Goal: Transaction & Acquisition: Purchase product/service

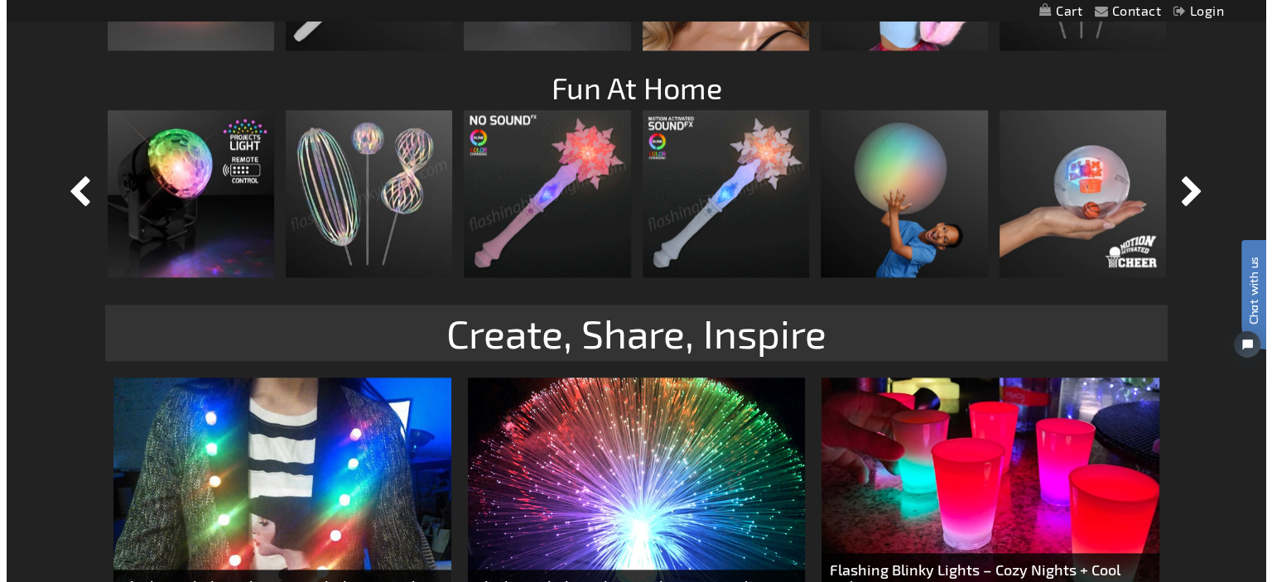
scroll to position [1744, 0]
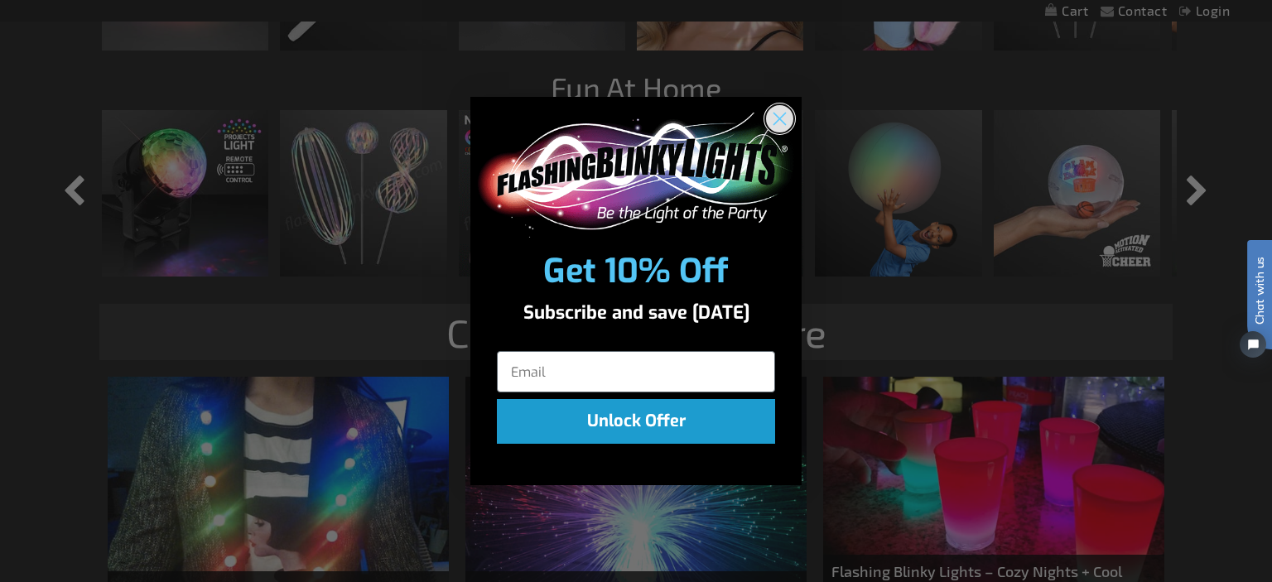
click at [786, 122] on circle "Close dialog" at bounding box center [779, 118] width 27 height 27
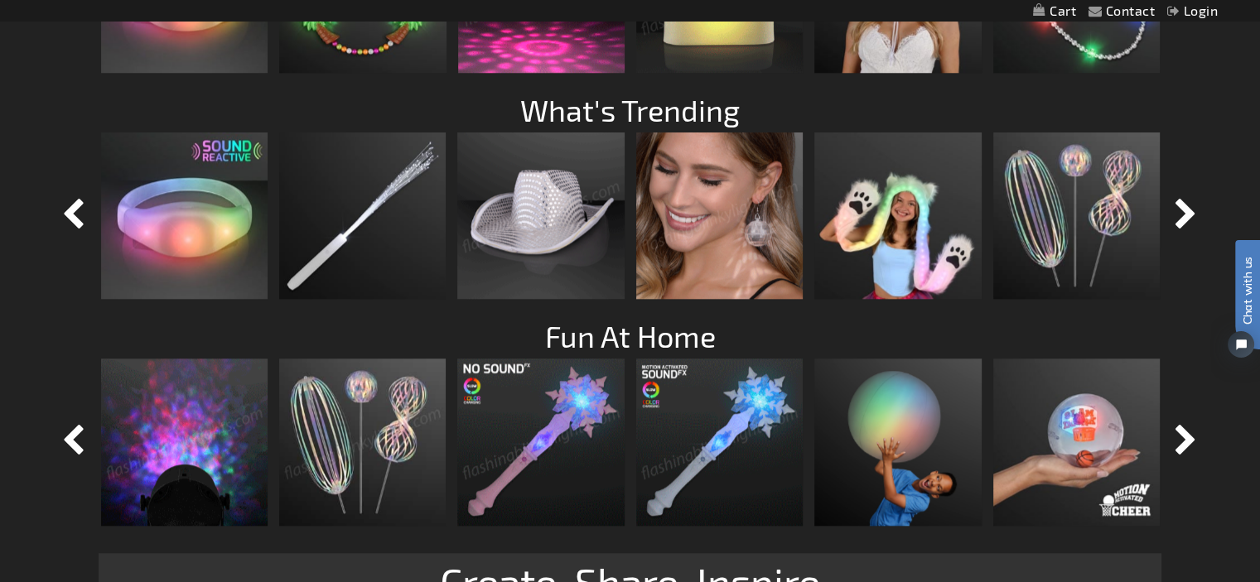
scroll to position [1571, 0]
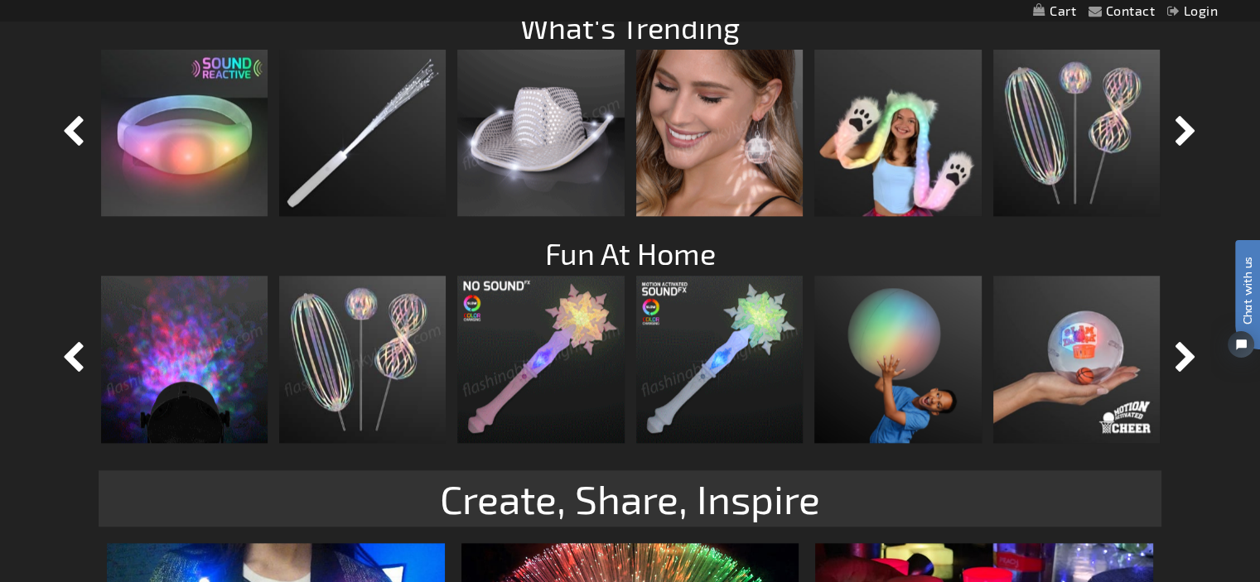
click at [709, 402] on img at bounding box center [719, 359] width 166 height 166
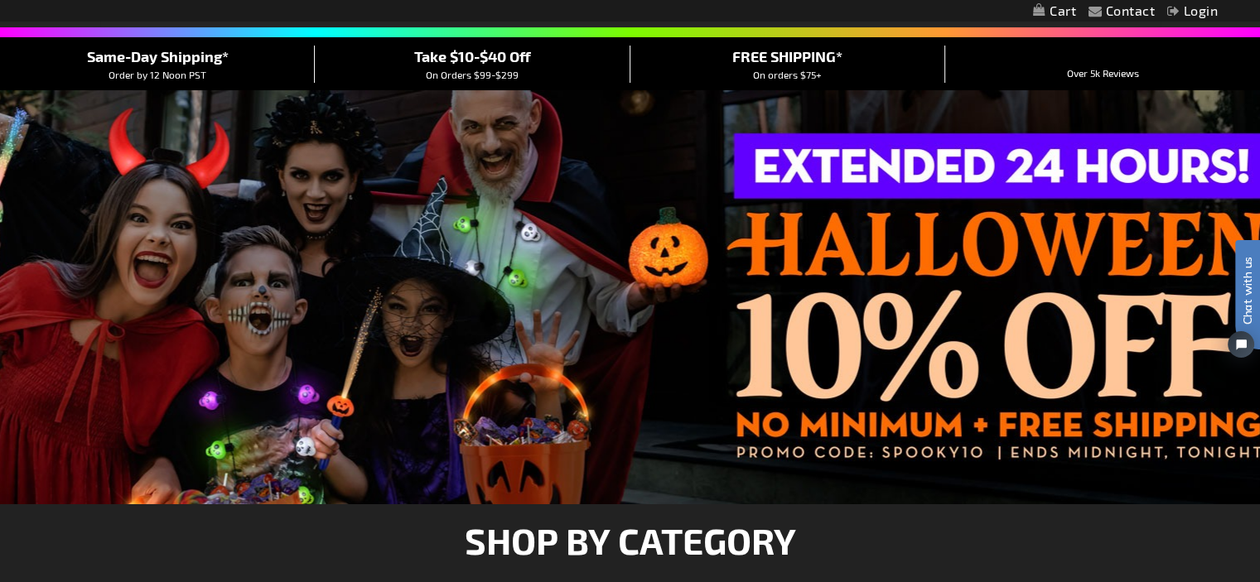
scroll to position [414, 0]
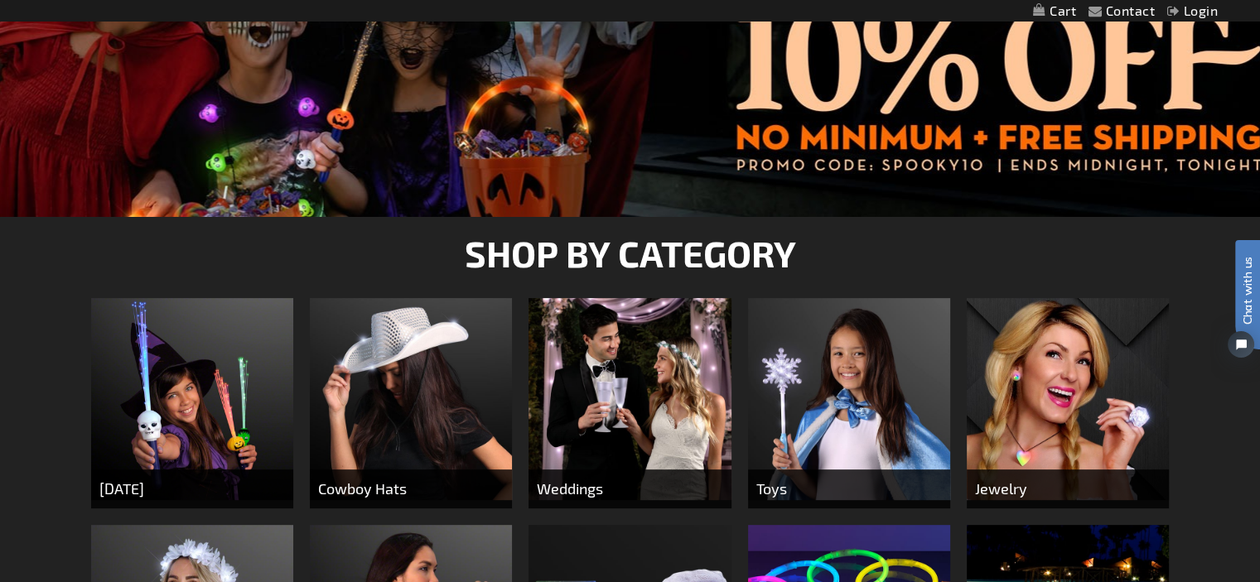
click at [857, 403] on img at bounding box center [849, 399] width 202 height 202
click at [841, 463] on img at bounding box center [849, 399] width 202 height 202
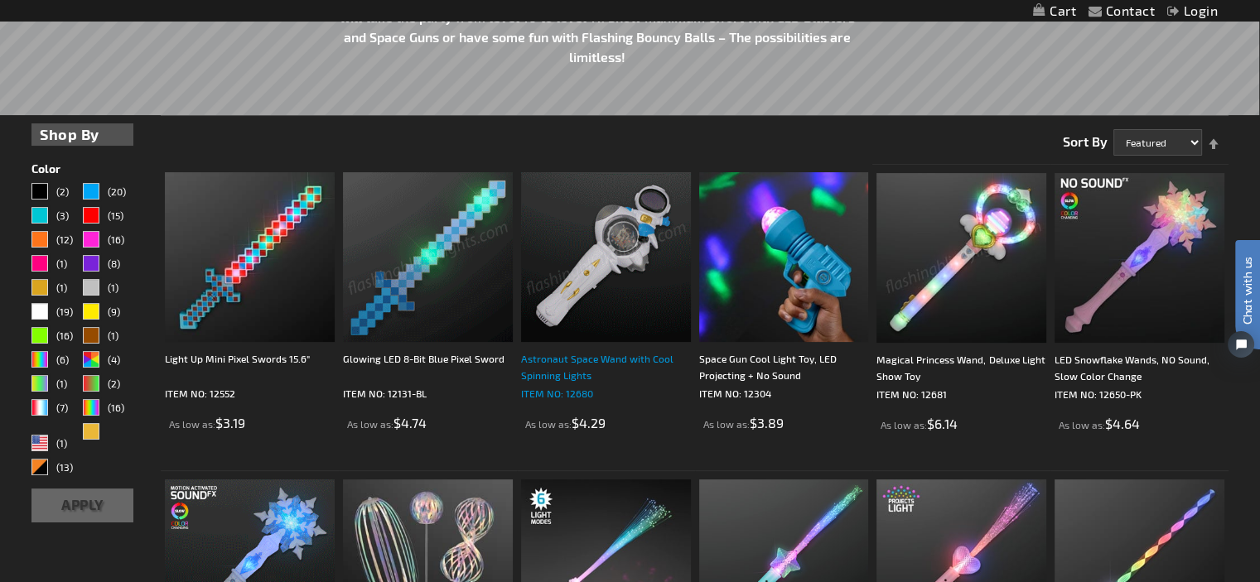
click at [585, 360] on div "Astronaut Space Wand with Cool Spinning Lights" at bounding box center [606, 366] width 170 height 33
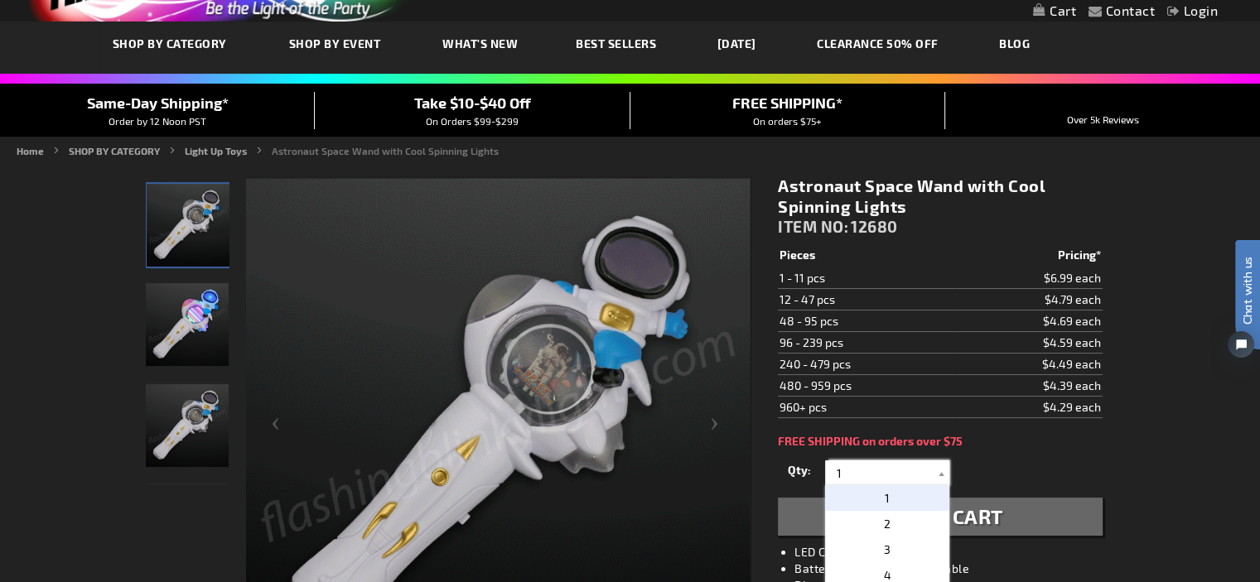
drag, startPoint x: 864, startPoint y: 470, endPoint x: 654, endPoint y: 407, distance: 219.9
click at [879, 470] on input "18" at bounding box center [889, 473] width 120 height 25
type input "18"
click at [983, 505] on span "Add to Cart" at bounding box center [940, 516] width 126 height 24
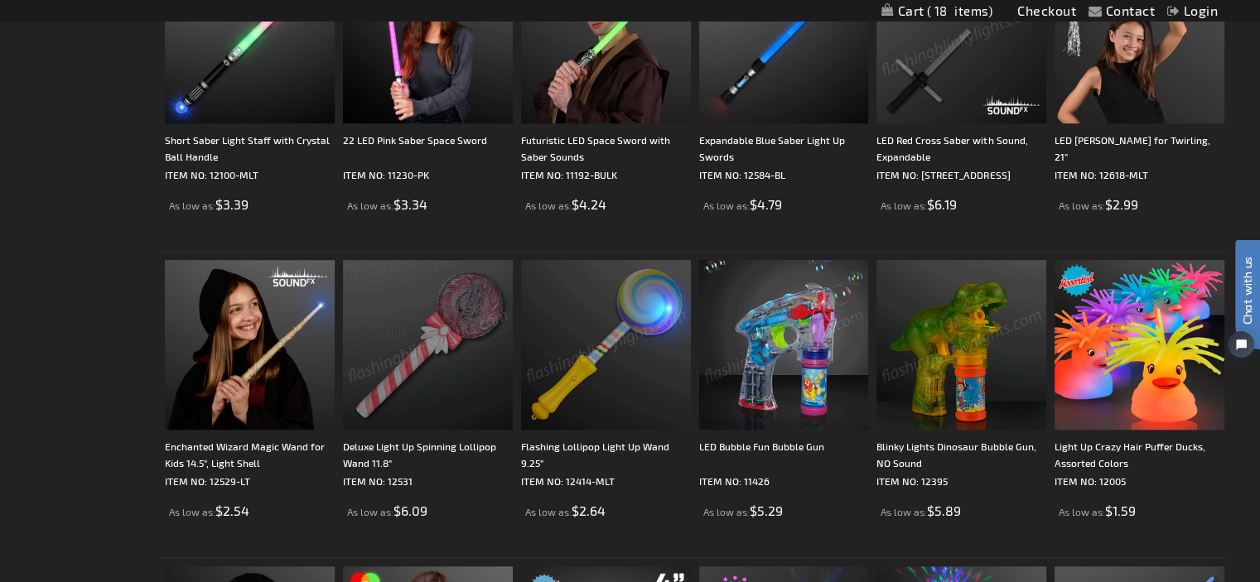
scroll to position [1244, 0]
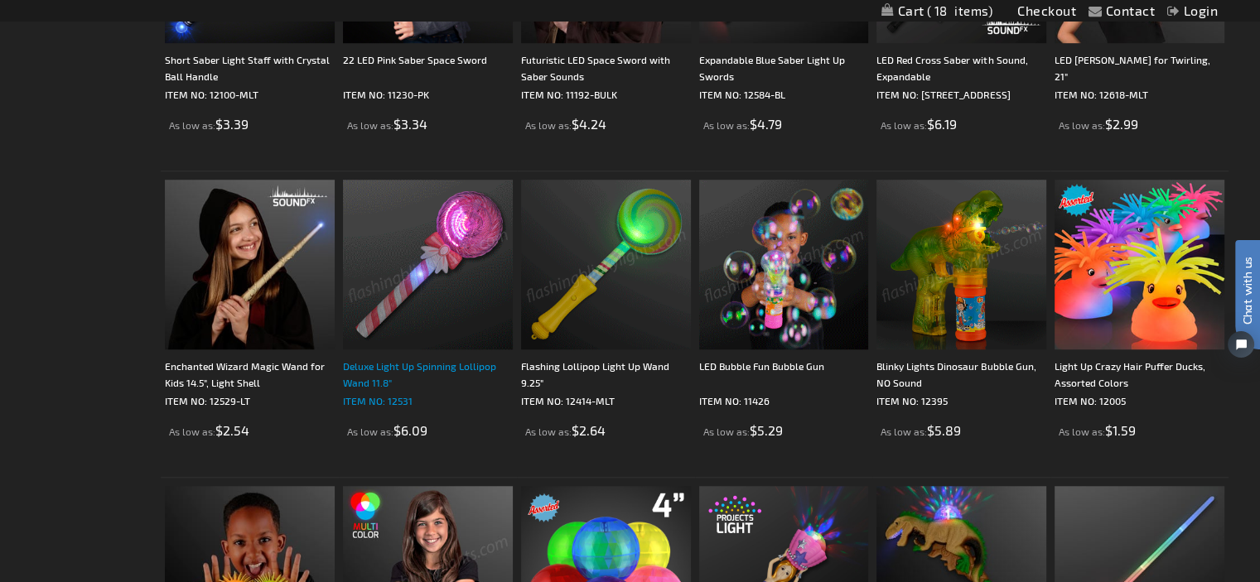
click at [408, 362] on div "Deluxe Light Up Spinning Lollipop Wand 11.8"" at bounding box center [428, 374] width 170 height 33
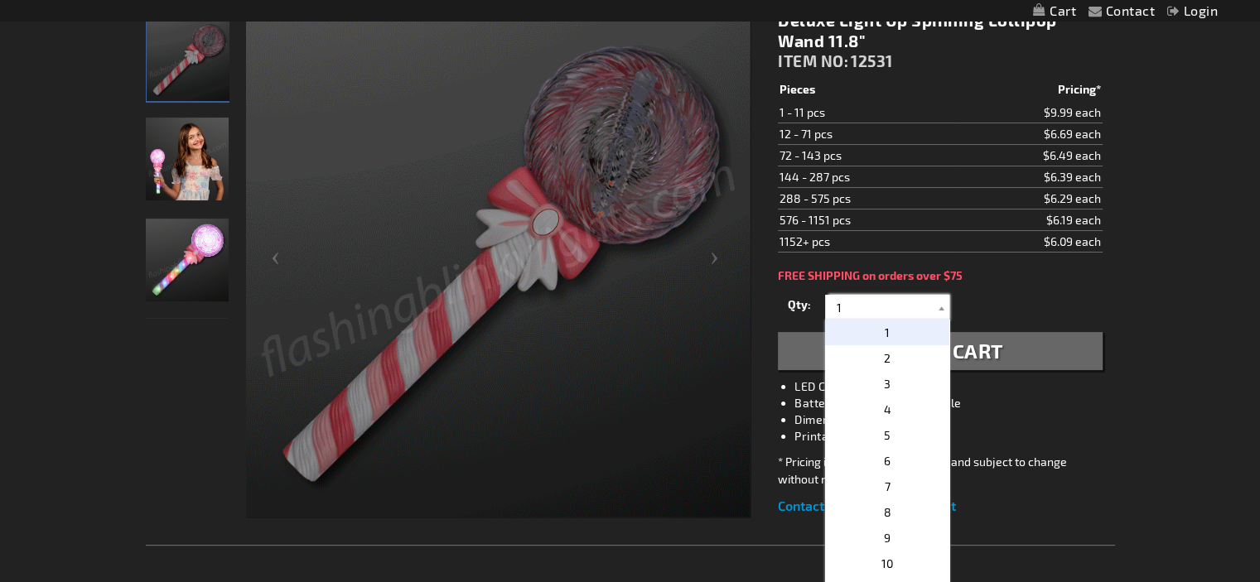
drag, startPoint x: 871, startPoint y: 313, endPoint x: 761, endPoint y: 289, distance: 112.8
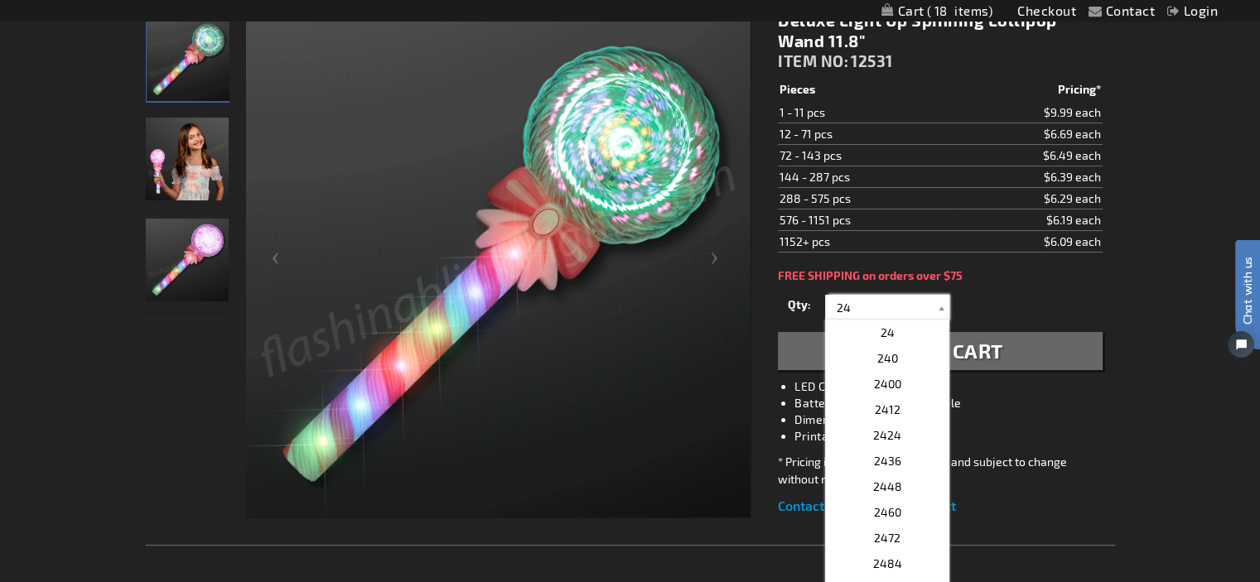
type input "24"
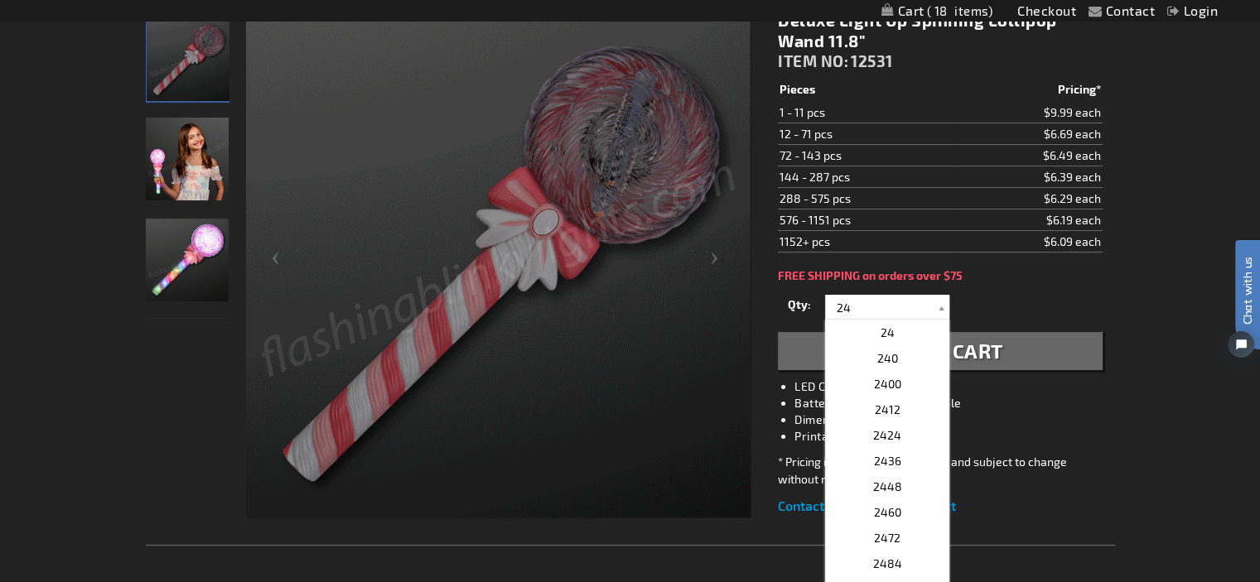
click at [995, 347] on span "Add to Cart" at bounding box center [940, 351] width 126 height 24
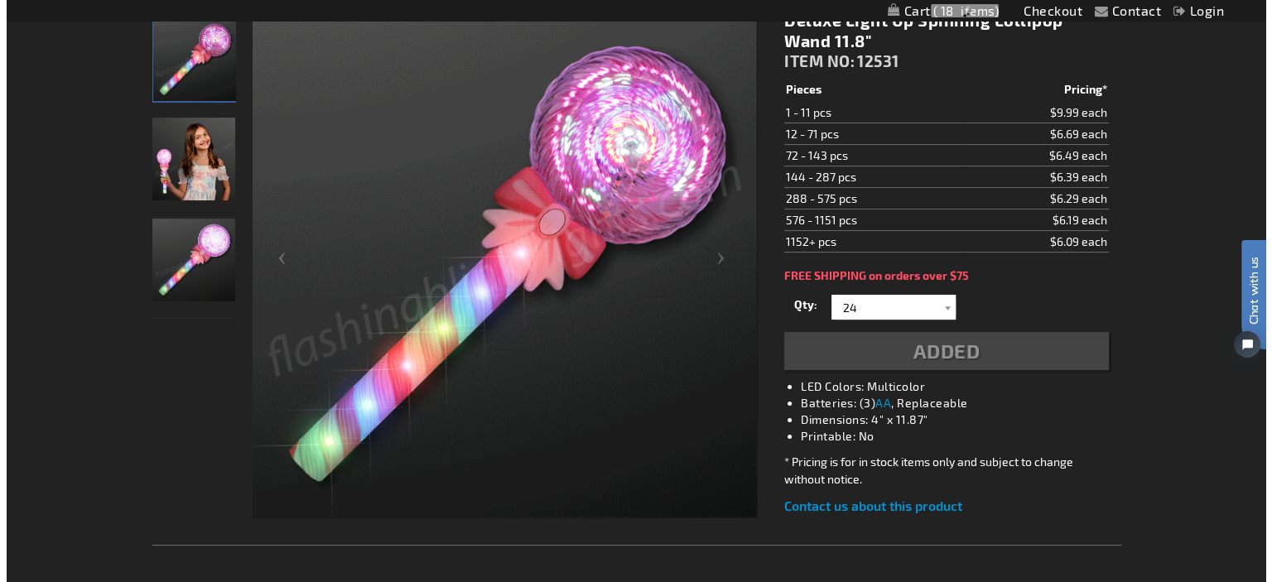
scroll to position [286, 0]
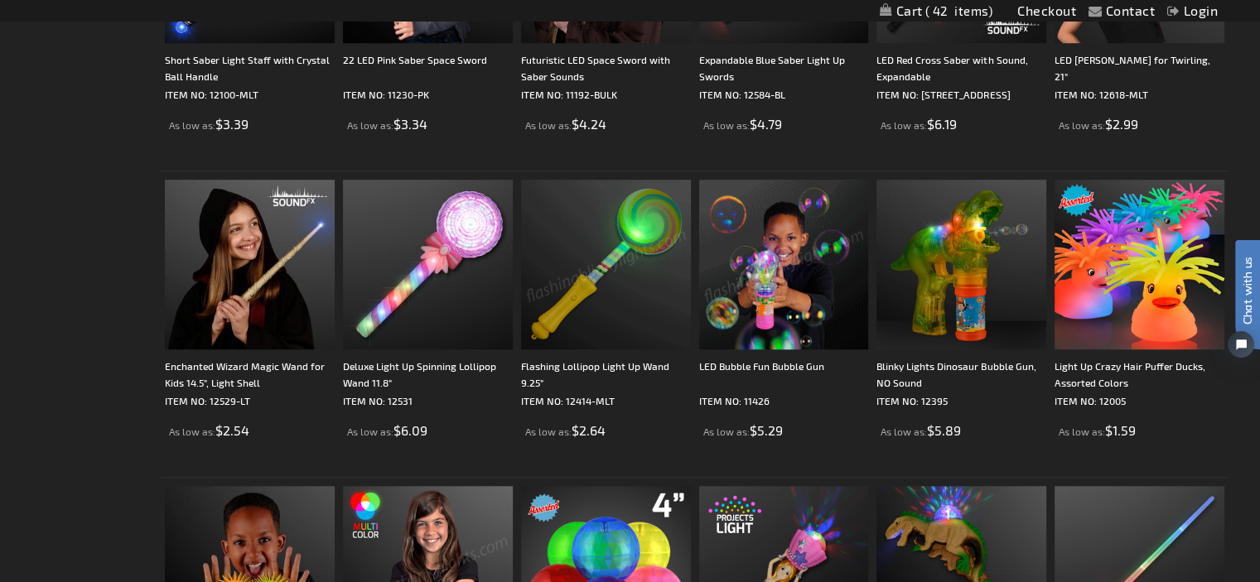
click at [588, 283] on img at bounding box center [606, 265] width 170 height 170
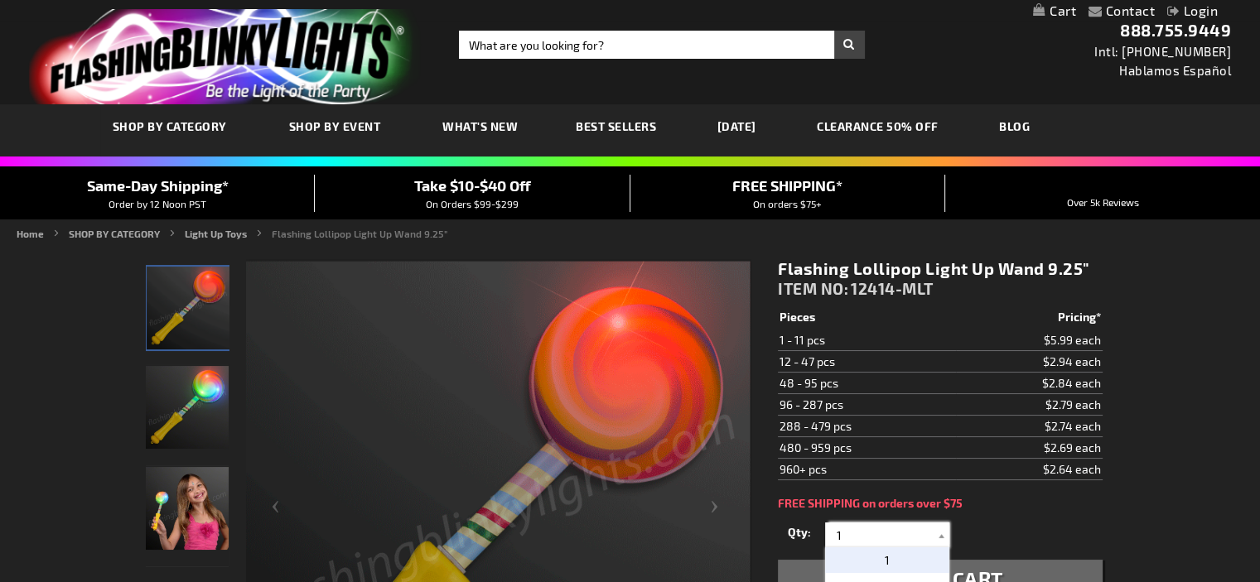
drag, startPoint x: 842, startPoint y: 541, endPoint x: 782, endPoint y: 523, distance: 62.4
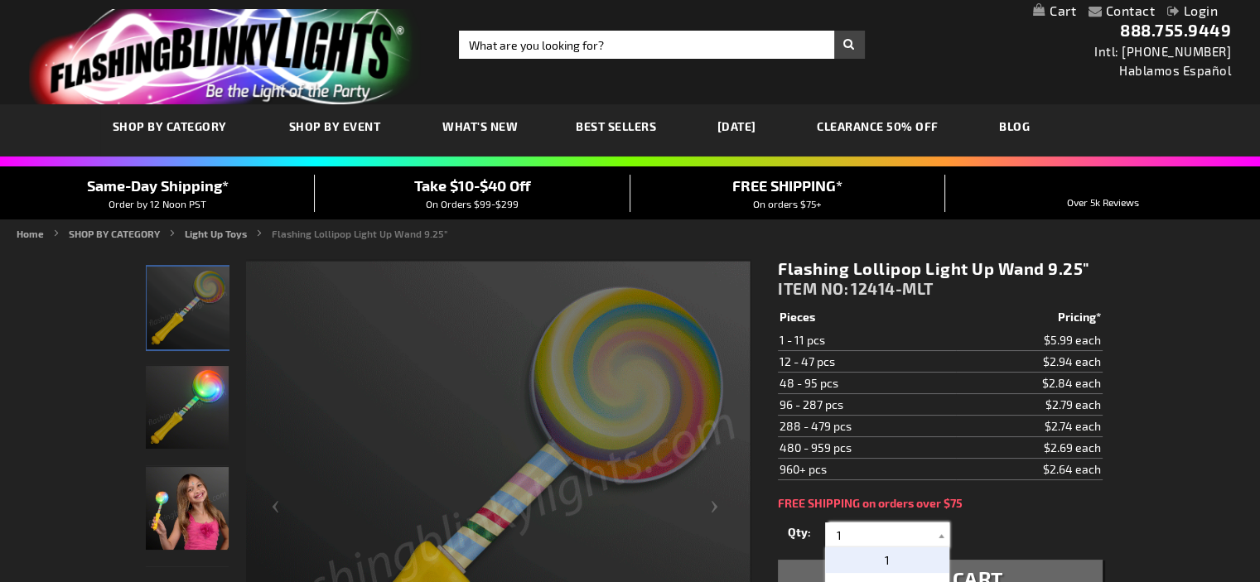
click at [789, 529] on div "Qty 1 2 3 4 5 6 7 8 9 10 11 12 24 36 48 60 72 84 96 108 120 132 144 156 168" at bounding box center [940, 535] width 324 height 33
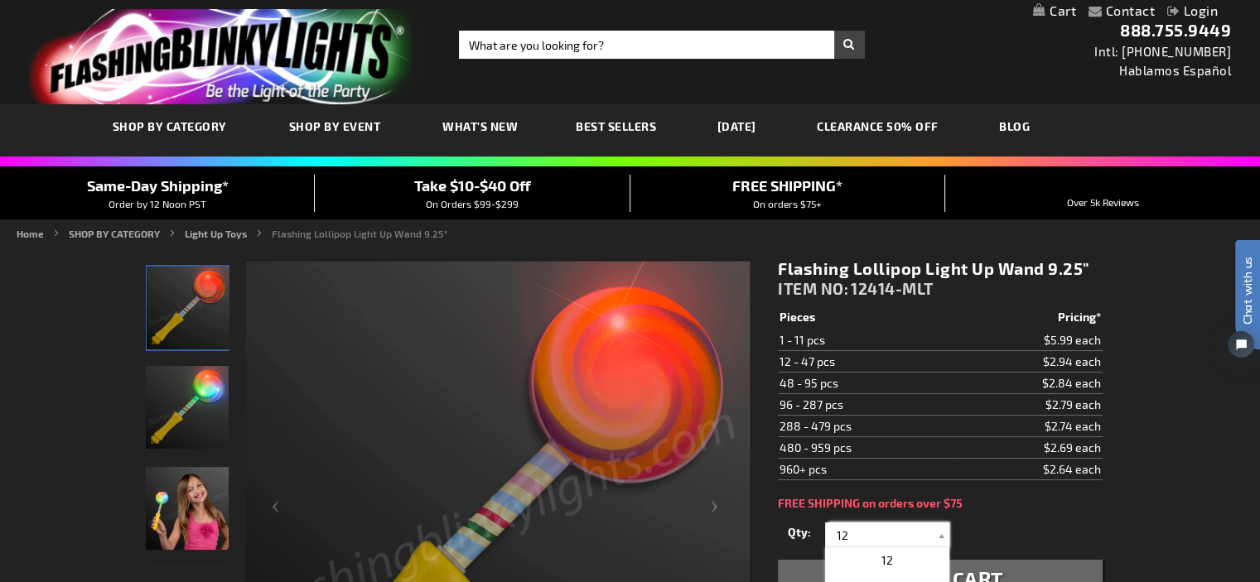
type input "12"
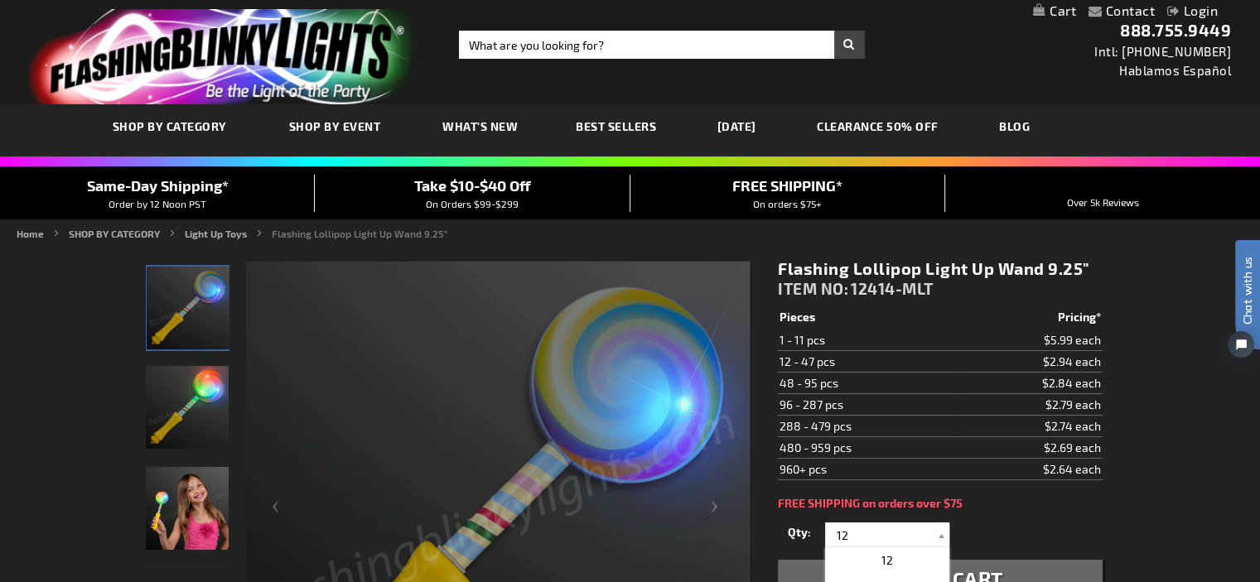
click at [1005, 562] on button "Add to Cart" at bounding box center [940, 579] width 324 height 38
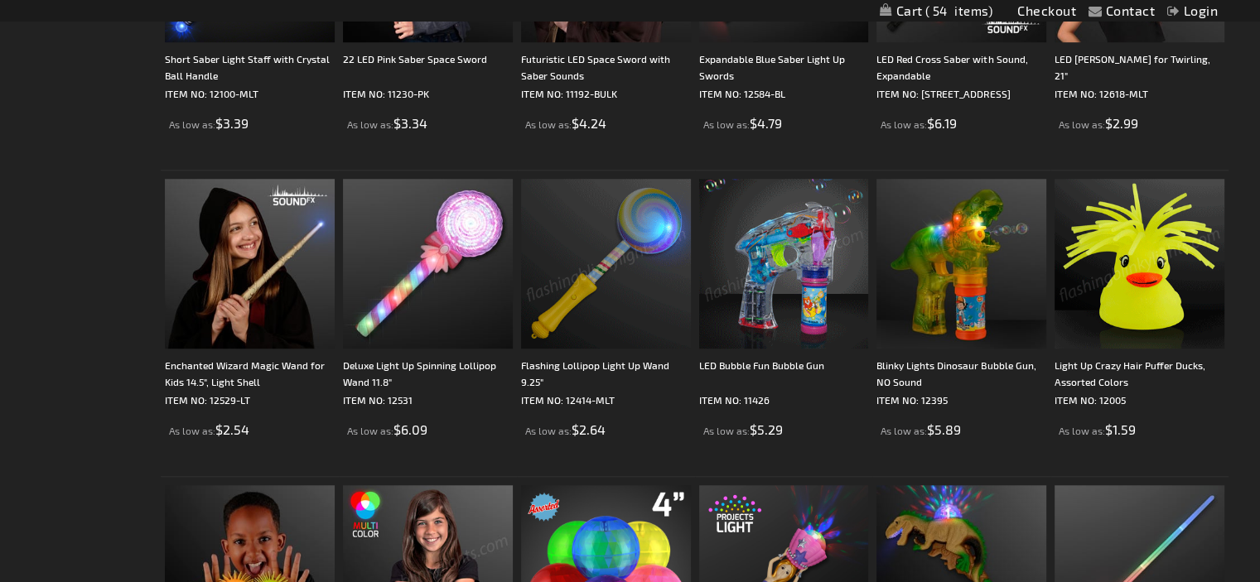
click at [1132, 337] on img at bounding box center [1139, 264] width 170 height 170
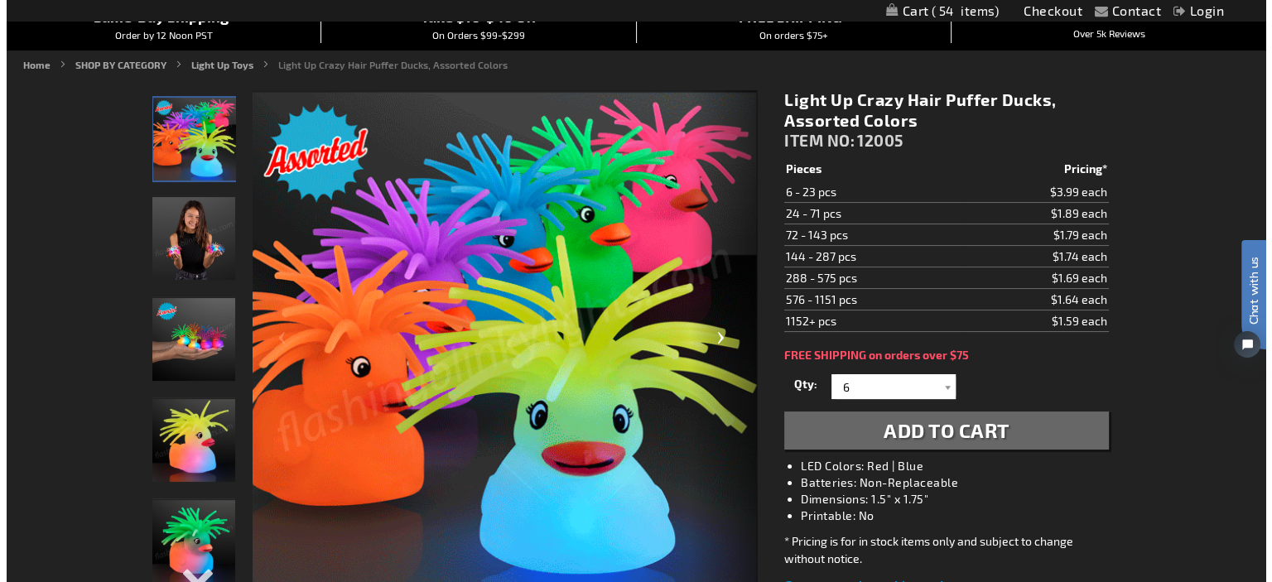
scroll to position [166, 0]
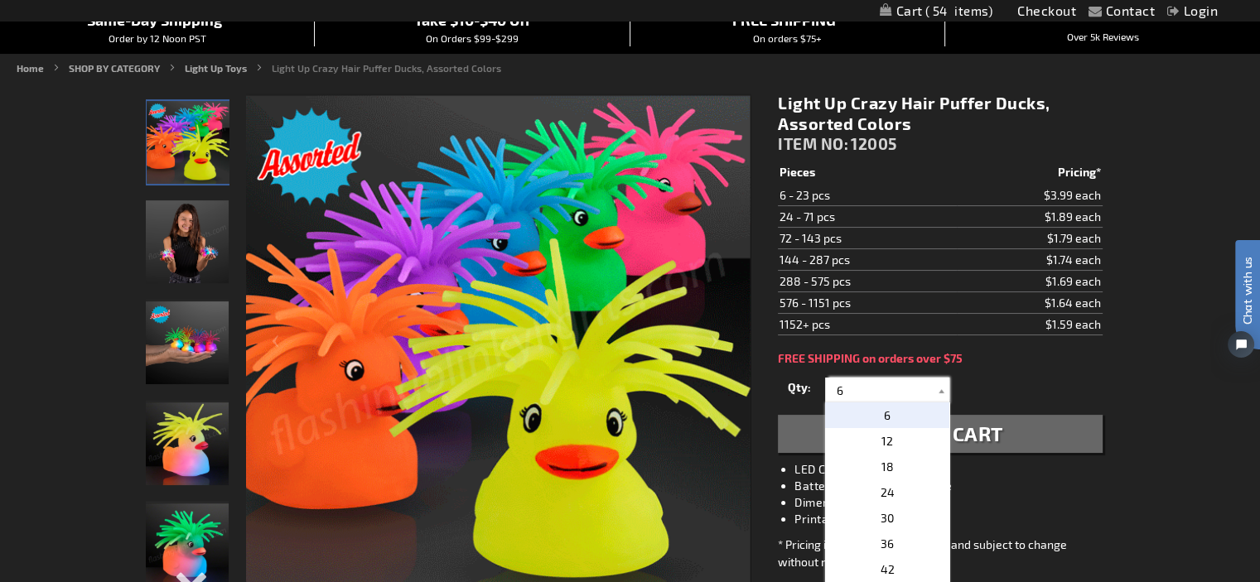
drag, startPoint x: 857, startPoint y: 388, endPoint x: 801, endPoint y: 375, distance: 56.9
click at [801, 375] on div "Qty 6 12 18 24 30 36 42 48 54 60 66 72 78 84 90 96 102 108 114 120 126 132" at bounding box center [940, 390] width 324 height 33
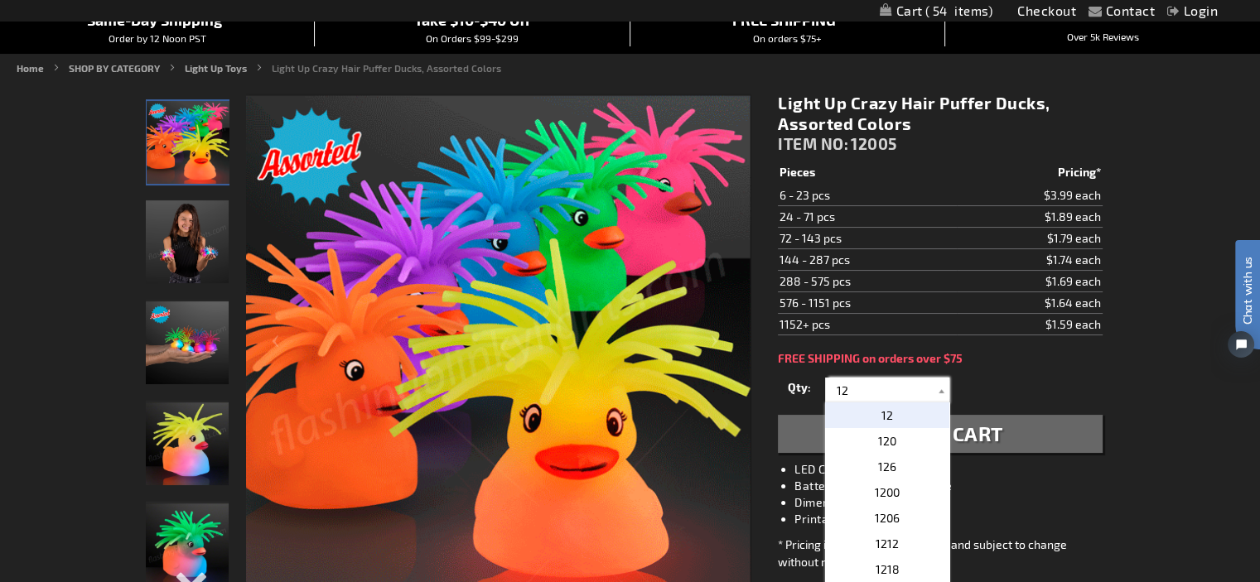
type input "12"
click at [987, 430] on span "Add to Cart" at bounding box center [940, 434] width 126 height 24
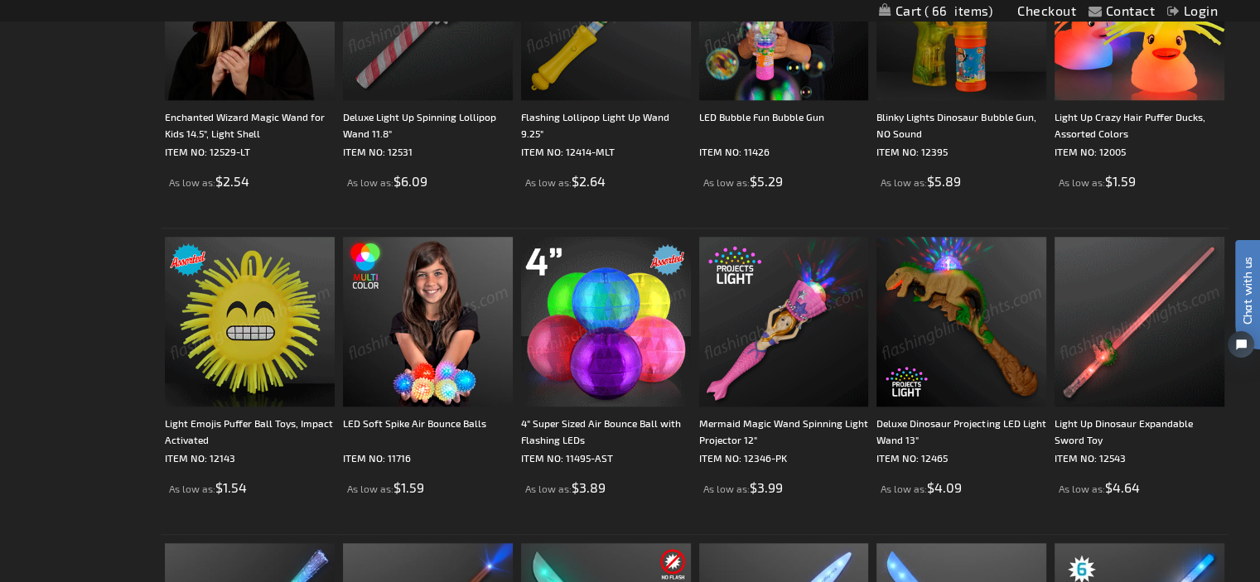
click at [256, 329] on img at bounding box center [250, 322] width 170 height 170
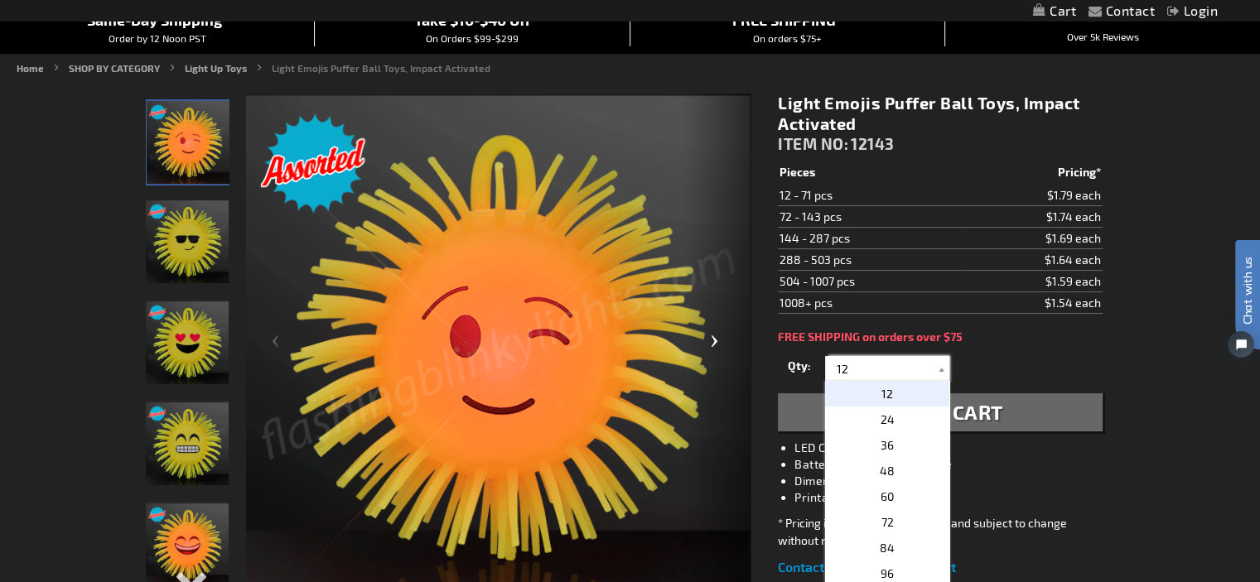
drag, startPoint x: 887, startPoint y: 368, endPoint x: 729, endPoint y: 350, distance: 159.2
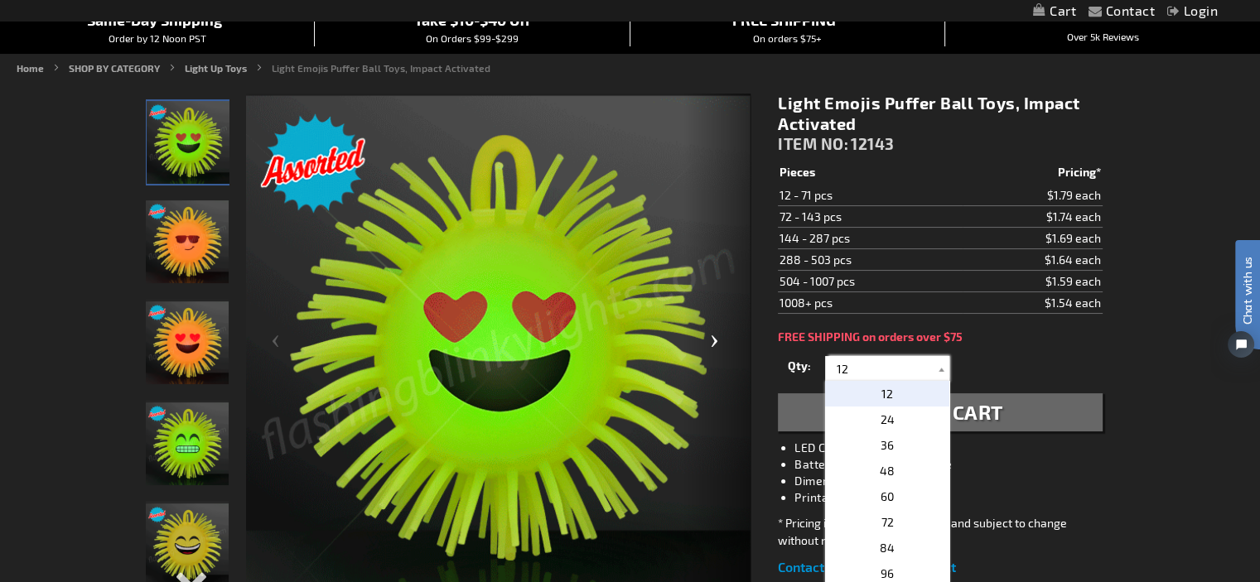
click at [729, 350] on div "Checkout as a new customer Creating an account has many benefits: See order and…" at bounding box center [630, 509] width 969 height 858
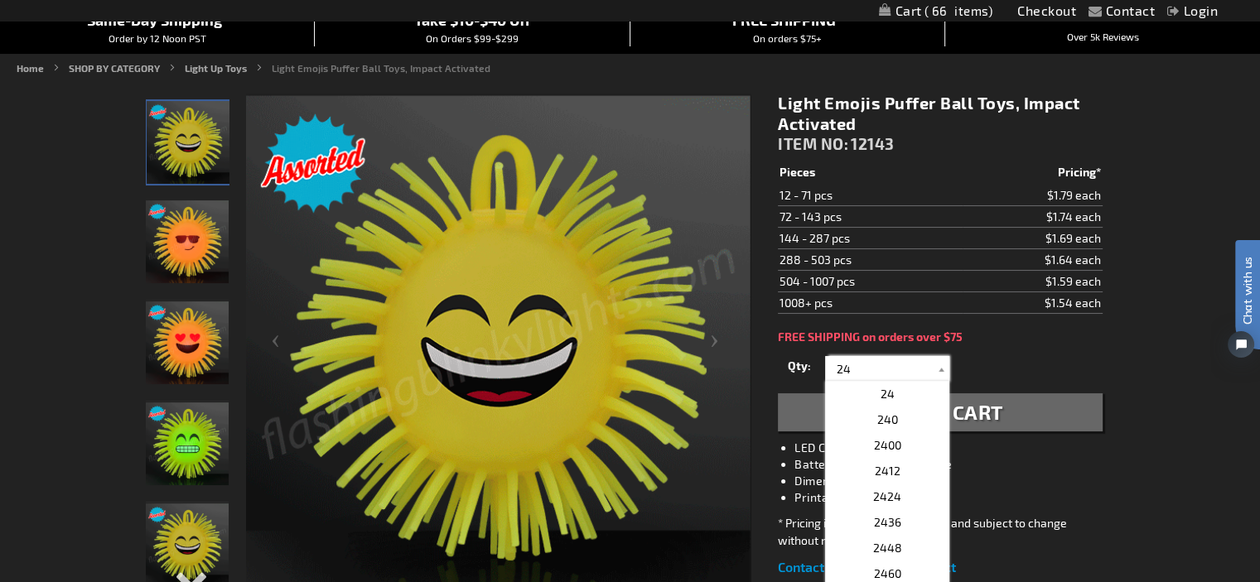
type input "24"
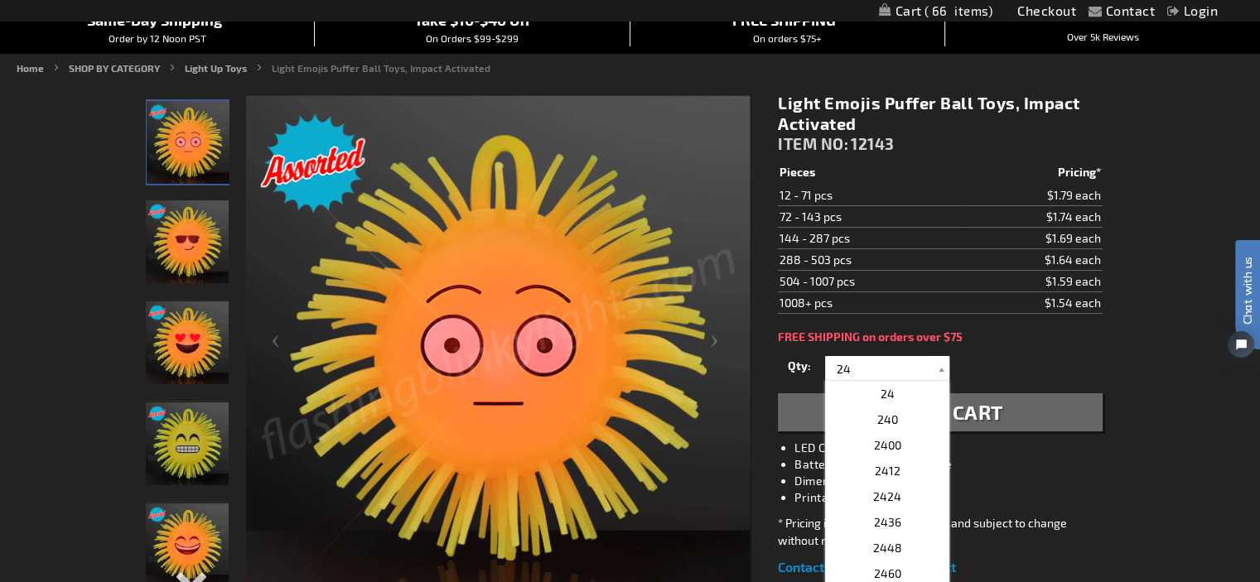
click at [988, 412] on span "Add to Cart" at bounding box center [940, 412] width 126 height 24
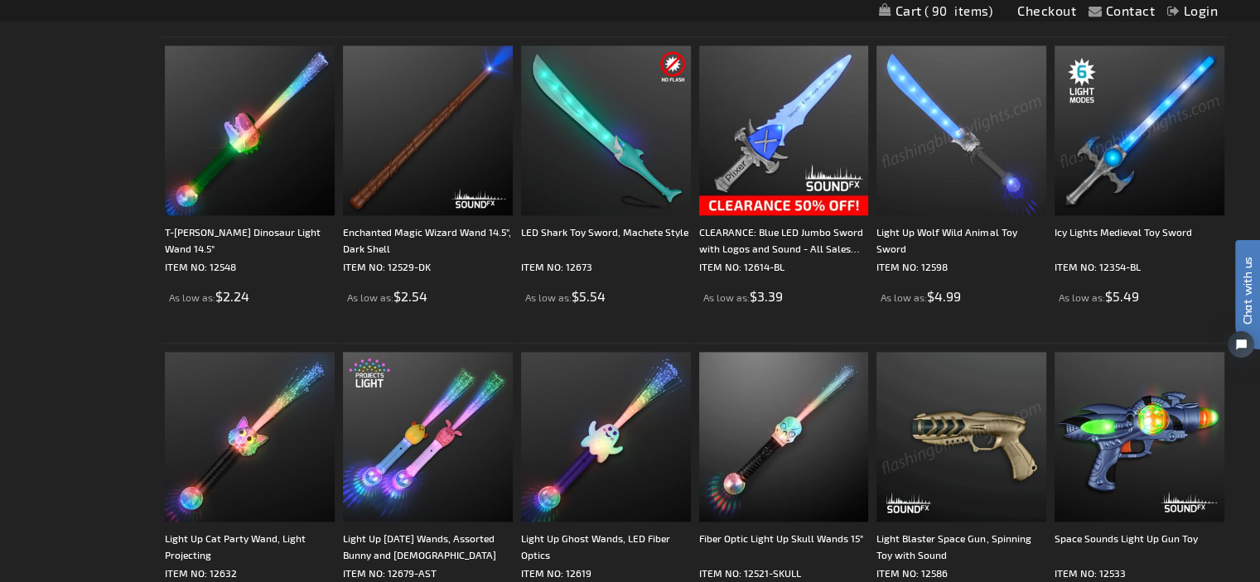
scroll to position [2157, 0]
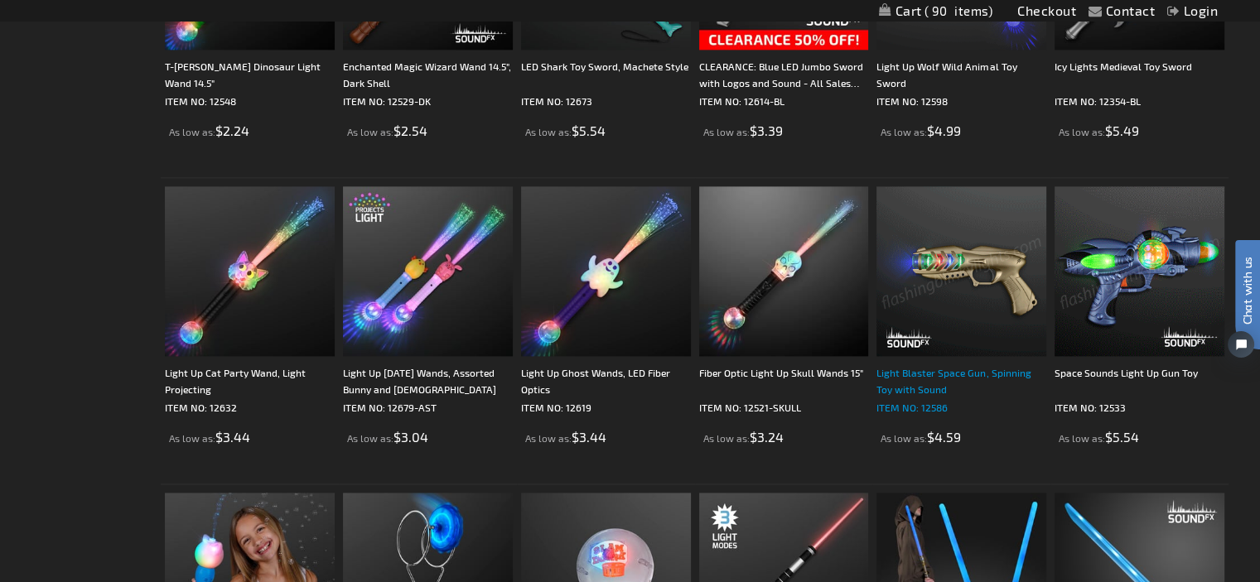
click at [943, 369] on div "Light Blaster Space Gun, Spinning Toy with Sound" at bounding box center [961, 380] width 170 height 33
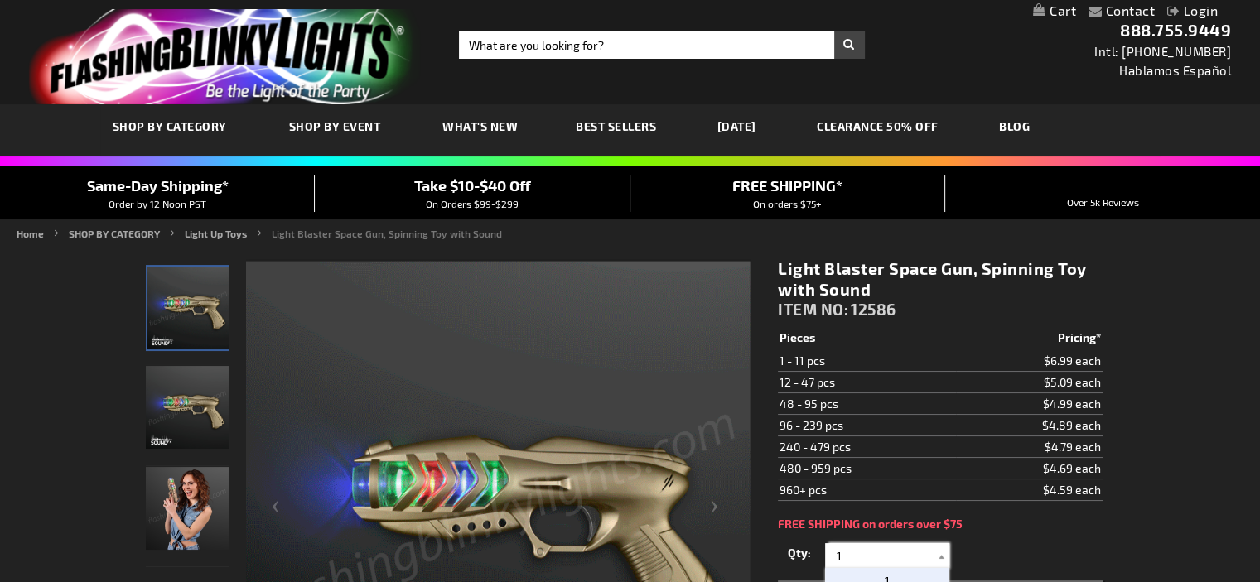
drag, startPoint x: 857, startPoint y: 560, endPoint x: 780, endPoint y: 557, distance: 76.2
click at [780, 558] on div "Qty 1 2 3 4 5 6 7 8 9 10 11 12 24 36 48 60 72 84 96 108 120 132 144 156 168" at bounding box center [940, 555] width 324 height 33
type input "12"
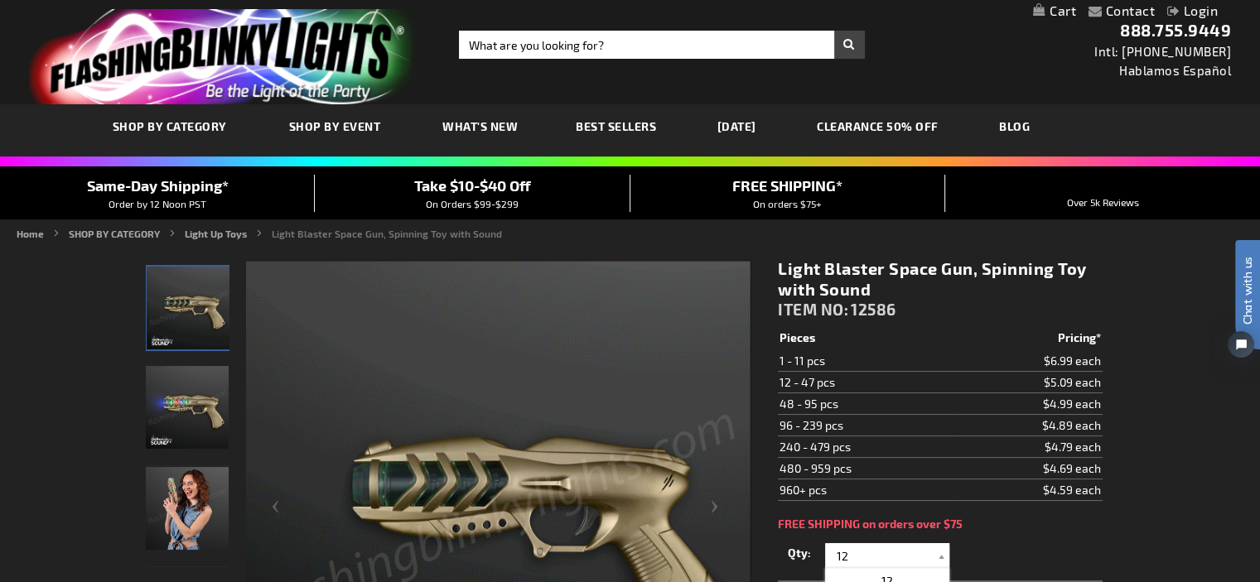
click at [1059, 513] on div "Light Blaster Space Gun, Spinning Toy with Sound ITEM NO: 12586 $4.59 Pieces Pr…" at bounding box center [939, 552] width 349 height 613
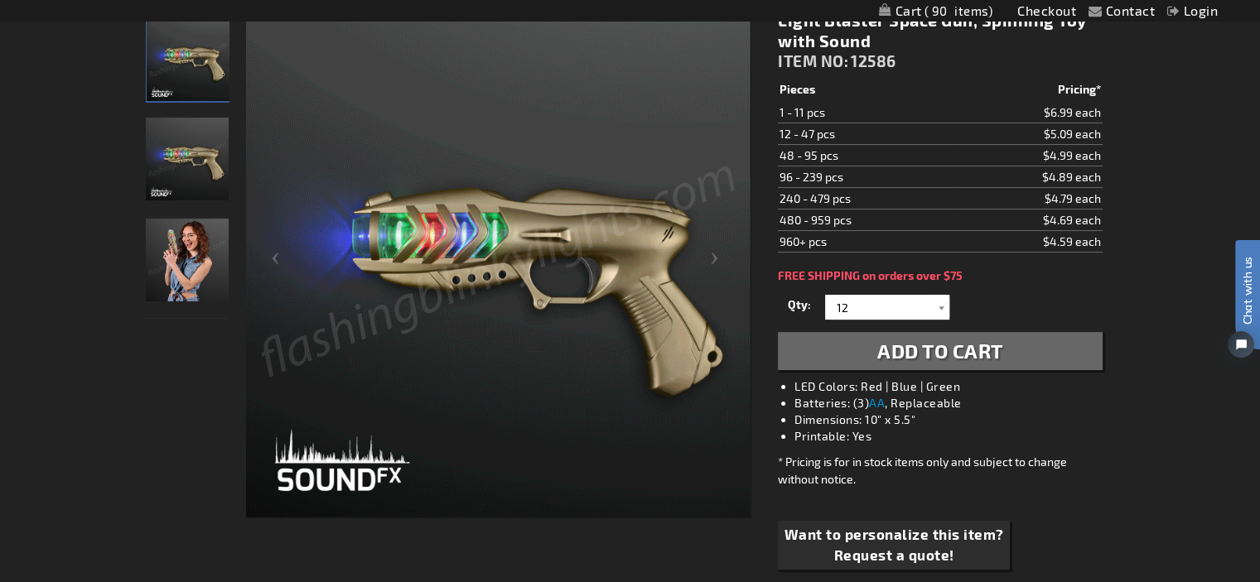
click at [951, 352] on span "Add to Cart" at bounding box center [940, 351] width 126 height 24
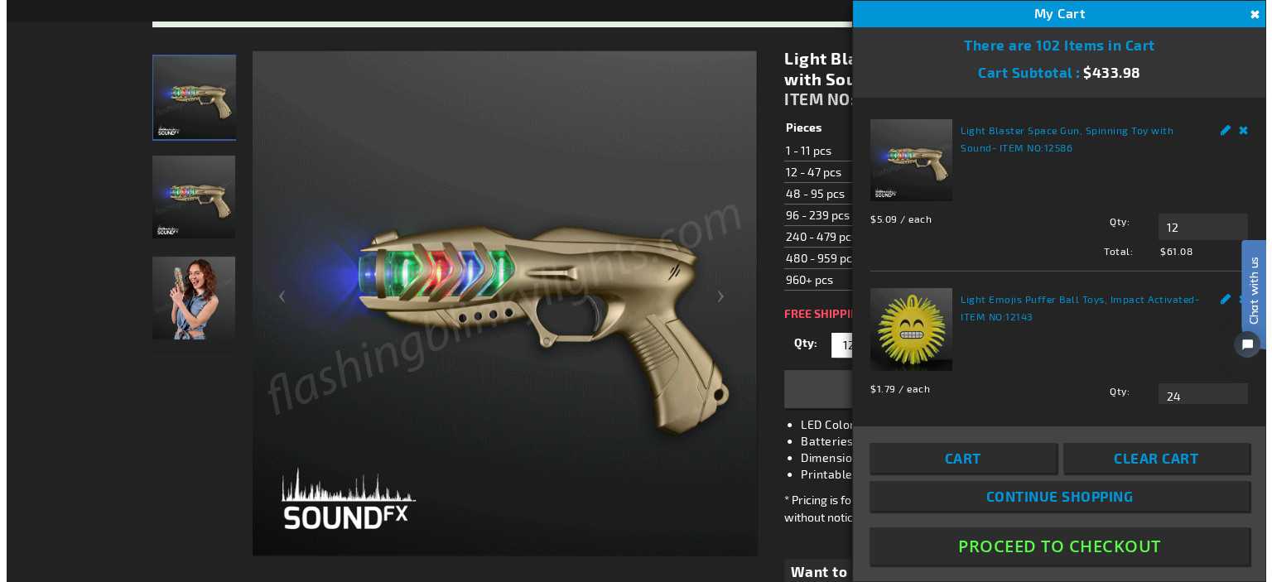
scroll to position [286, 0]
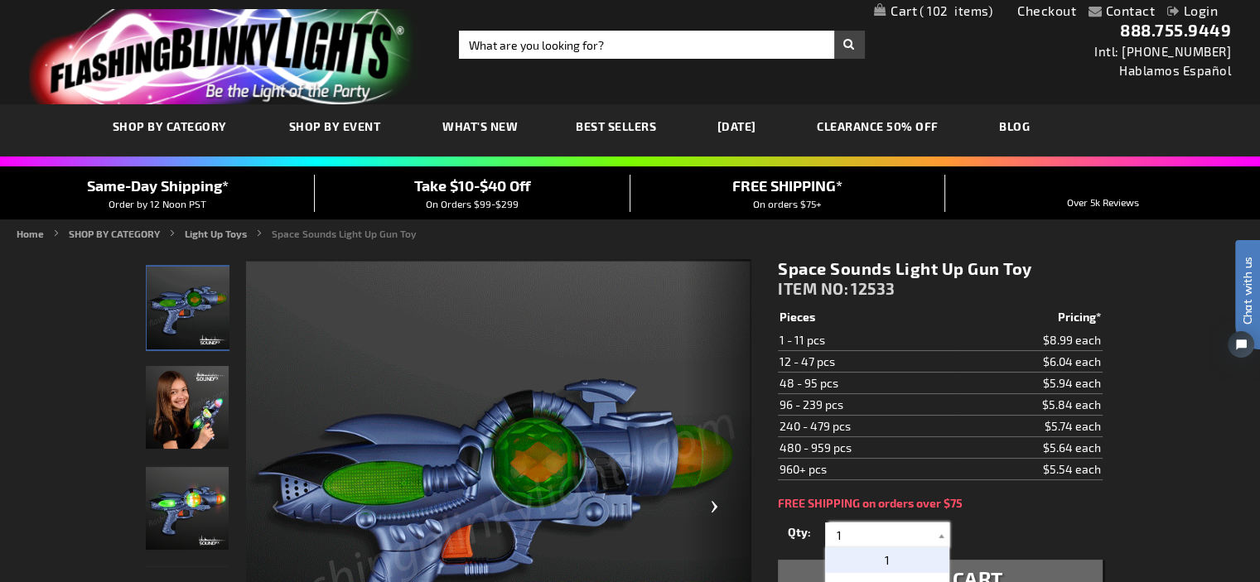
drag, startPoint x: 863, startPoint y: 532, endPoint x: 719, endPoint y: 496, distance: 148.5
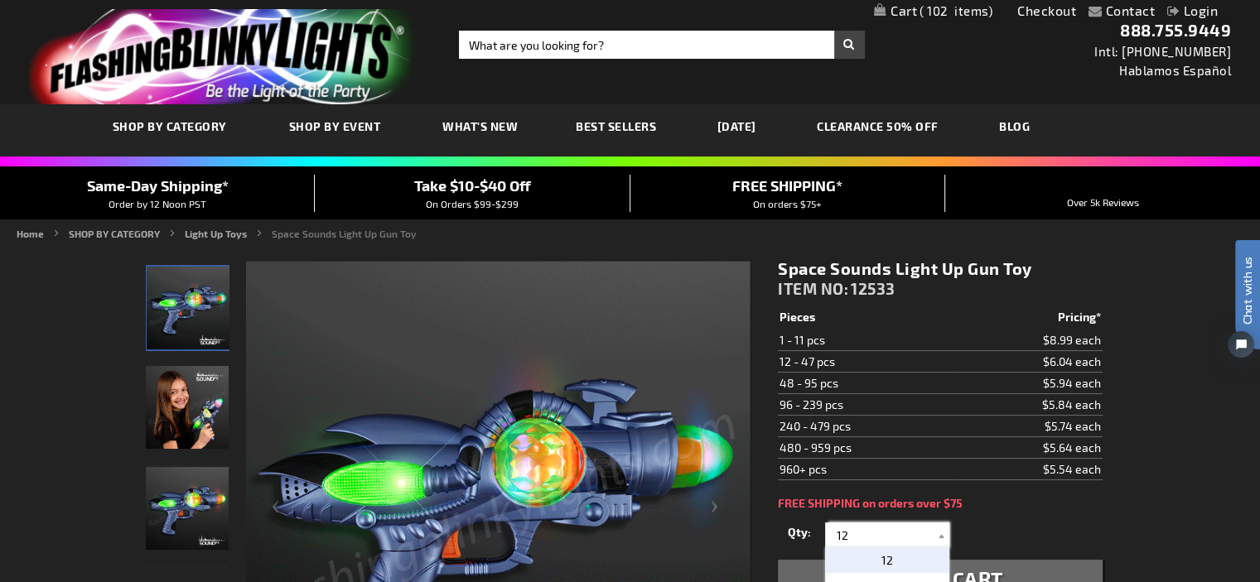
type input "12"
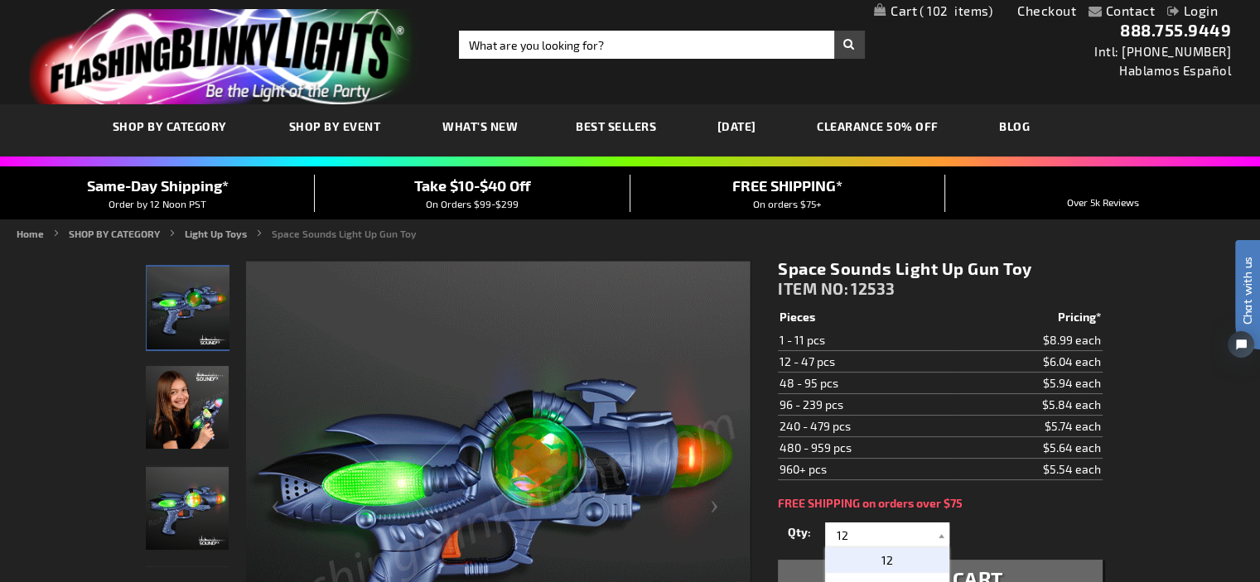
click at [881, 557] on span "12" at bounding box center [887, 560] width 12 height 14
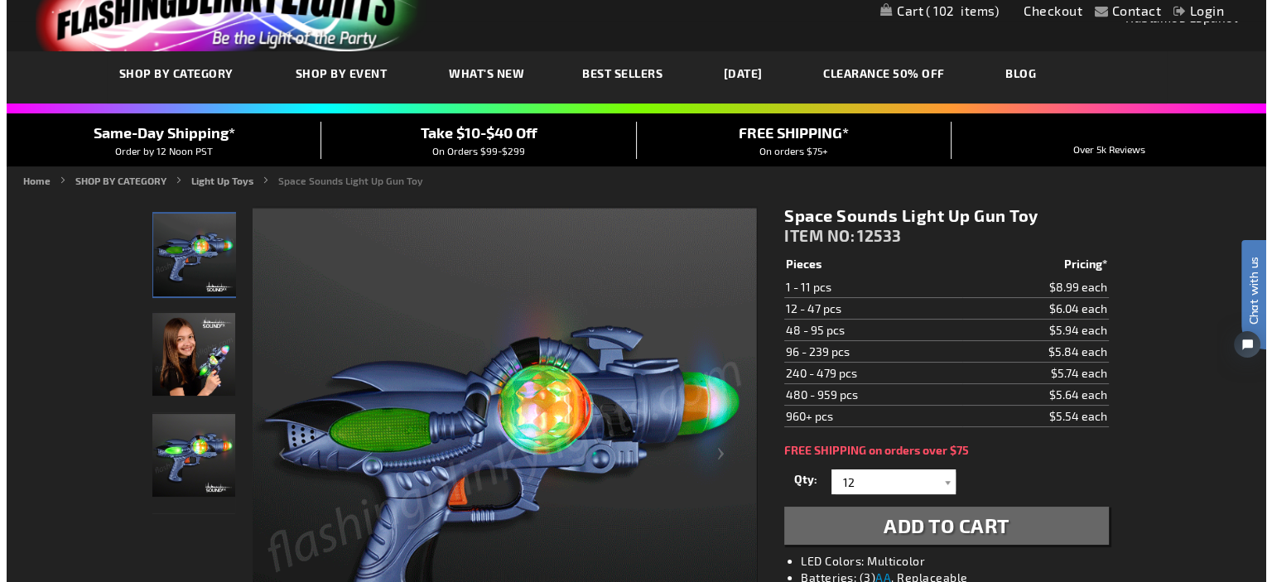
scroll to position [83, 0]
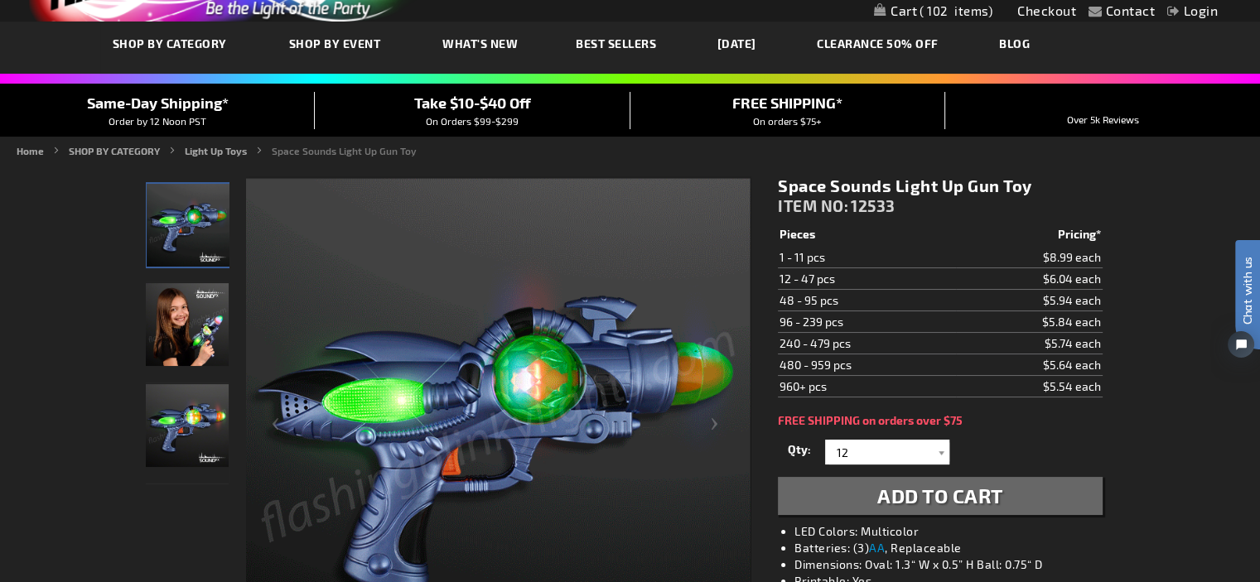
click at [968, 485] on span "Add to Cart" at bounding box center [940, 496] width 126 height 24
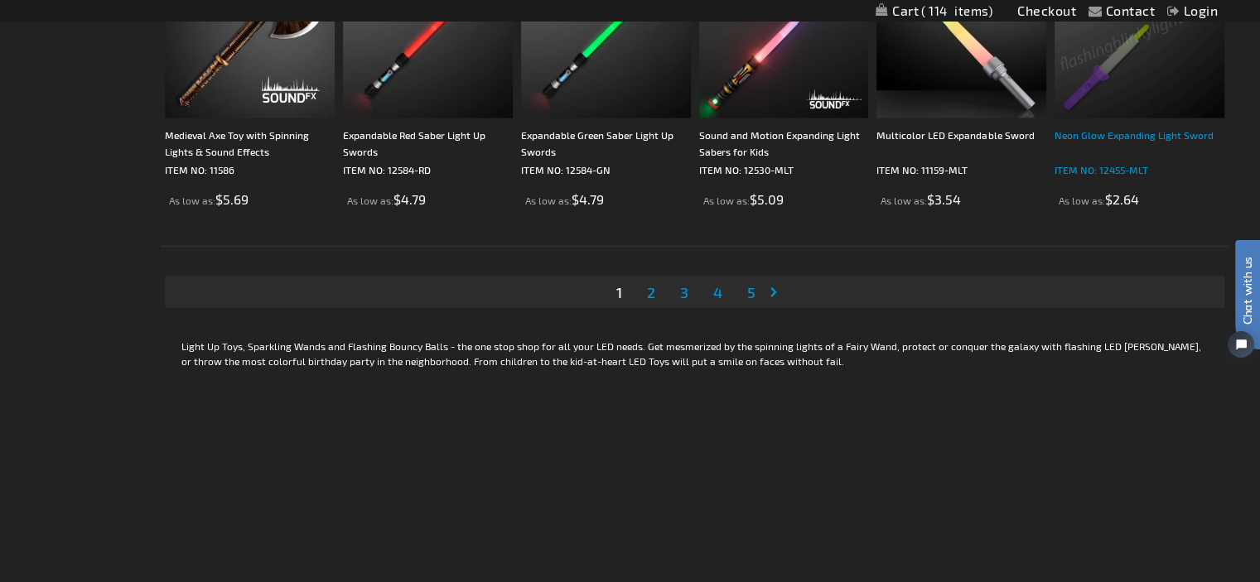
scroll to position [3317, 0]
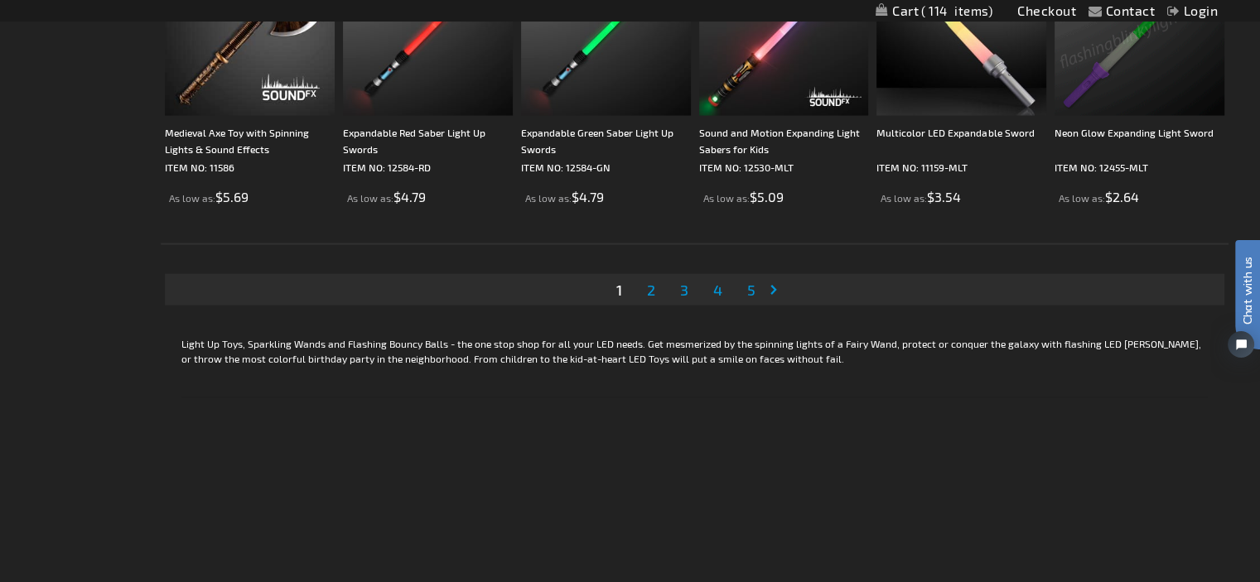
click at [648, 281] on span "2" at bounding box center [651, 290] width 8 height 18
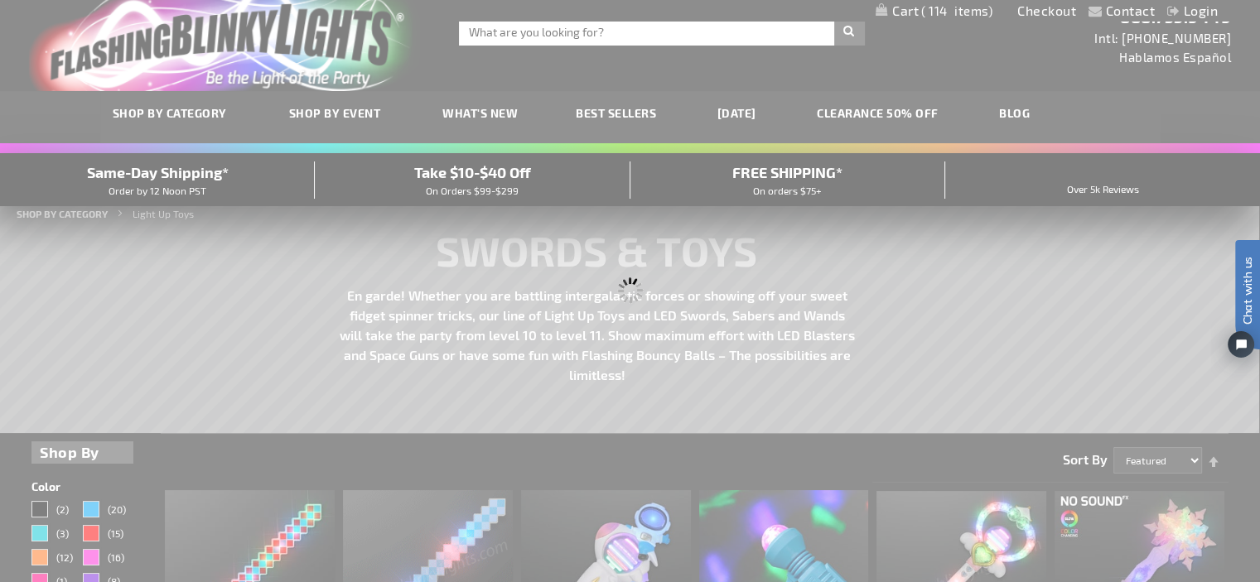
scroll to position [0, 0]
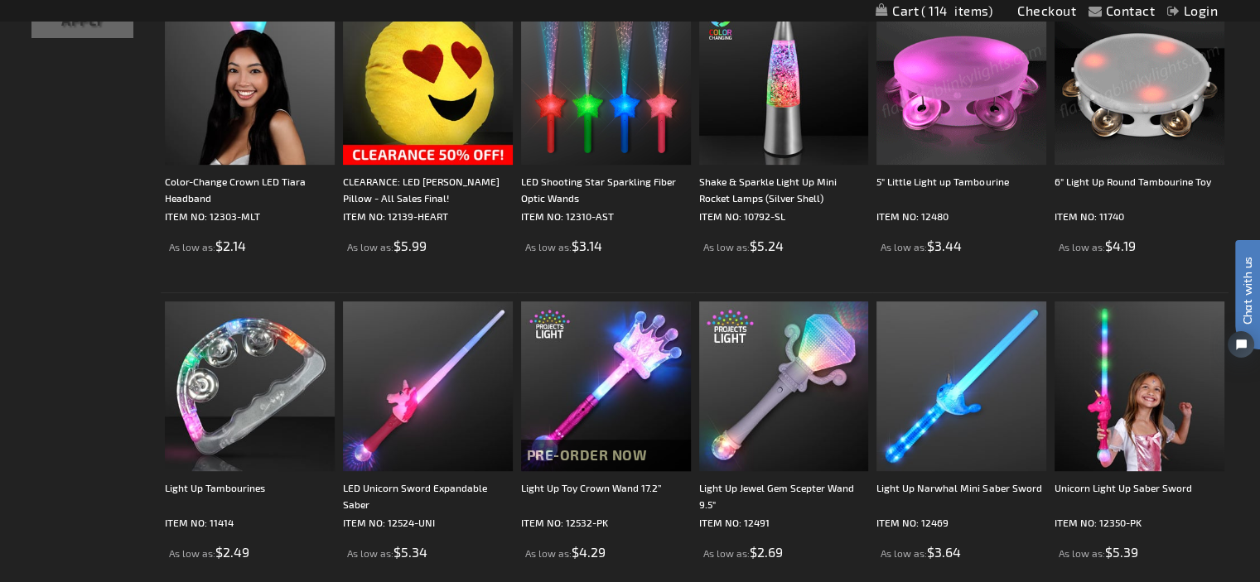
scroll to position [911, 0]
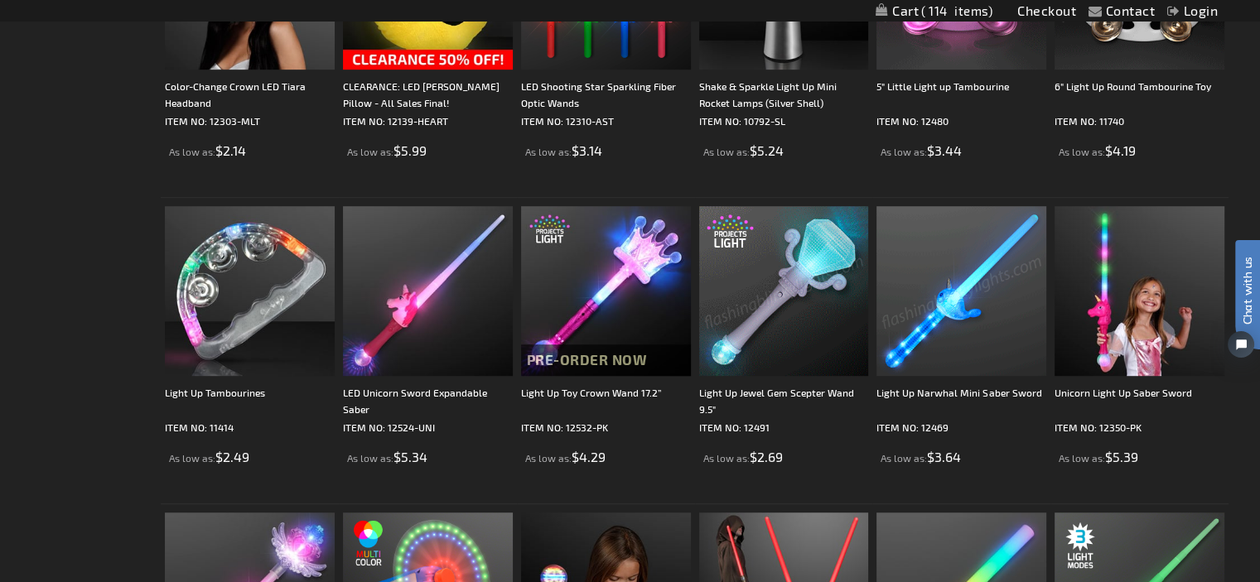
click at [775, 340] on img at bounding box center [784, 291] width 170 height 170
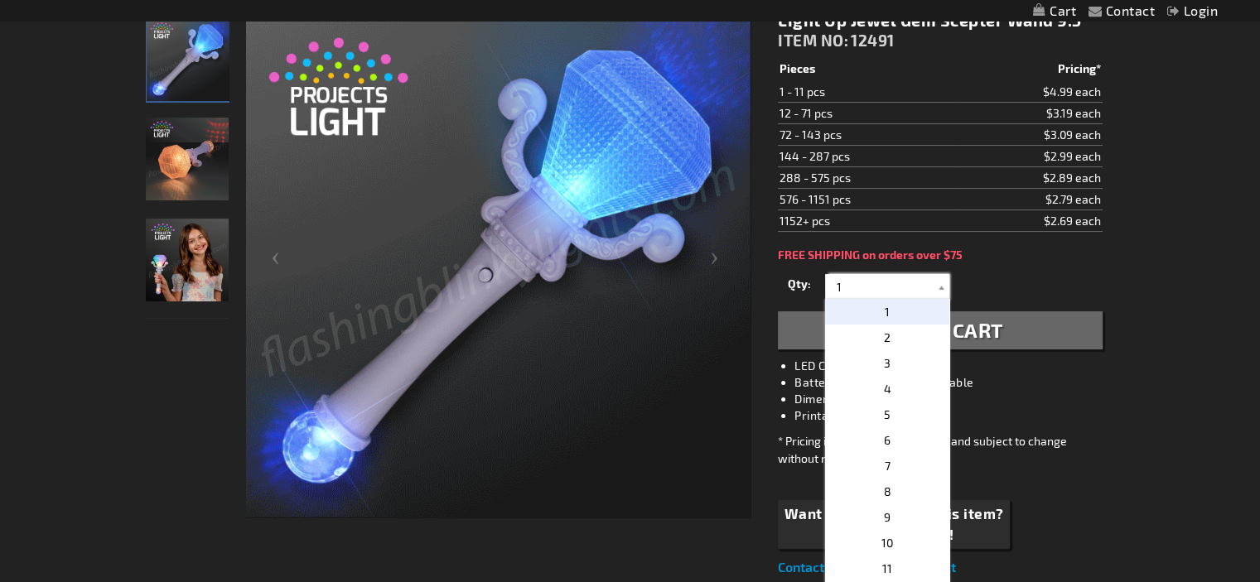
drag, startPoint x: 870, startPoint y: 277, endPoint x: 755, endPoint y: 273, distance: 114.4
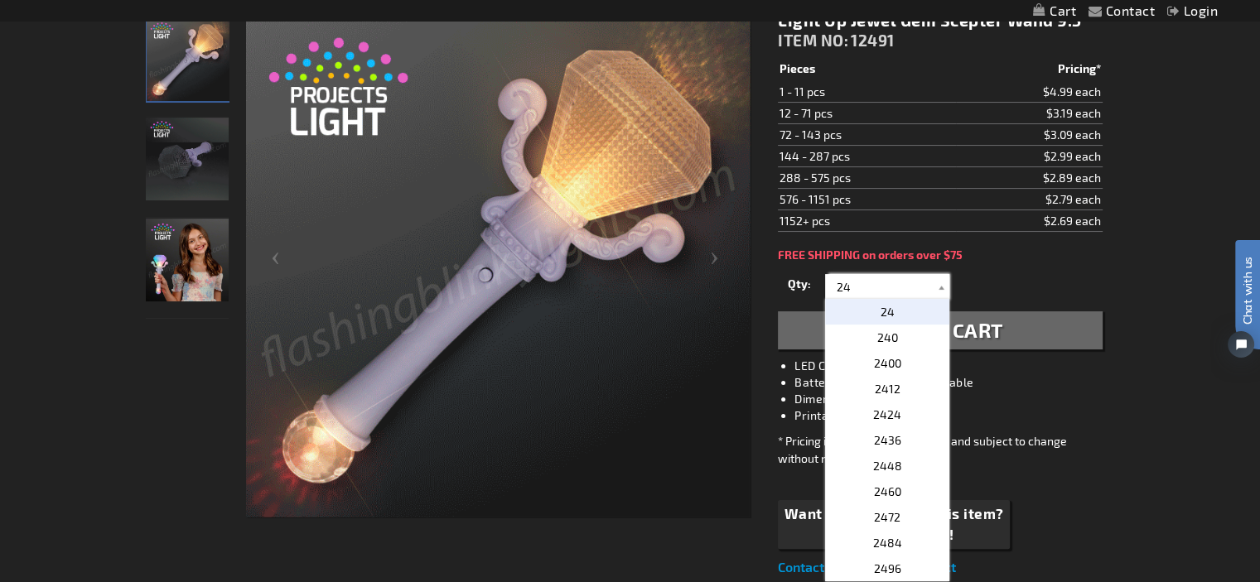
type input "24"
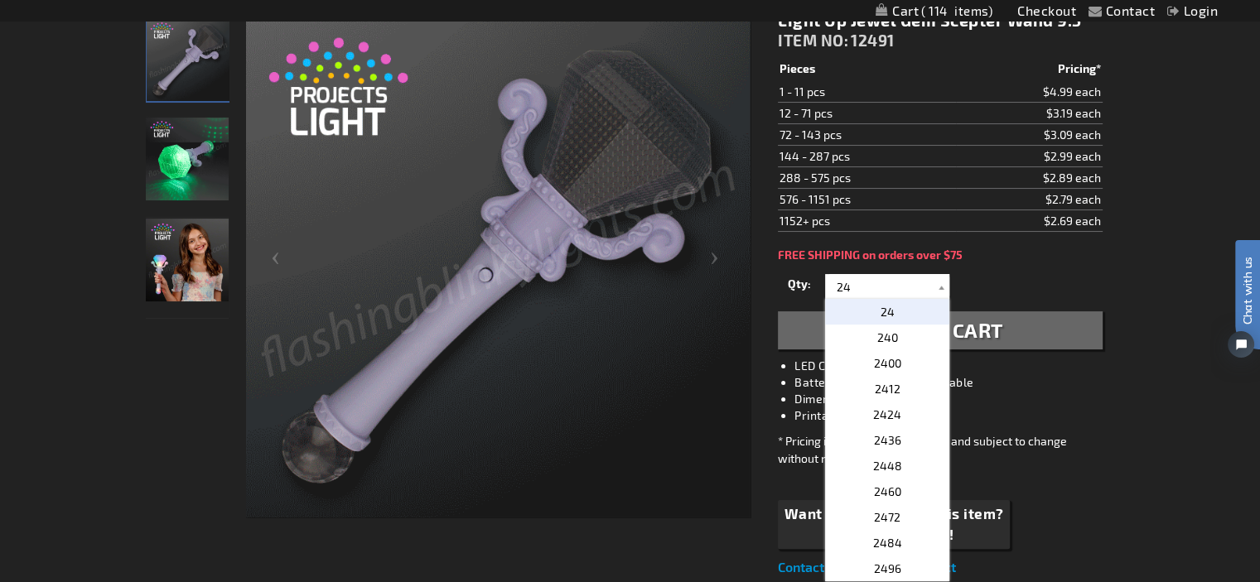
click at [867, 299] on p "24" at bounding box center [887, 312] width 124 height 26
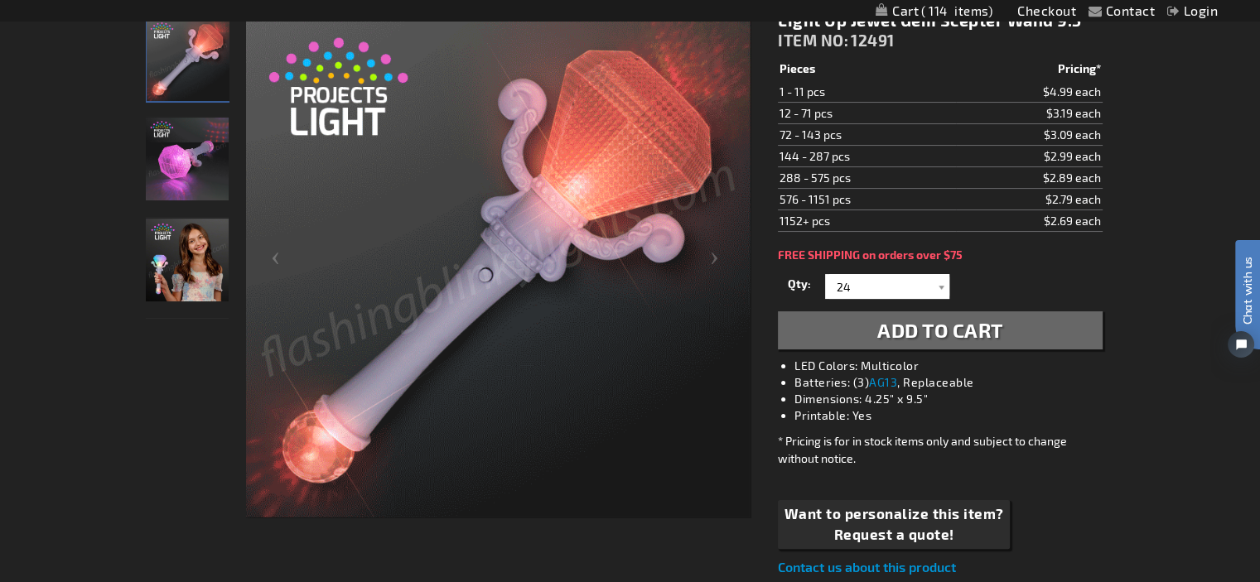
click at [965, 325] on span "Add to Cart" at bounding box center [940, 330] width 126 height 24
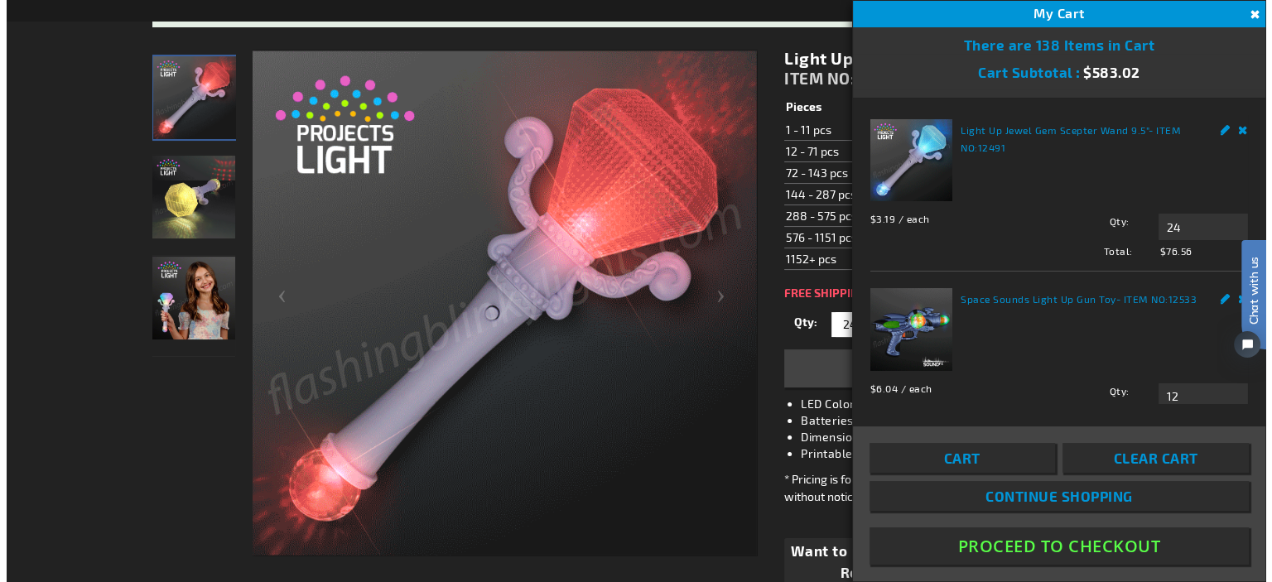
scroll to position [286, 0]
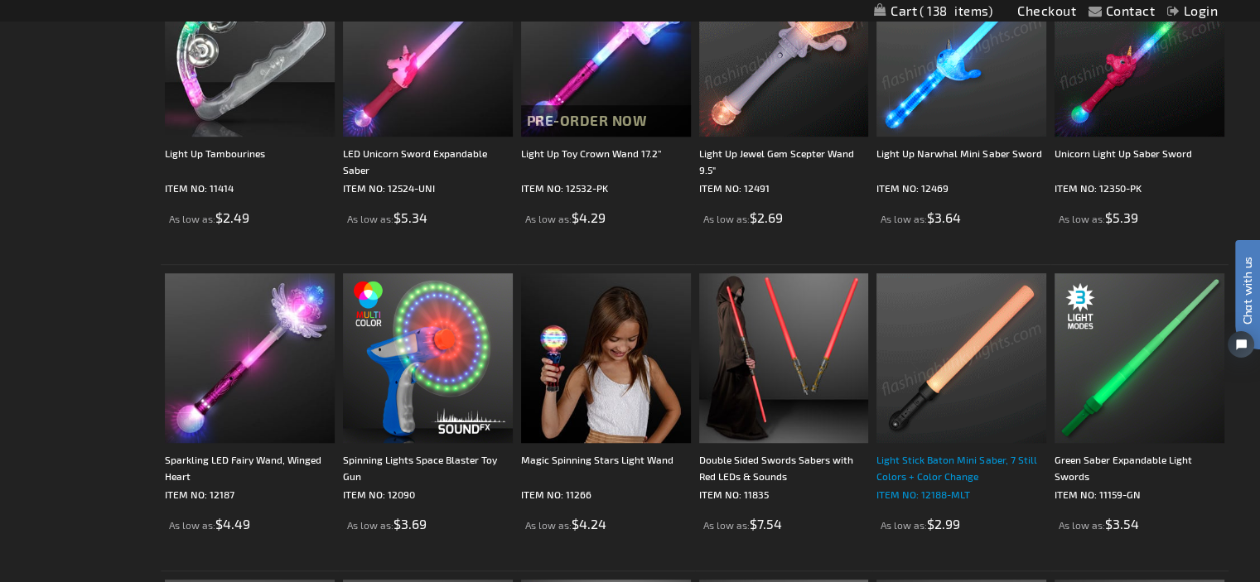
scroll to position [1160, 0]
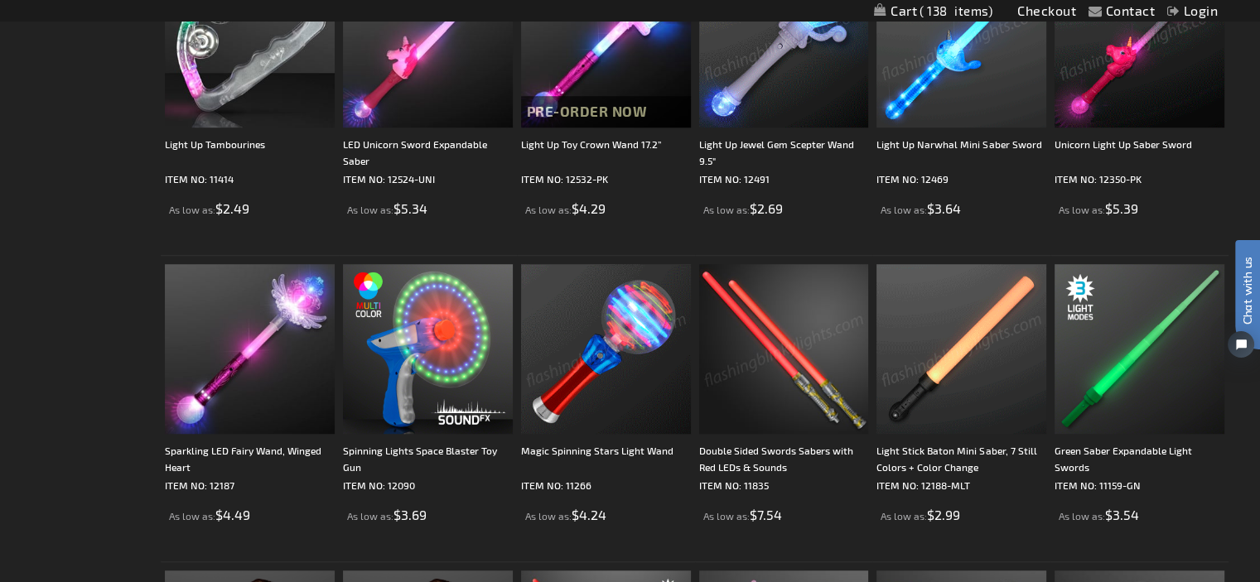
click at [610, 345] on img at bounding box center [606, 349] width 170 height 170
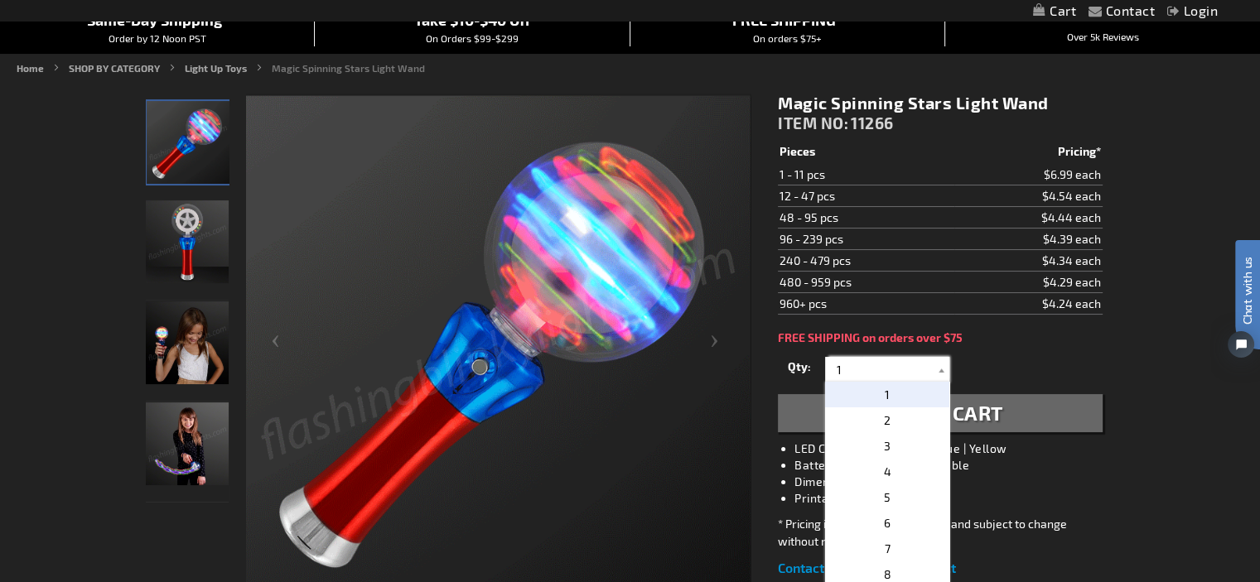
drag, startPoint x: 852, startPoint y: 367, endPoint x: 799, endPoint y: 359, distance: 54.4
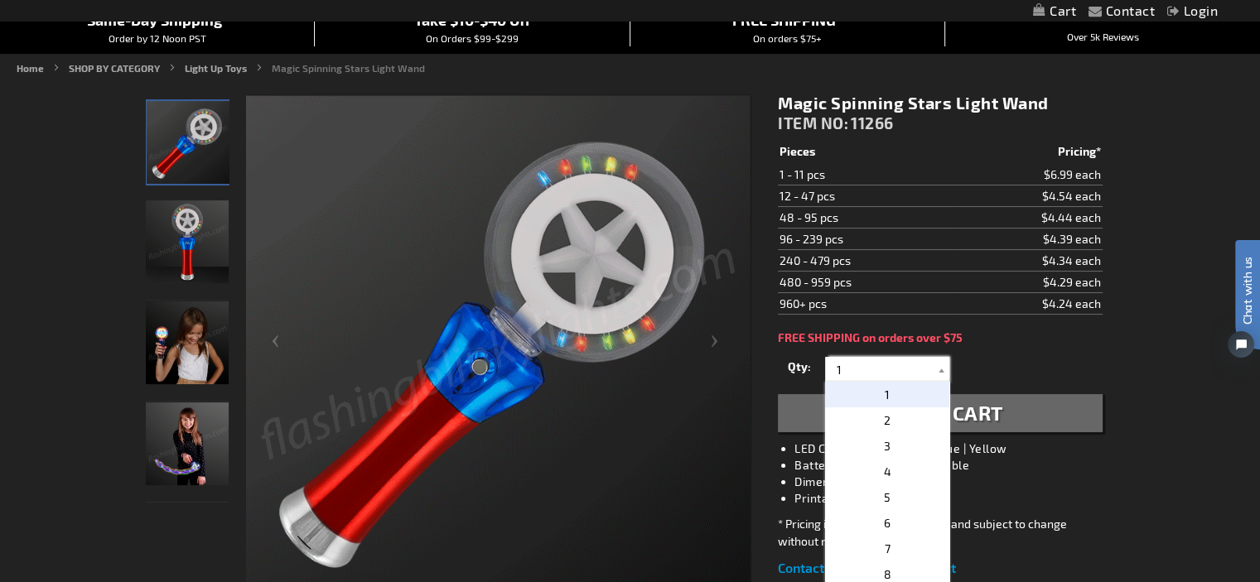
click at [799, 359] on div "Qty 1 2 3 4 5 6 7 8 9 10 11 12 24 36 48 60 72 84 96 108 120 132 144 156 168" at bounding box center [940, 369] width 324 height 33
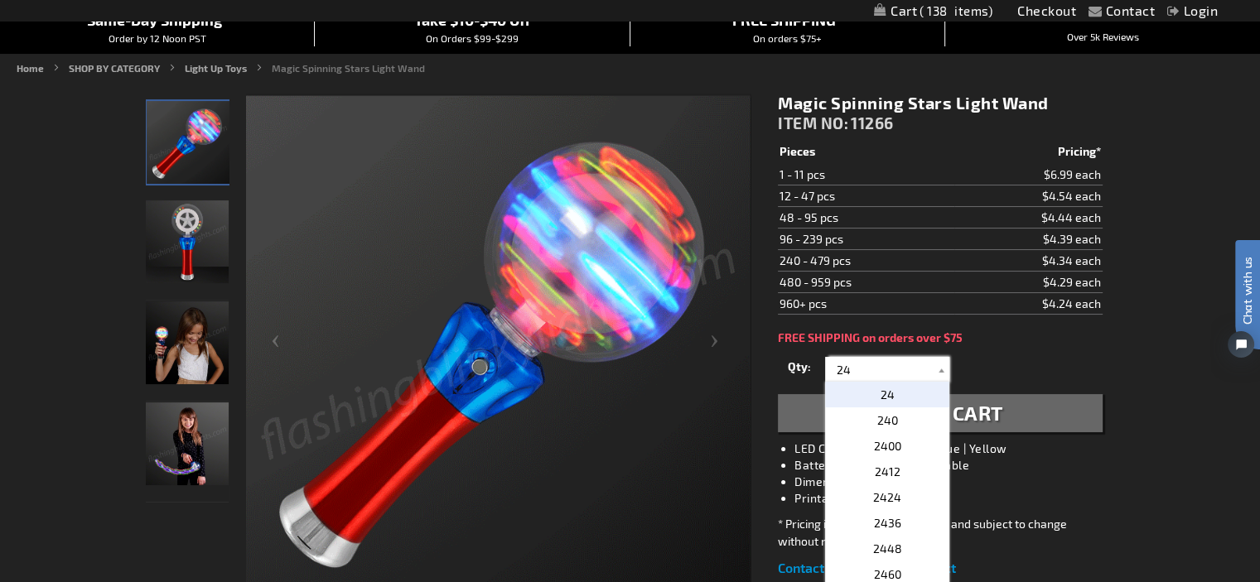
type input "24"
click at [892, 393] on span "24" at bounding box center [888, 395] width 14 height 14
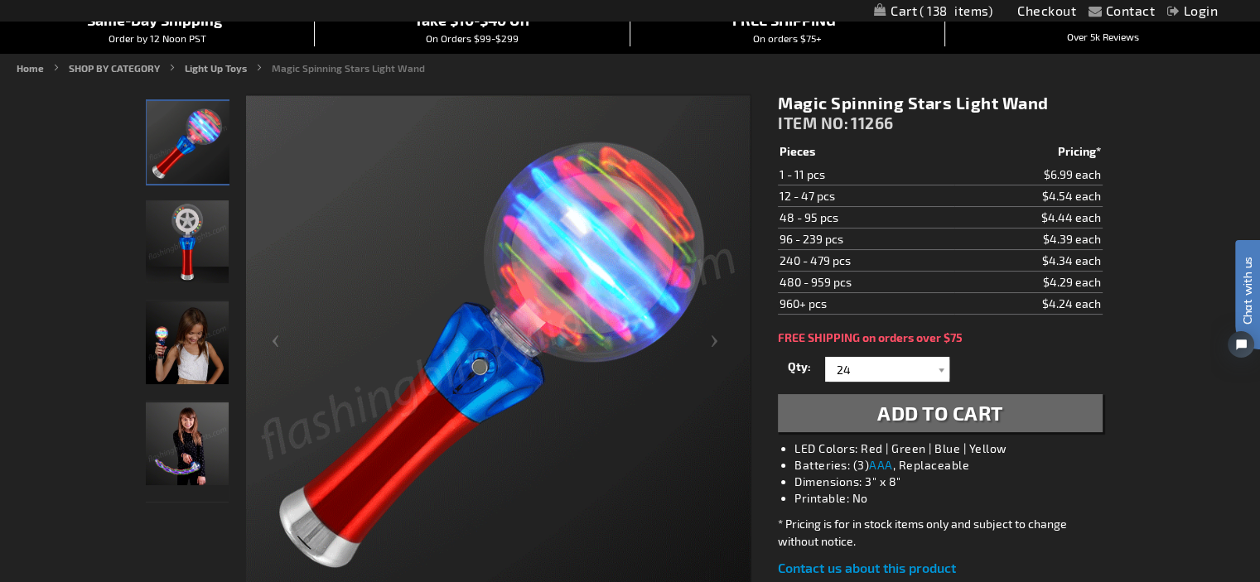
click at [905, 407] on span "Add to Cart" at bounding box center [940, 413] width 126 height 24
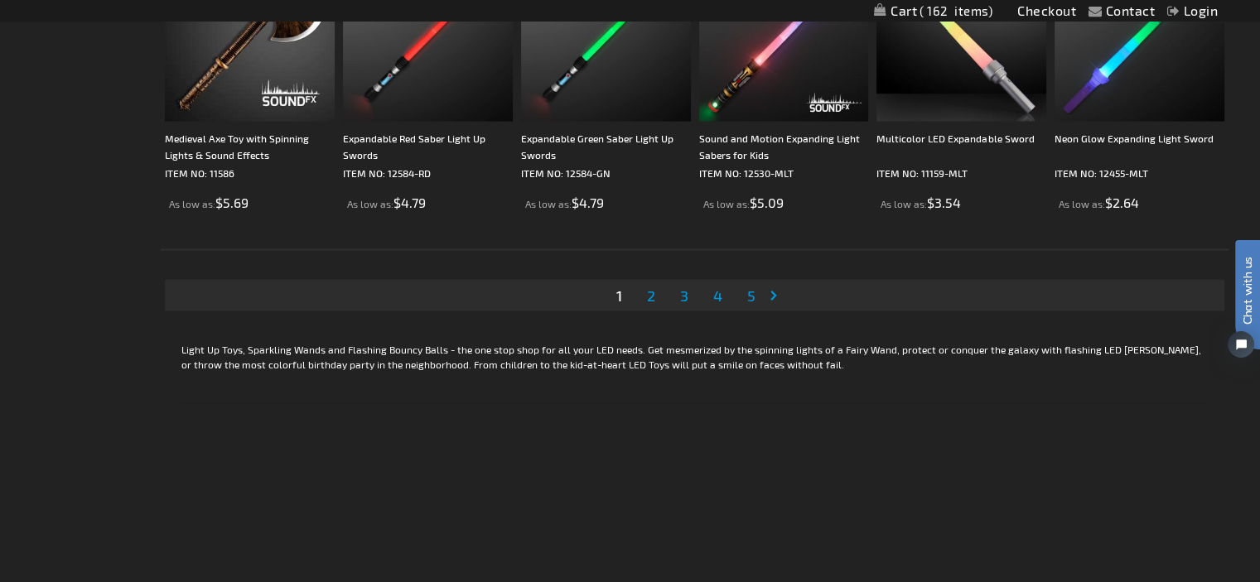
scroll to position [3313, 0]
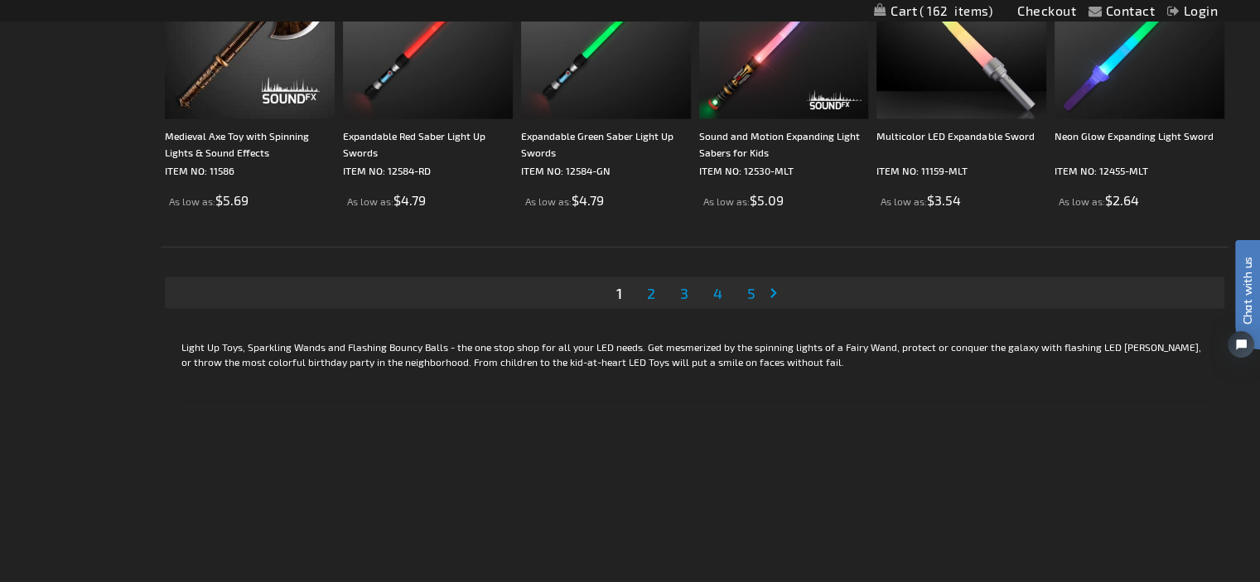
click at [648, 291] on span "2" at bounding box center [651, 293] width 8 height 18
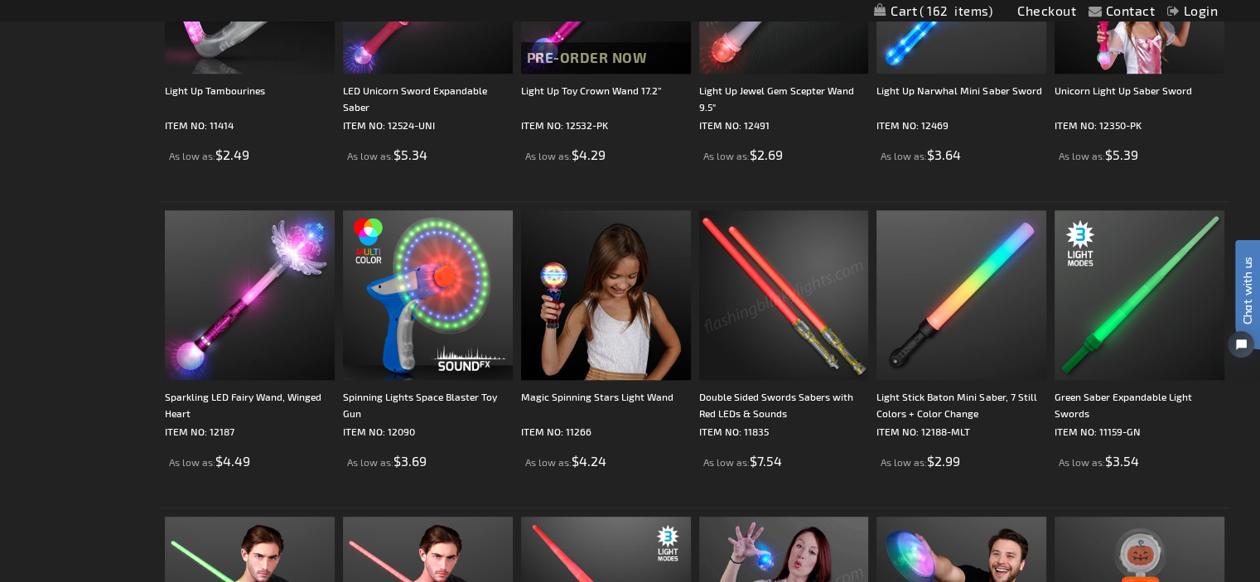
scroll to position [1243, 0]
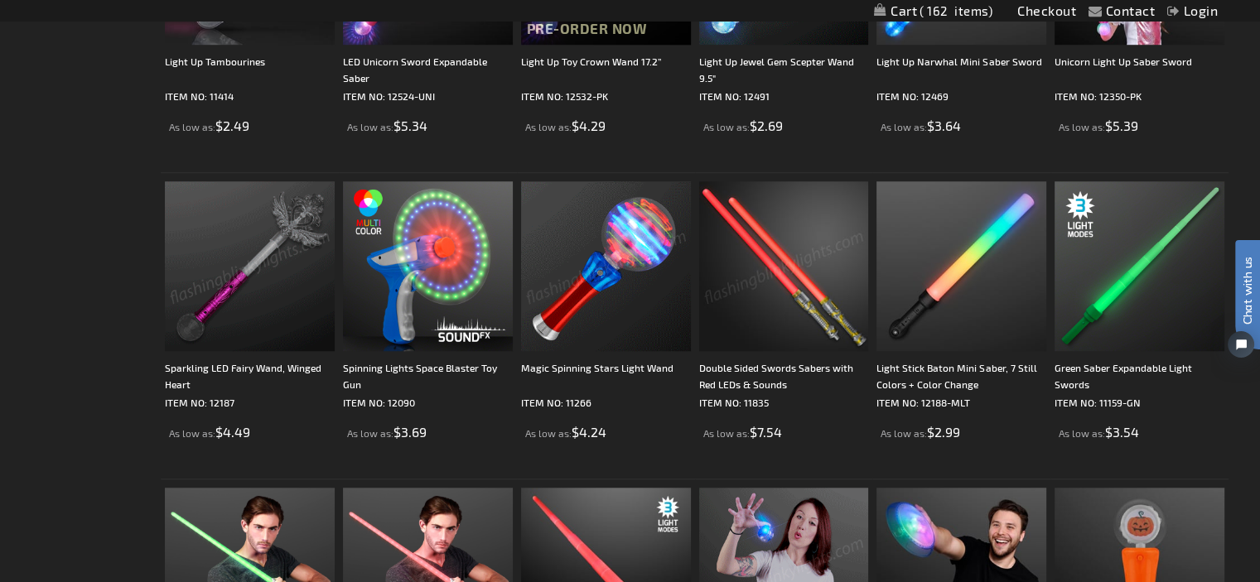
click at [251, 280] on img at bounding box center [250, 266] width 170 height 170
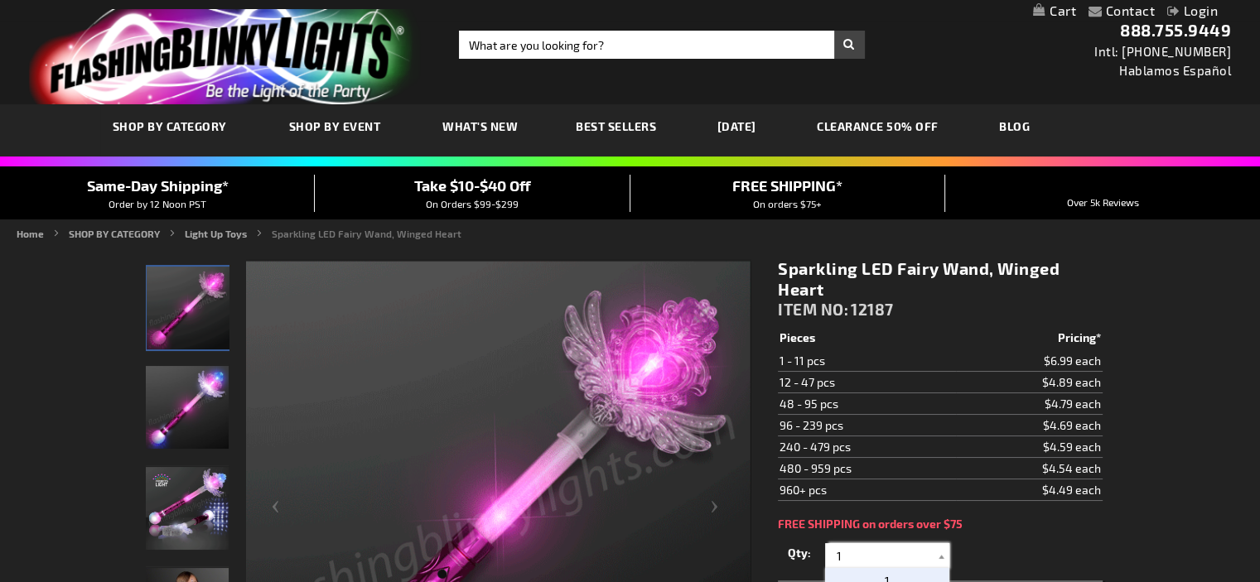
drag, startPoint x: 862, startPoint y: 560, endPoint x: 808, endPoint y: 549, distance: 54.9
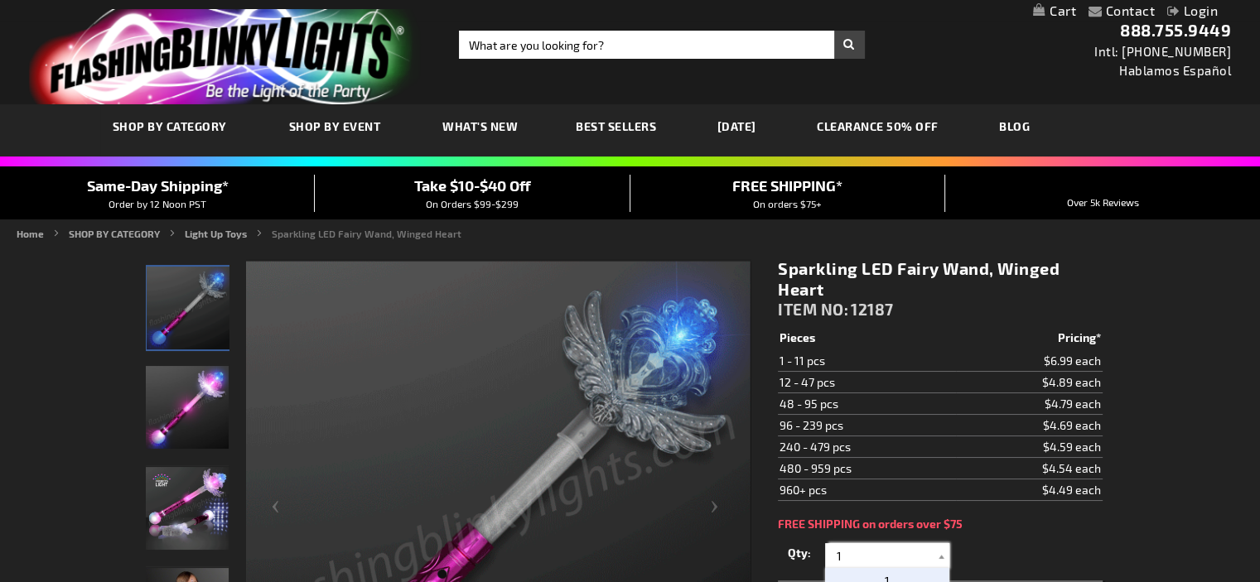
click at [808, 549] on div "Qty 1 2 3 4 5 6 7 8 9 10 11 12 24 36 48 60 72 84 96 108 120 132 144 156 168" at bounding box center [940, 555] width 324 height 33
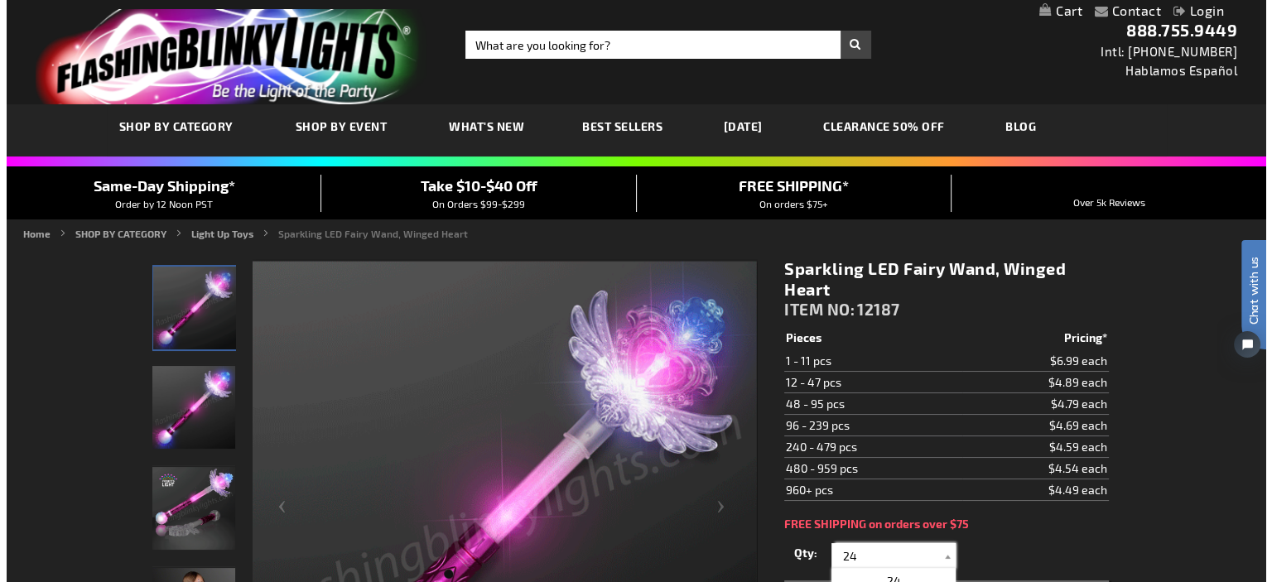
scroll to position [166, 0]
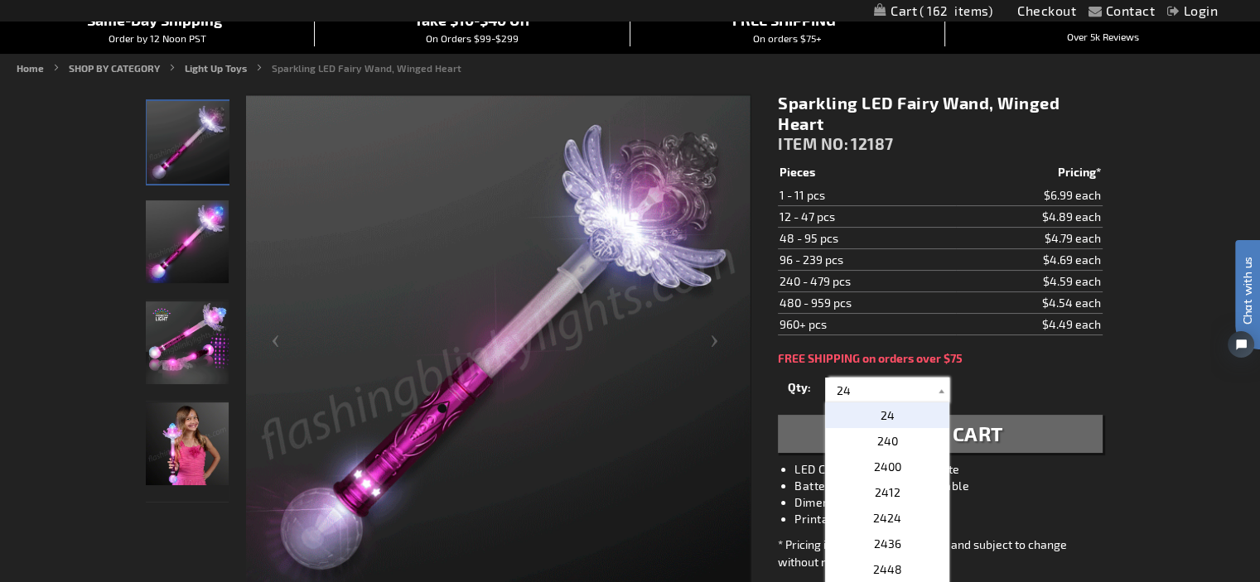
type input "24"
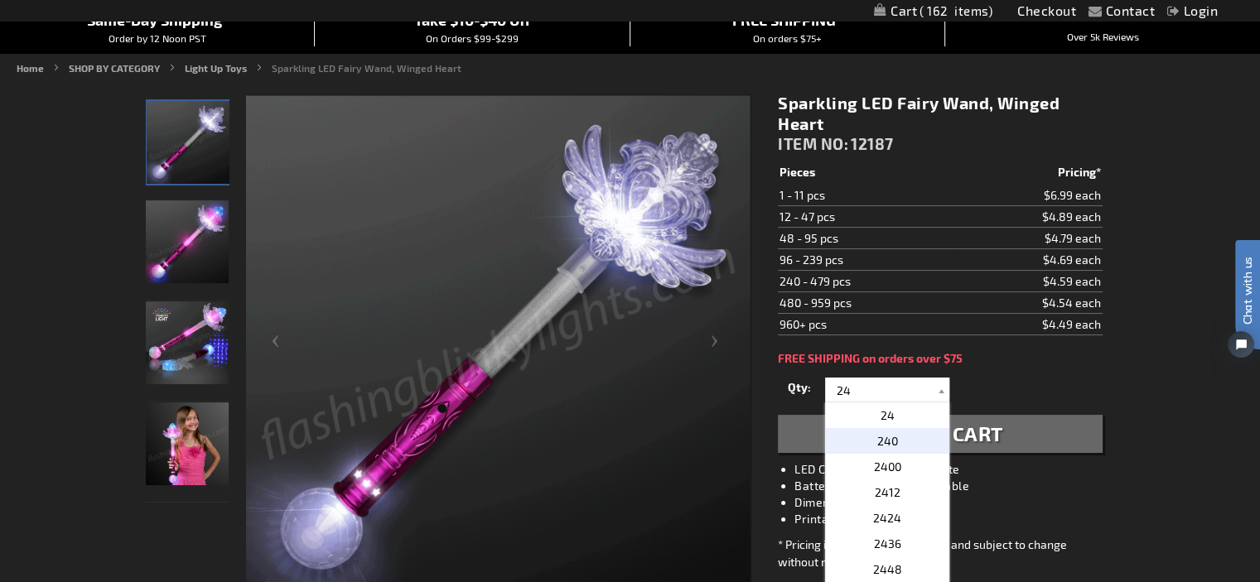
drag, startPoint x: 888, startPoint y: 413, endPoint x: 919, endPoint y: 430, distance: 34.8
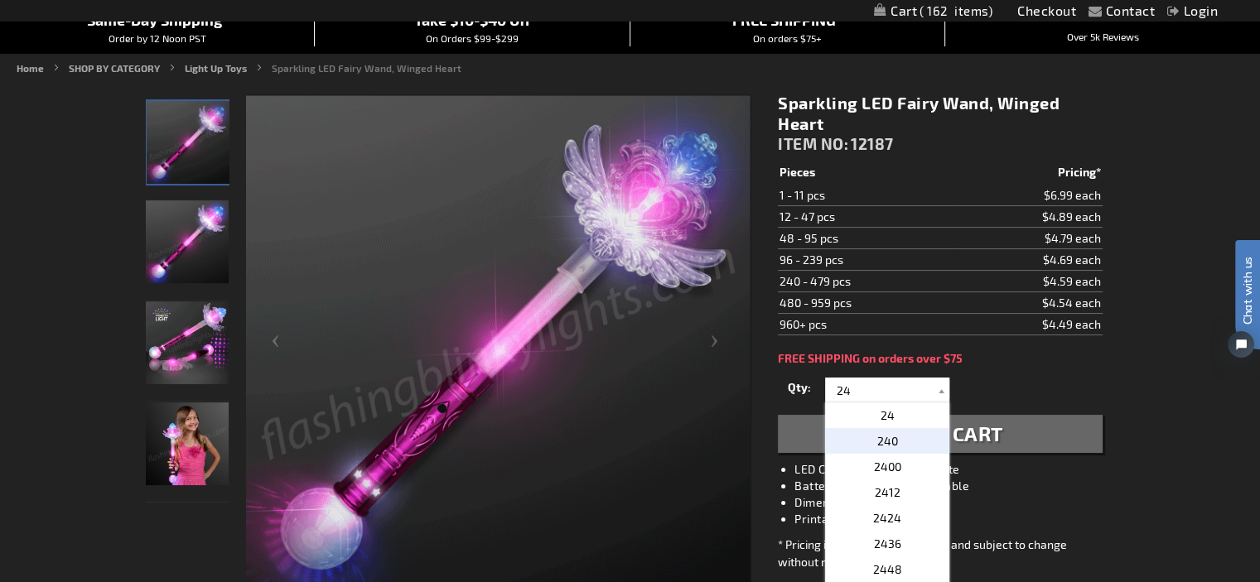
click at [890, 413] on span "24" at bounding box center [888, 415] width 14 height 14
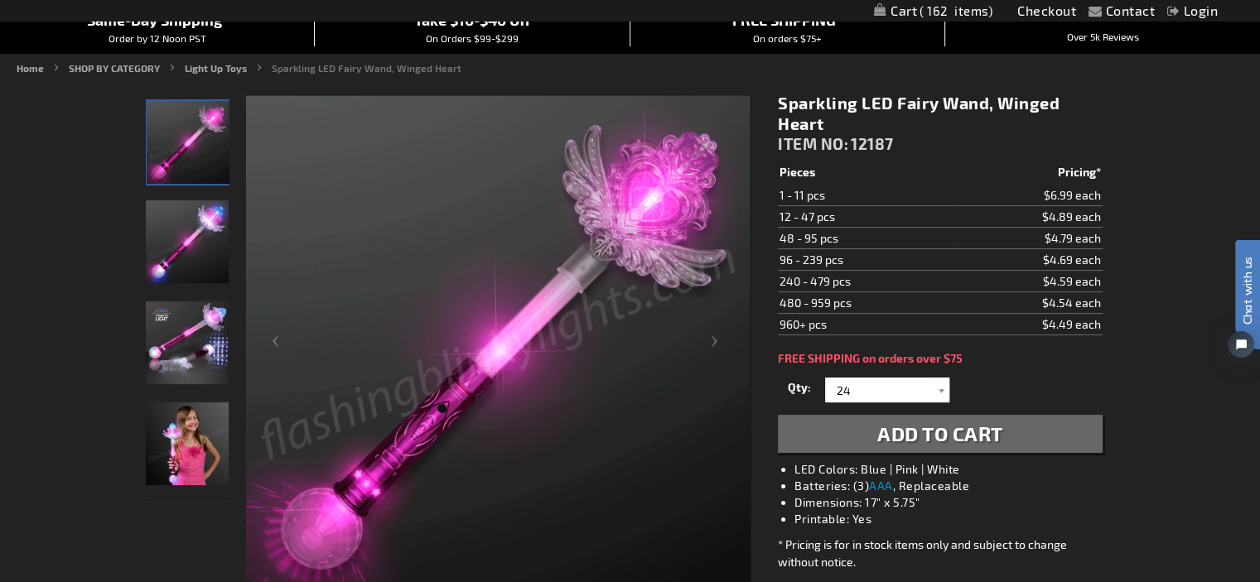
click at [980, 431] on span "Add to Cart" at bounding box center [940, 434] width 126 height 24
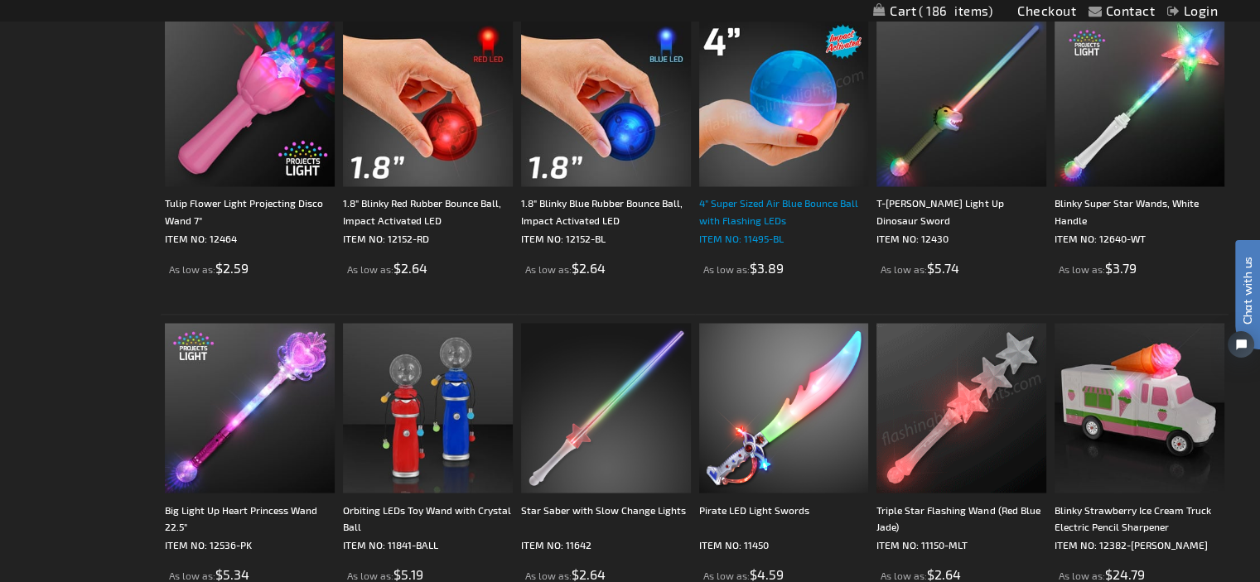
scroll to position [2982, 0]
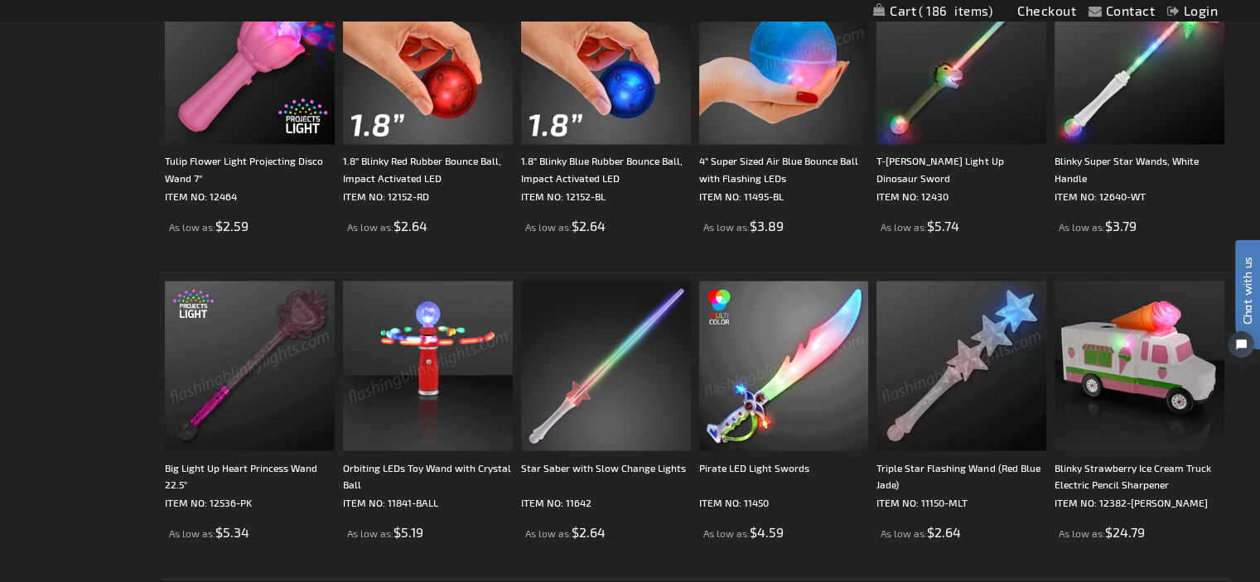
click at [244, 348] on img at bounding box center [250, 366] width 170 height 170
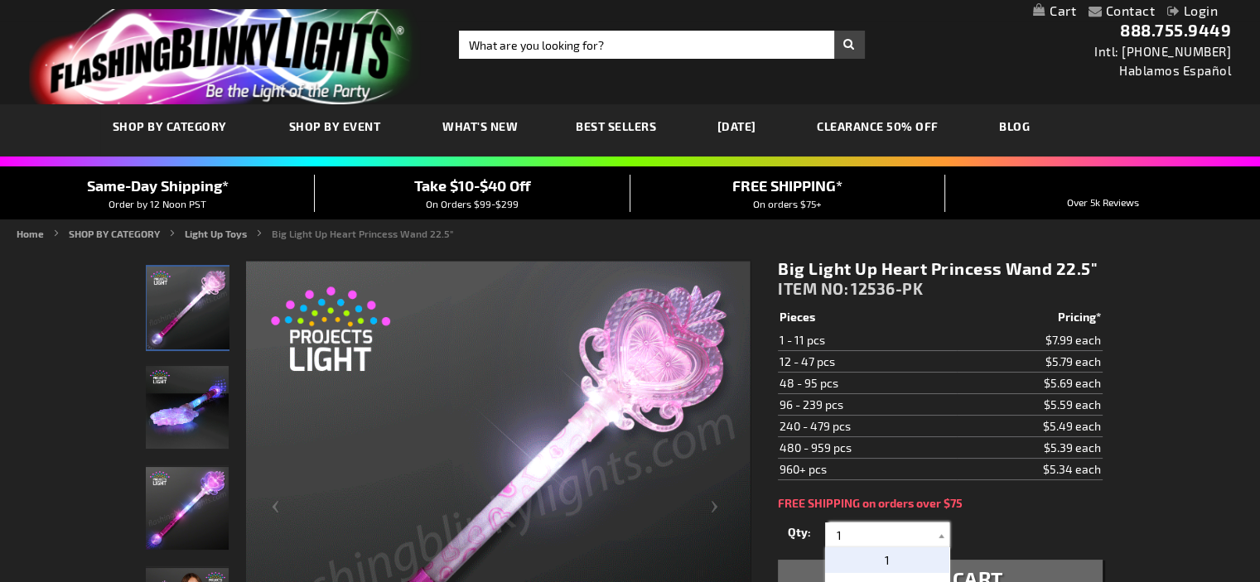
drag, startPoint x: 842, startPoint y: 529, endPoint x: 789, endPoint y: 519, distance: 54.1
click at [789, 519] on div "Qty 1 2 3 4 5 6 7 8 9 10 11 12 24 36 48 60 72 84 96 108 120 132 144 156 168" at bounding box center [940, 535] width 324 height 33
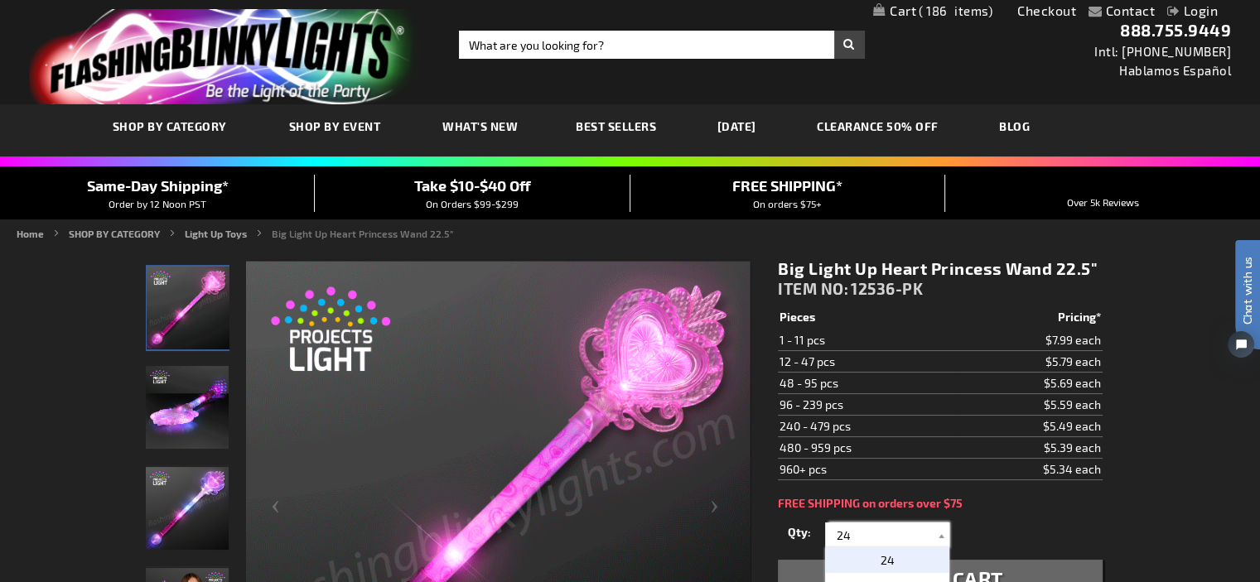
type input "24"
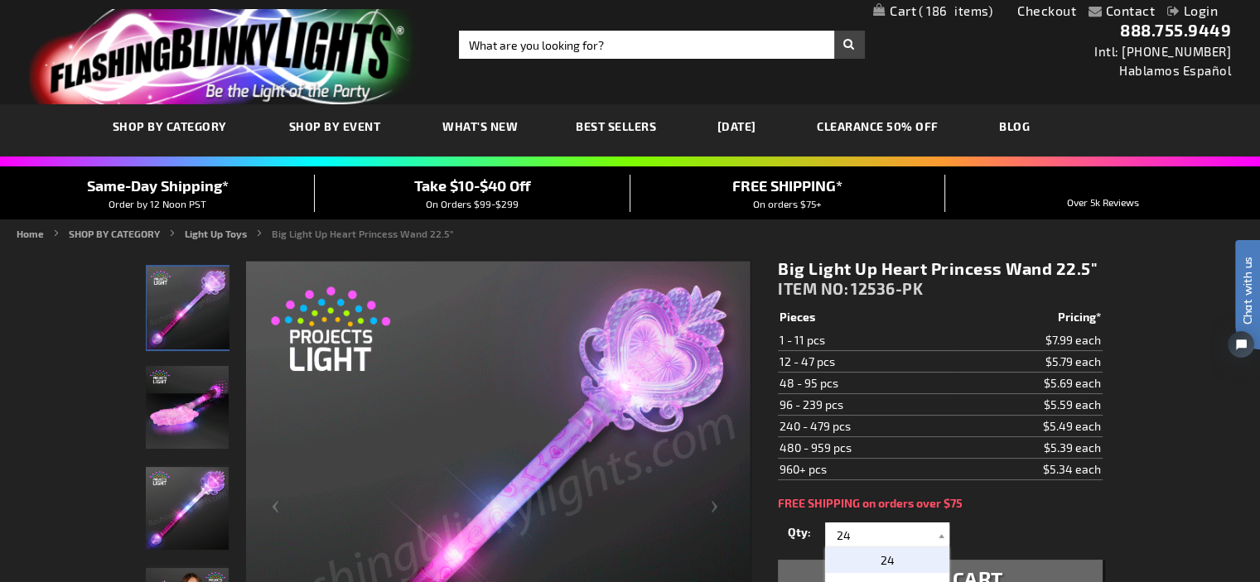
click at [897, 548] on p "24" at bounding box center [887, 561] width 124 height 26
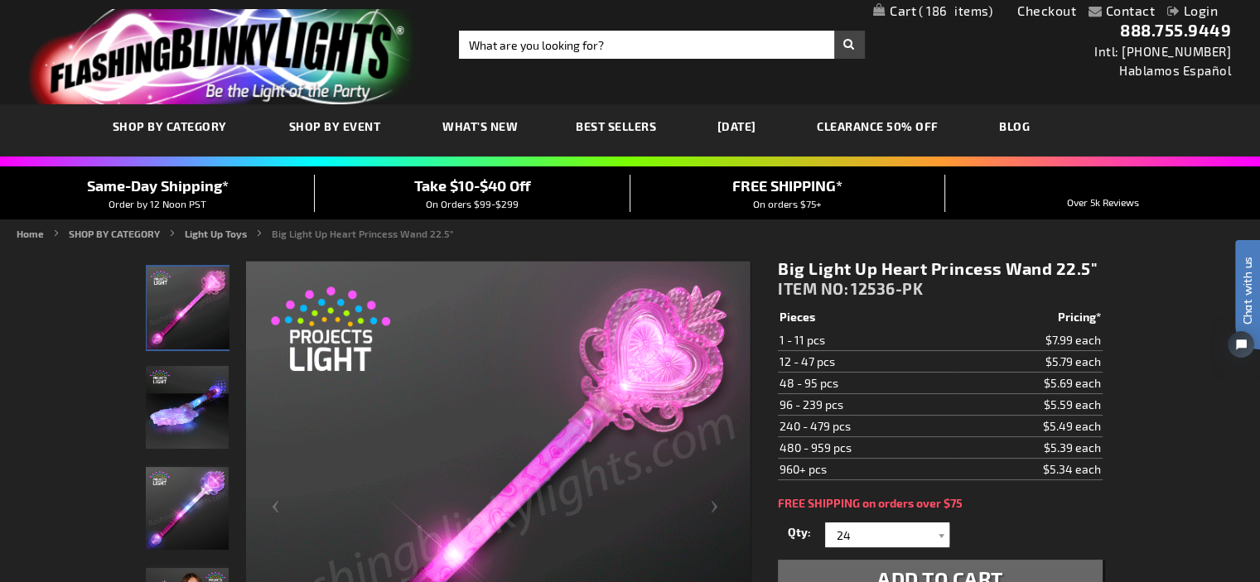
click at [981, 569] on span "Add to Cart" at bounding box center [940, 579] width 126 height 24
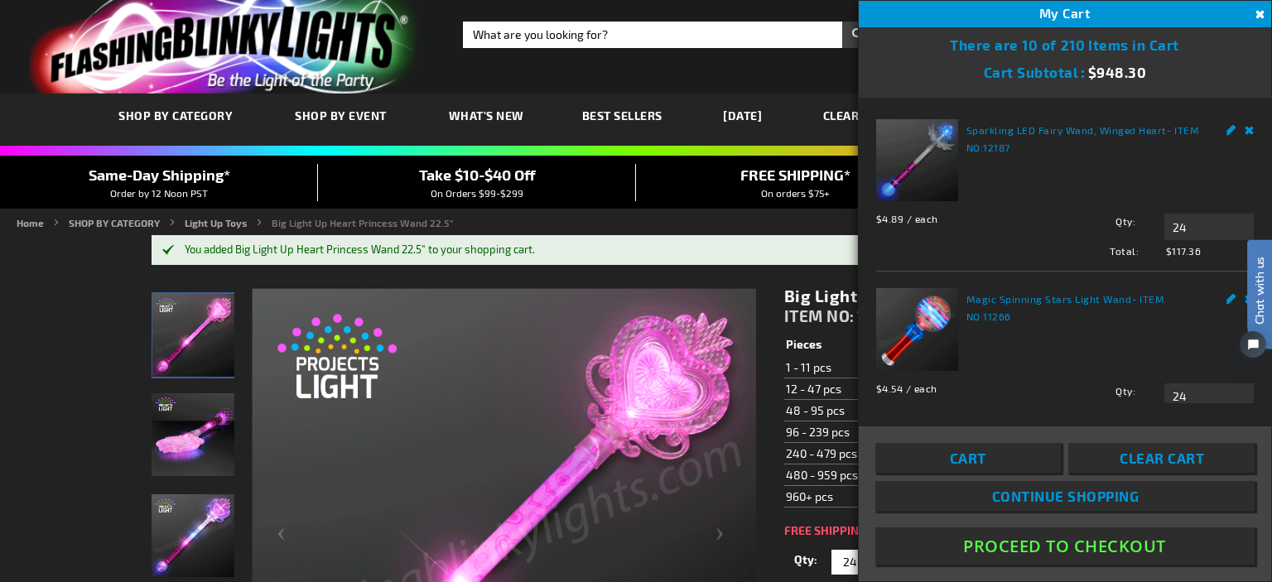
scroll to position [13, 0]
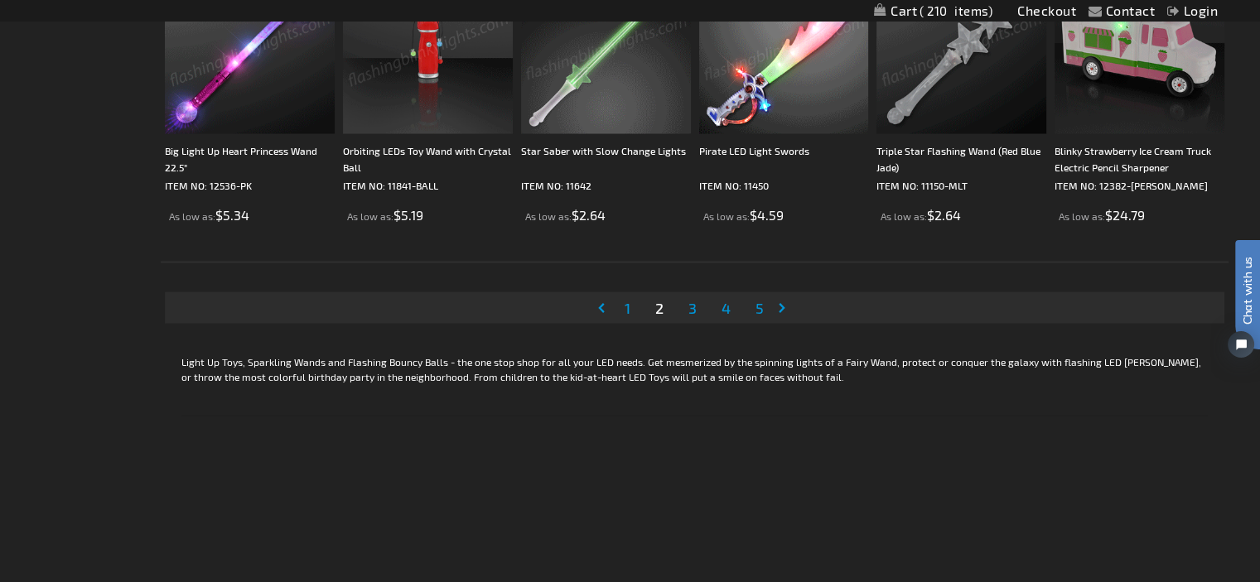
scroll to position [3396, 0]
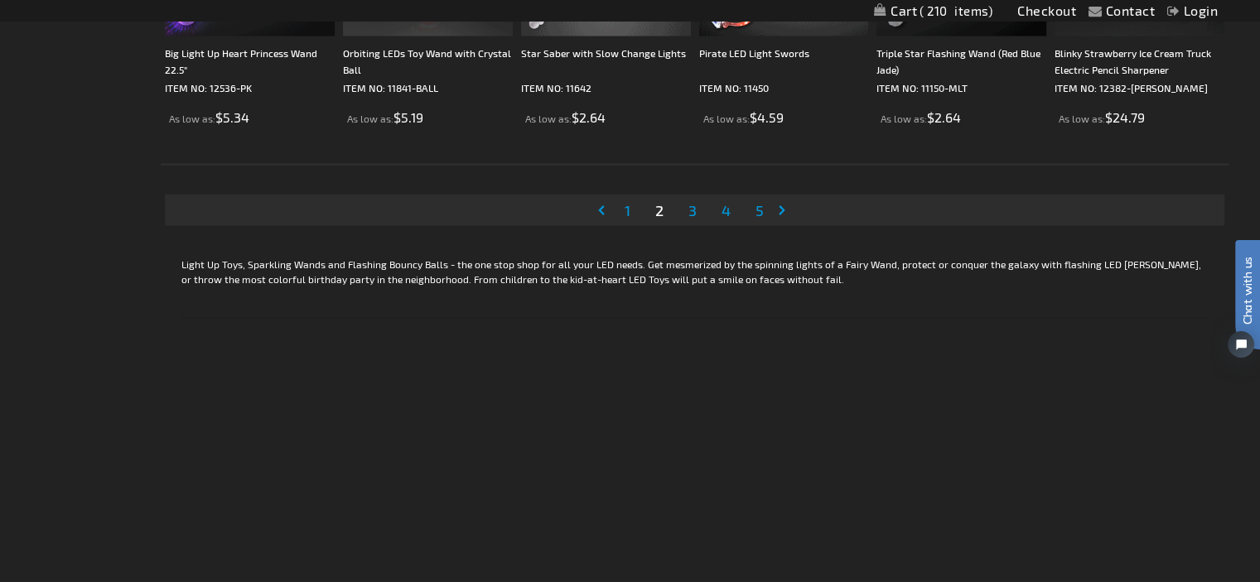
click at [692, 203] on span "3" at bounding box center [692, 210] width 8 height 18
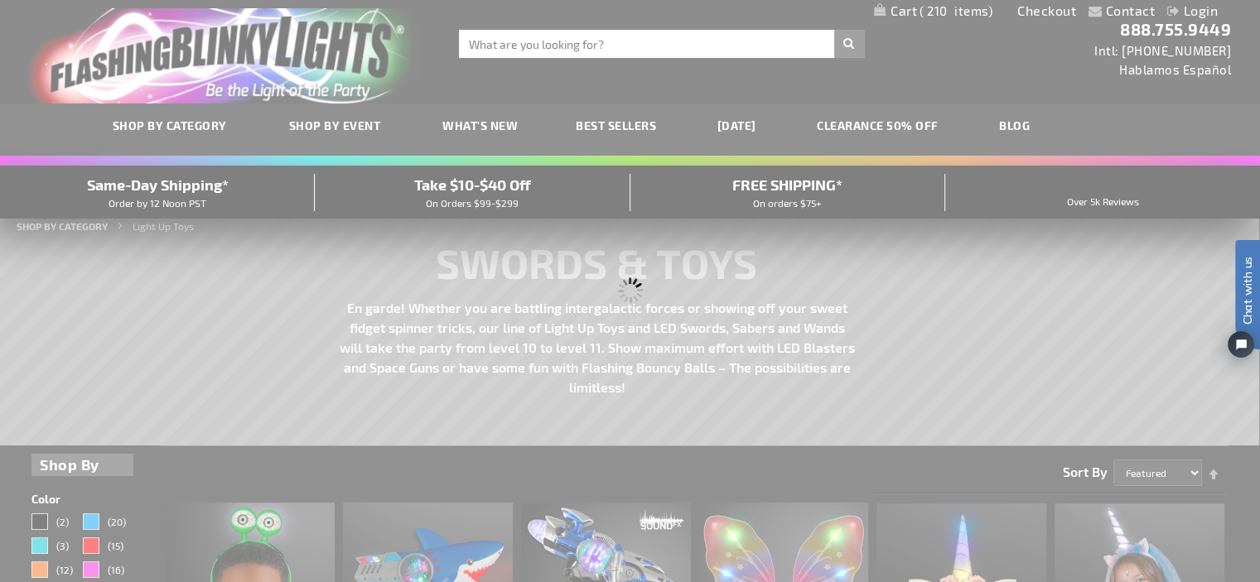
scroll to position [0, 0]
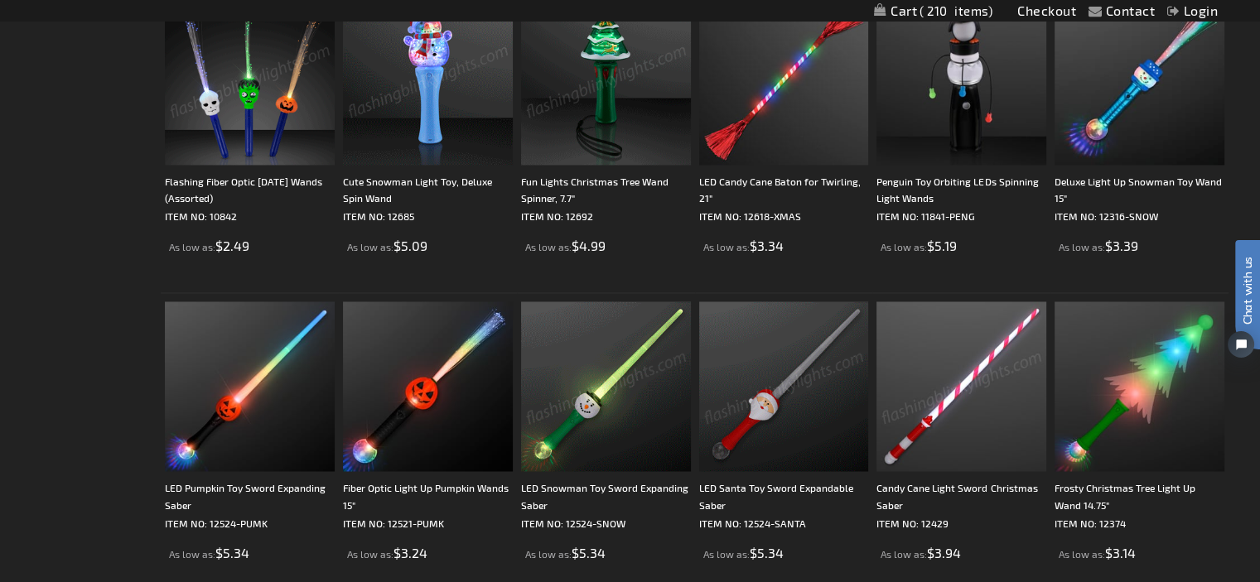
scroll to position [2899, 0]
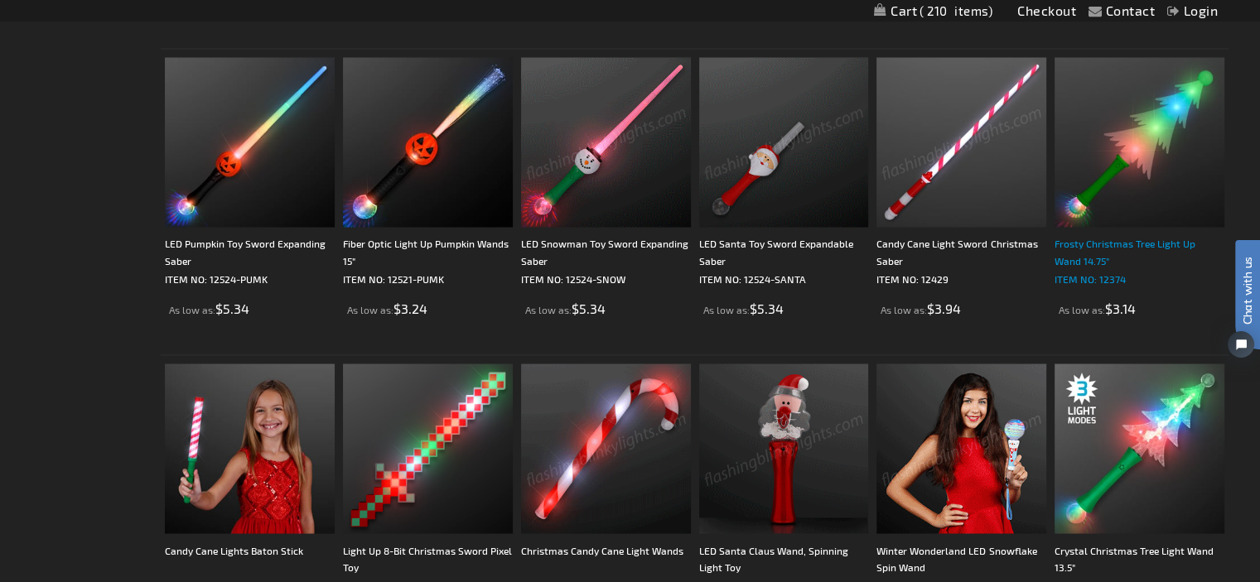
click at [1108, 244] on div "Frosty Christmas Tree Light Up Wand 14.75"" at bounding box center [1139, 251] width 170 height 33
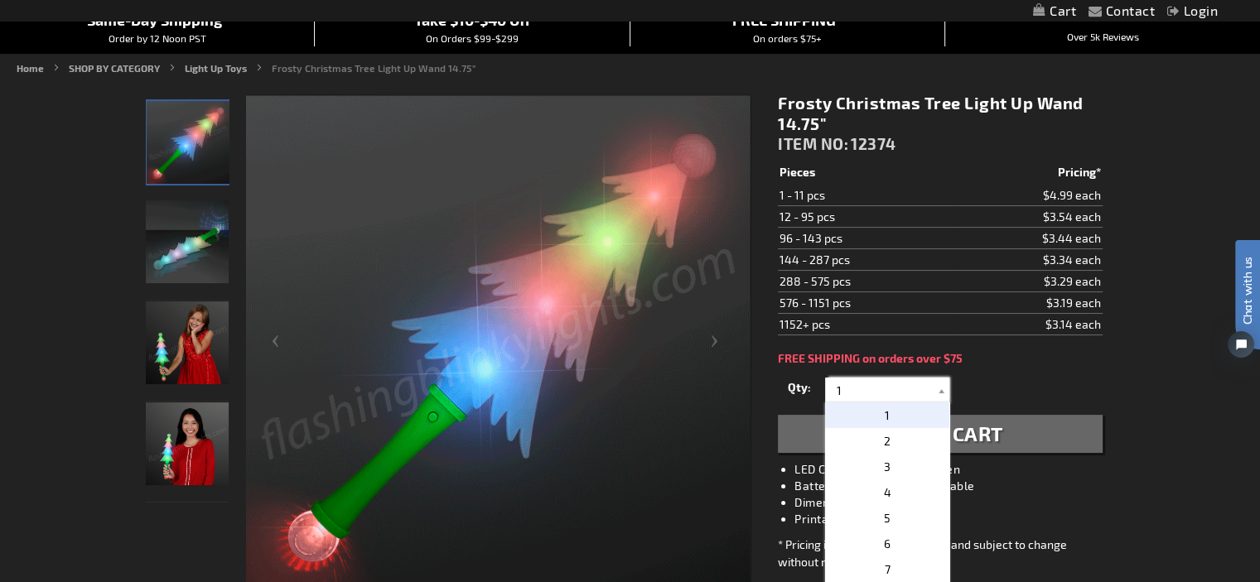
drag, startPoint x: 861, startPoint y: 384, endPoint x: 788, endPoint y: 387, distance: 73.8
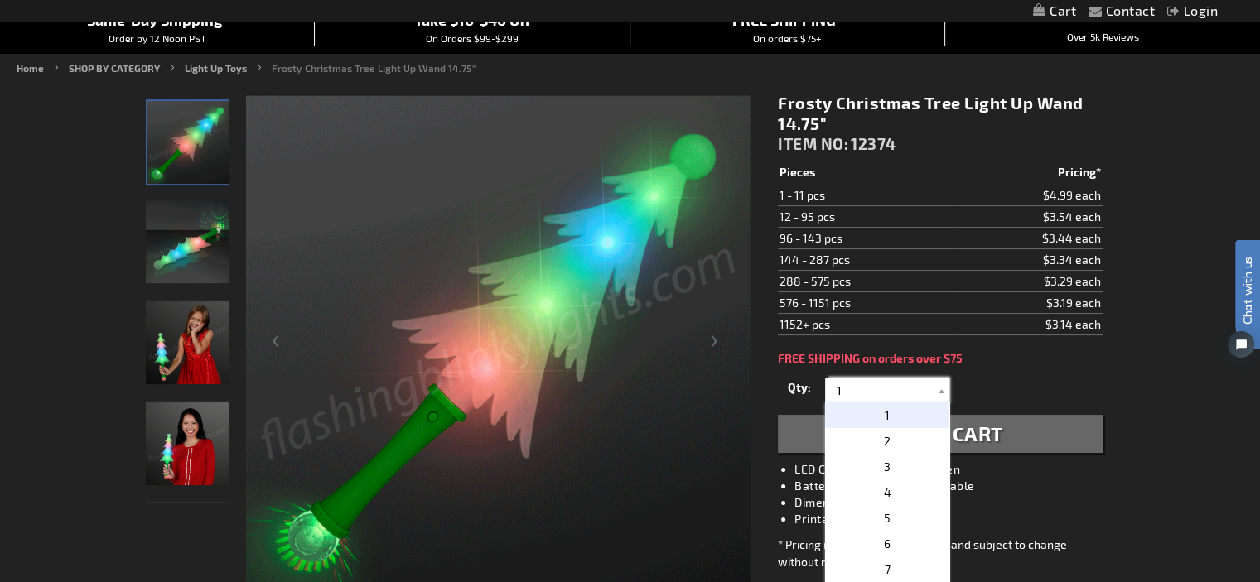
click at [788, 387] on div "Qty 1 2 3 4 5 6 7 8 9 10 11 12 24 36 48 60 72 84 96 108 120 132 144 156 168" at bounding box center [940, 390] width 324 height 33
type input "12"
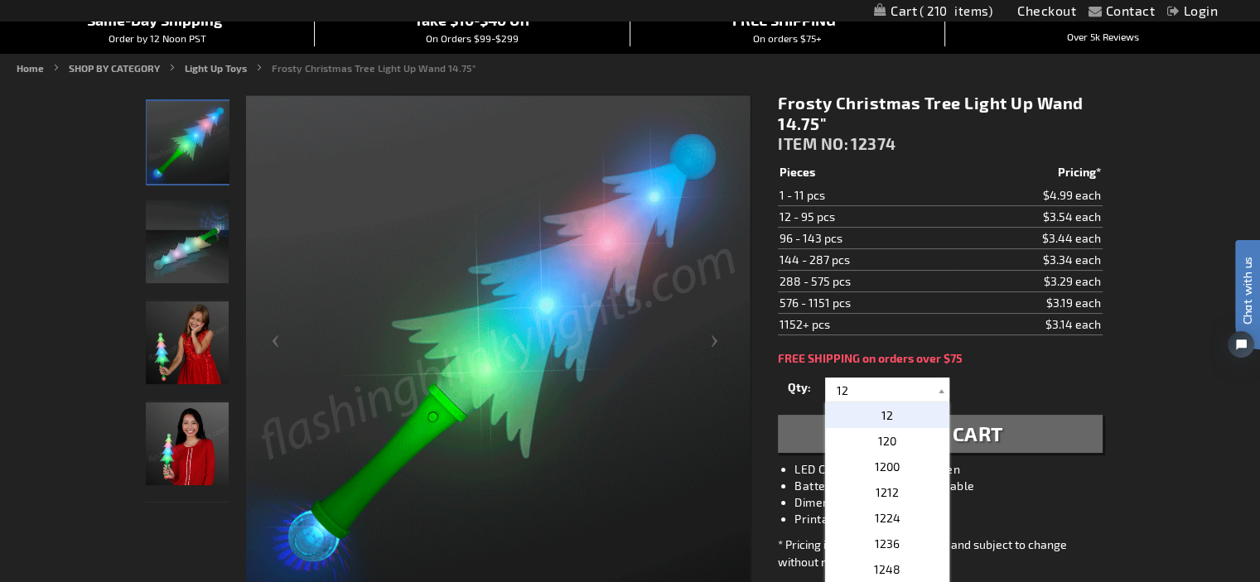
drag, startPoint x: 866, startPoint y: 410, endPoint x: 997, endPoint y: 441, distance: 134.4
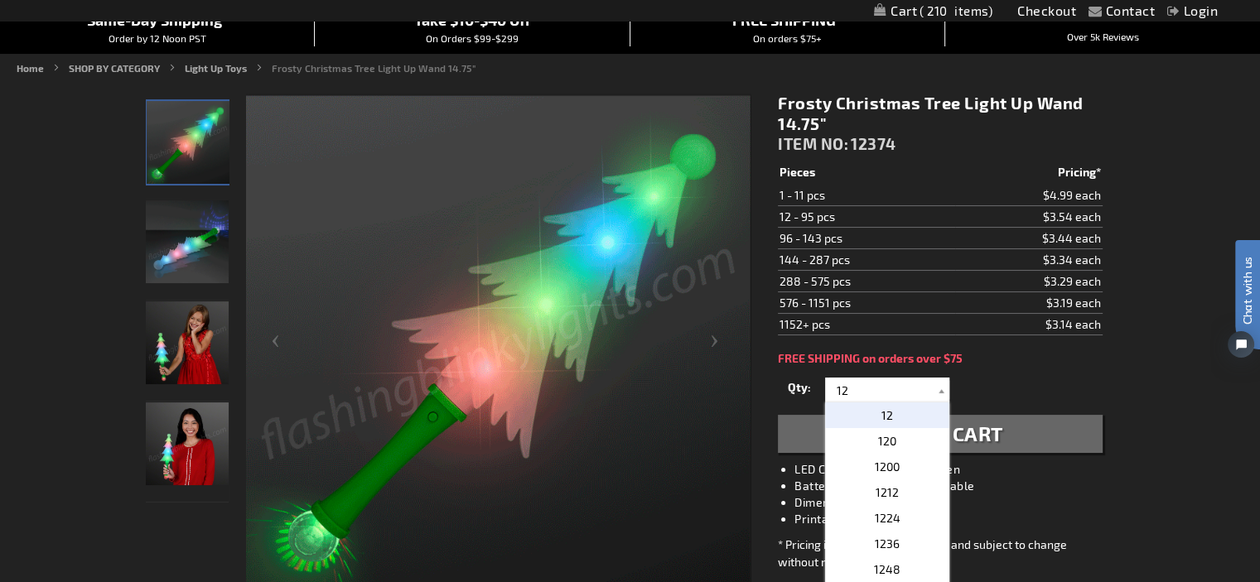
click at [881, 410] on p "12" at bounding box center [887, 416] width 124 height 26
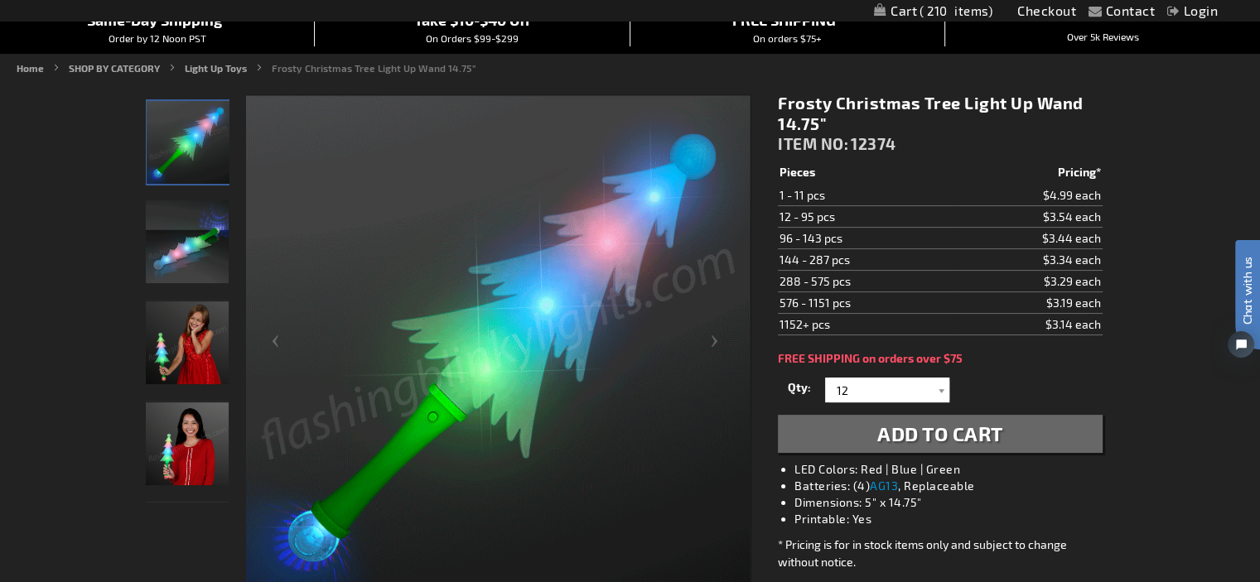
click at [1004, 430] on button "Add to Cart" at bounding box center [940, 434] width 324 height 38
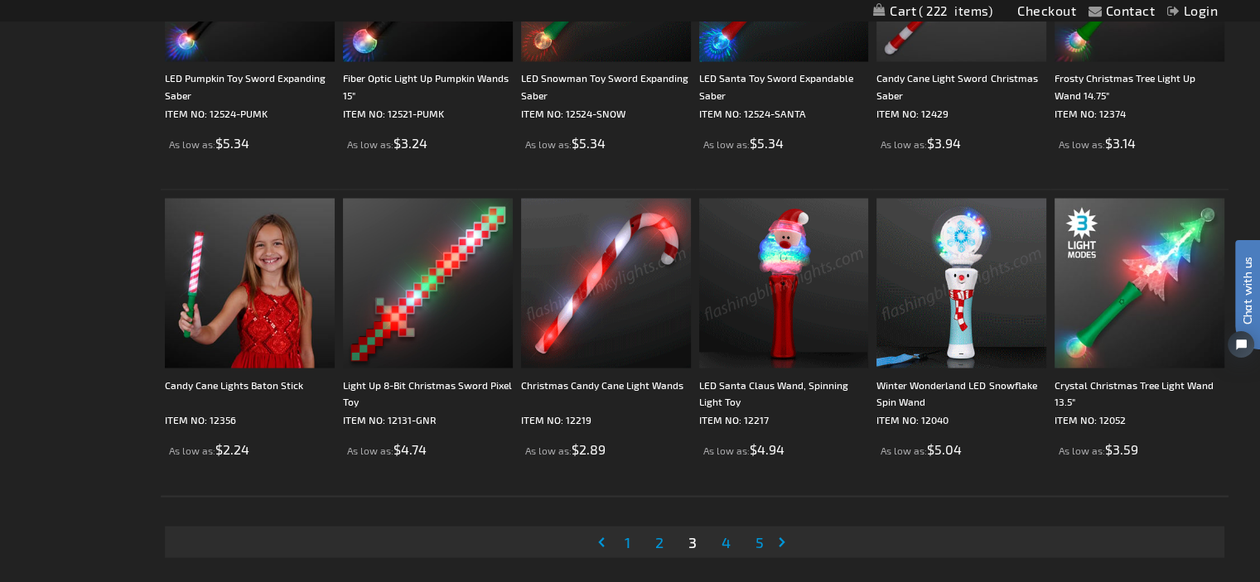
click at [727, 533] on span "4" at bounding box center [725, 542] width 9 height 18
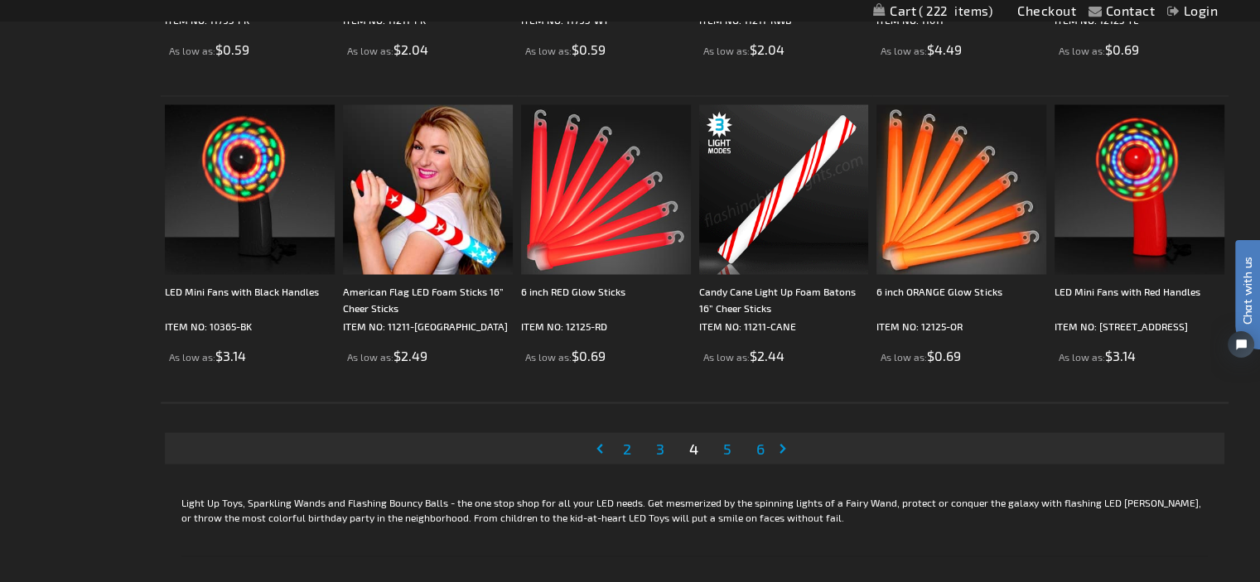
scroll to position [3148, 0]
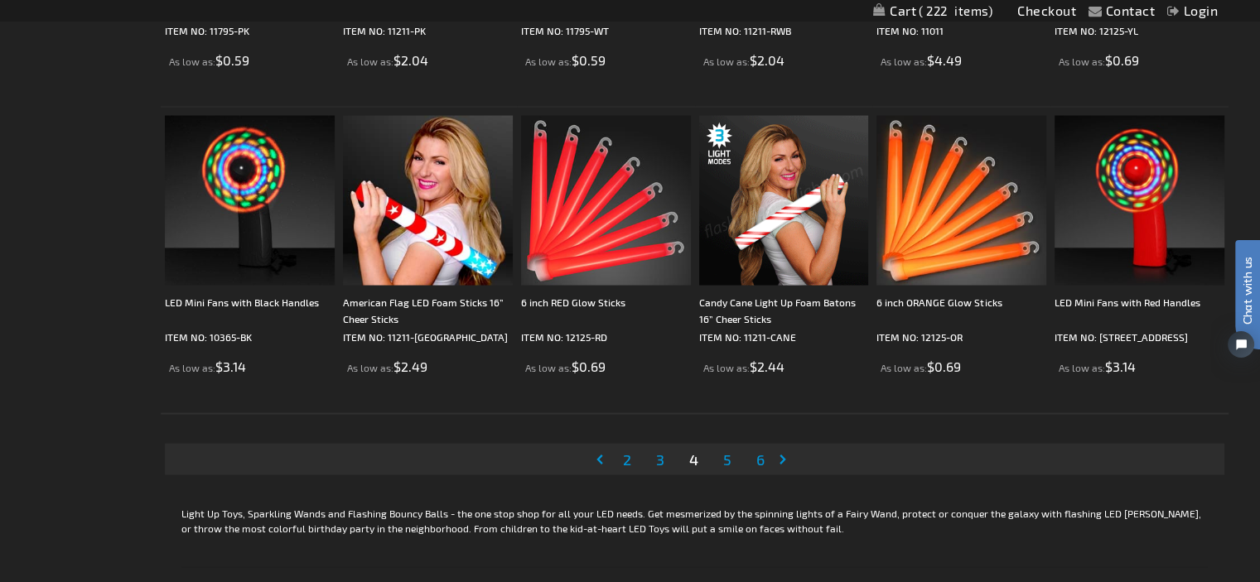
click at [724, 451] on span "5" at bounding box center [727, 459] width 8 height 18
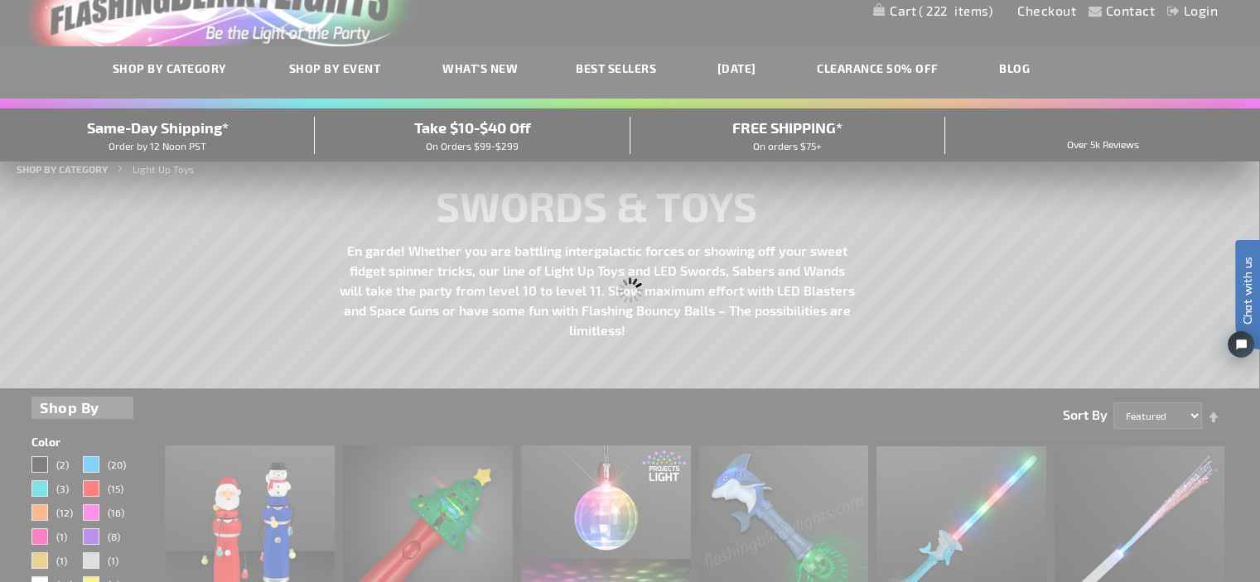
scroll to position [0, 0]
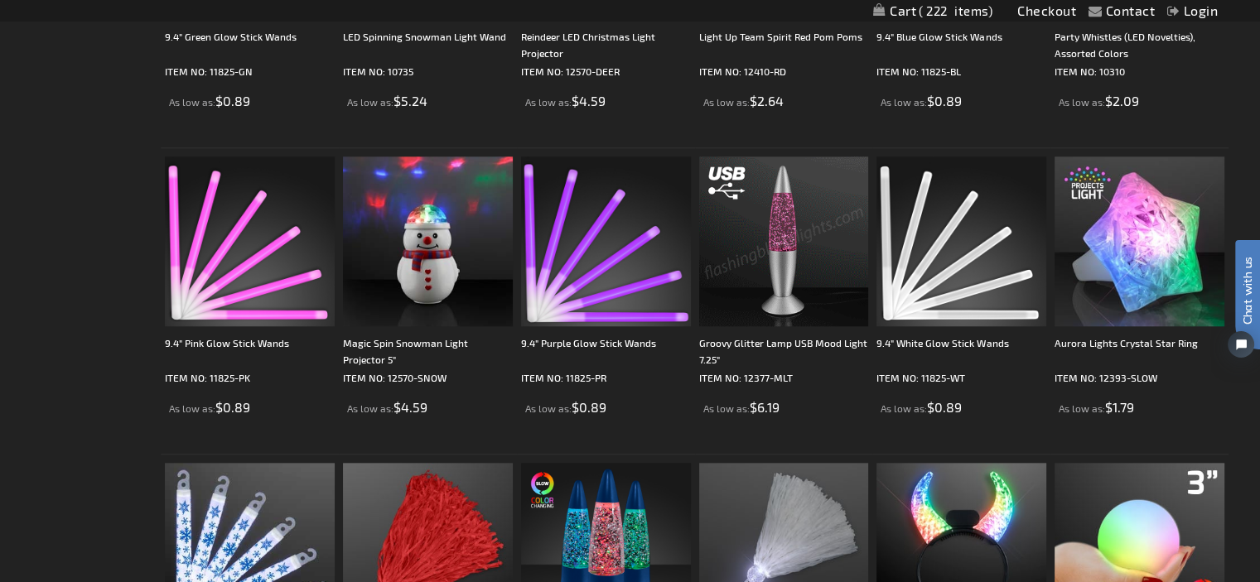
scroll to position [1740, 0]
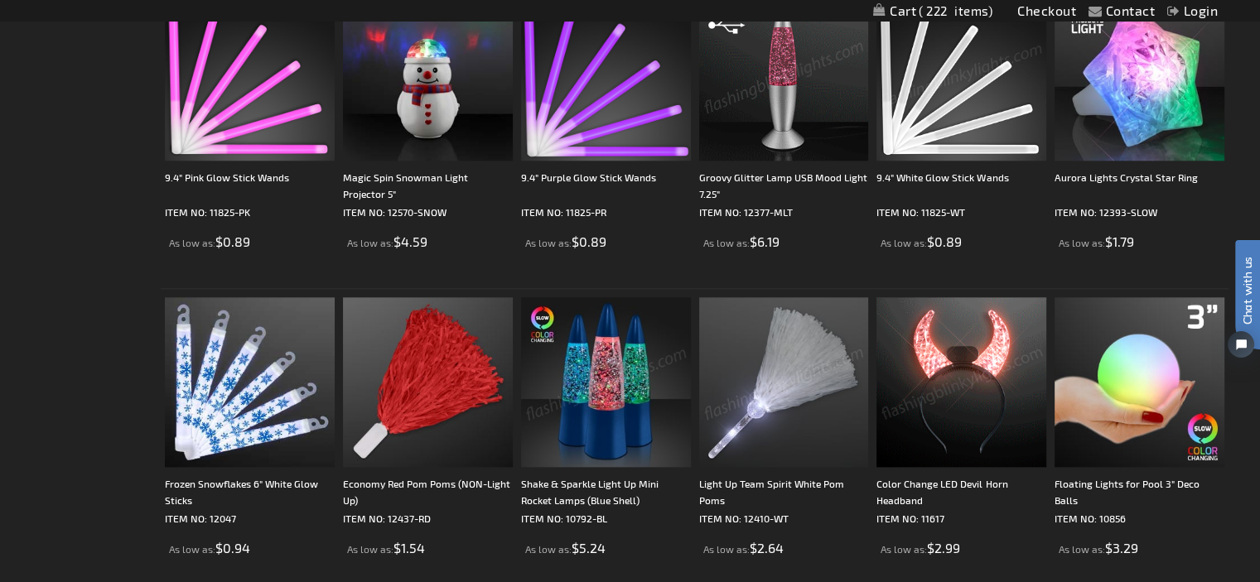
click at [1183, 166] on div "Aurora Lights Crystal Star Ring ITEM NO: 12393-SLOW As low as $1.79" at bounding box center [1139, 121] width 170 height 260
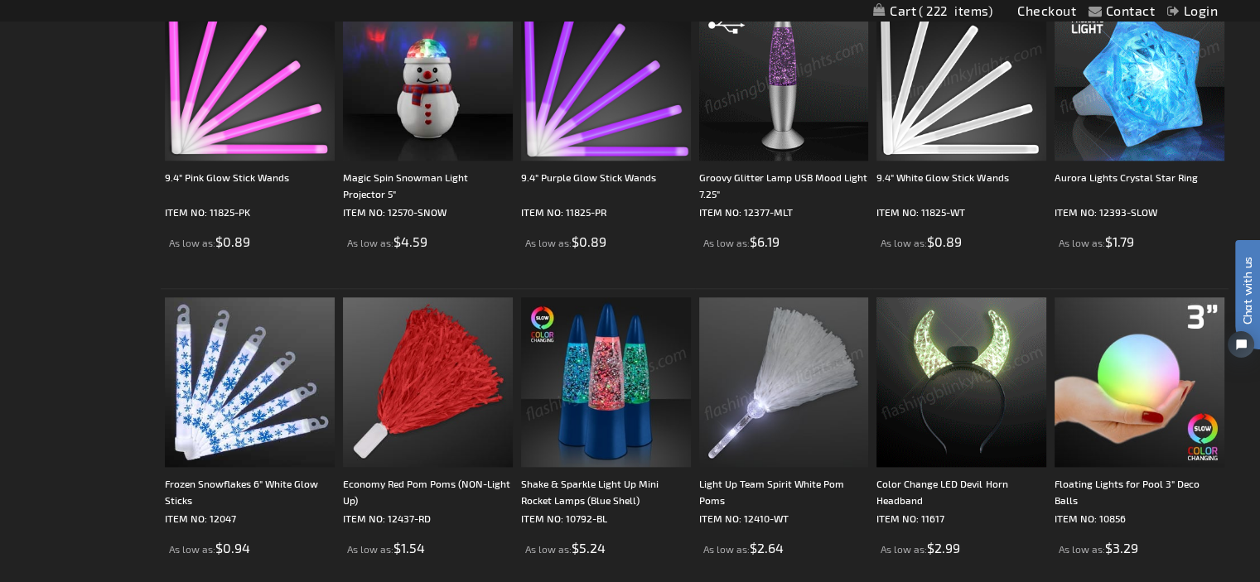
click at [1136, 116] on img at bounding box center [1139, 76] width 170 height 170
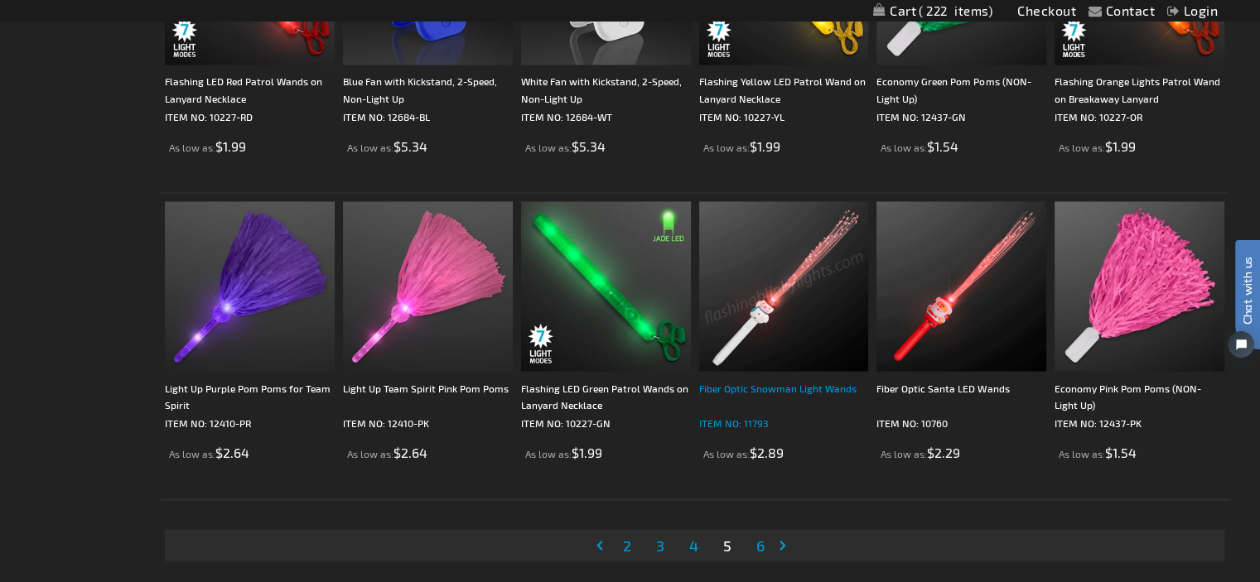
scroll to position [3148, 0]
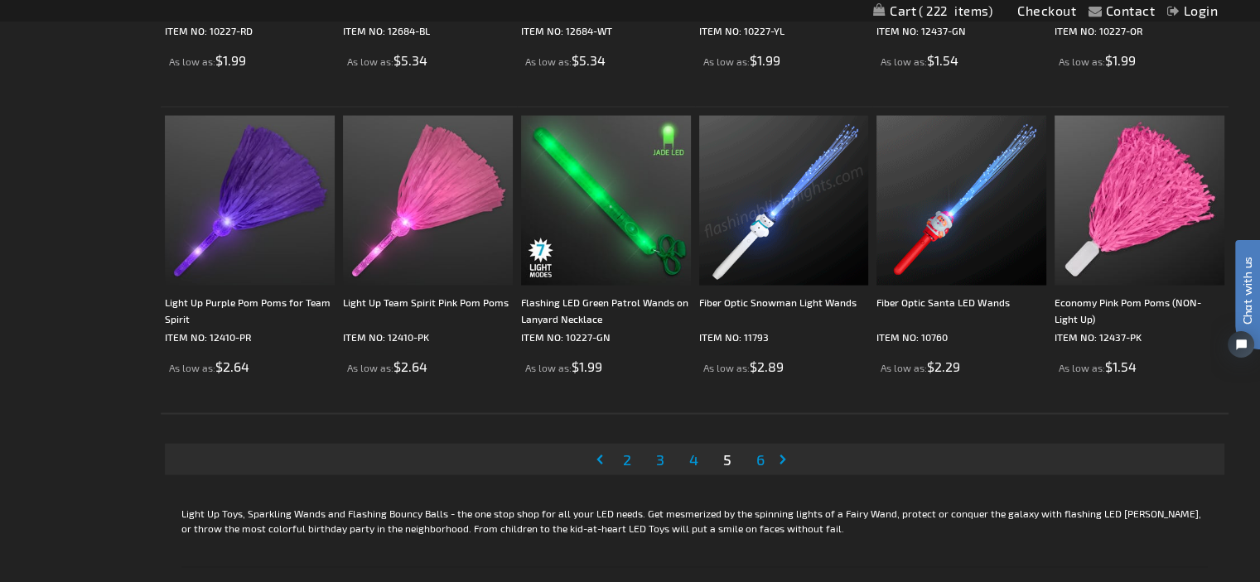
click at [760, 460] on span "6" at bounding box center [760, 459] width 8 height 18
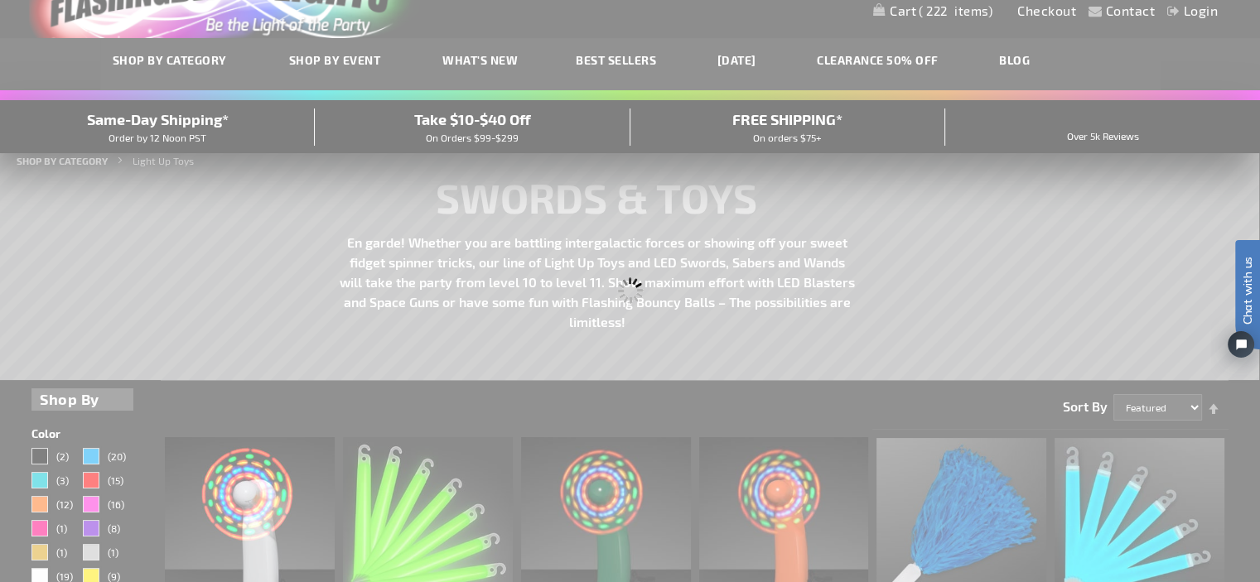
scroll to position [19, 0]
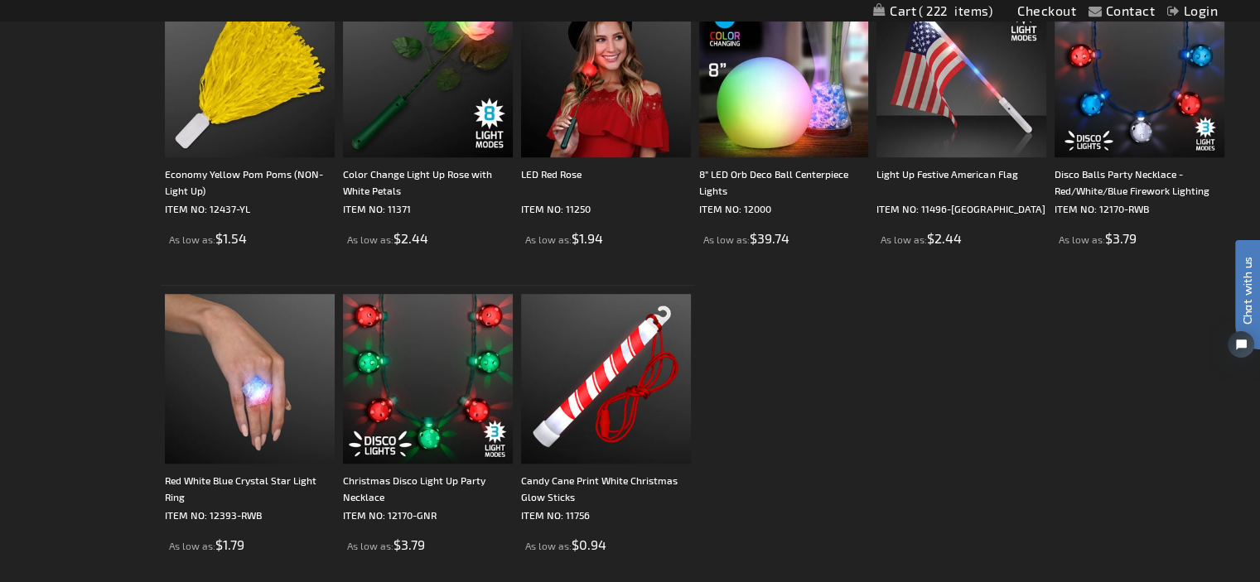
scroll to position [1160, 0]
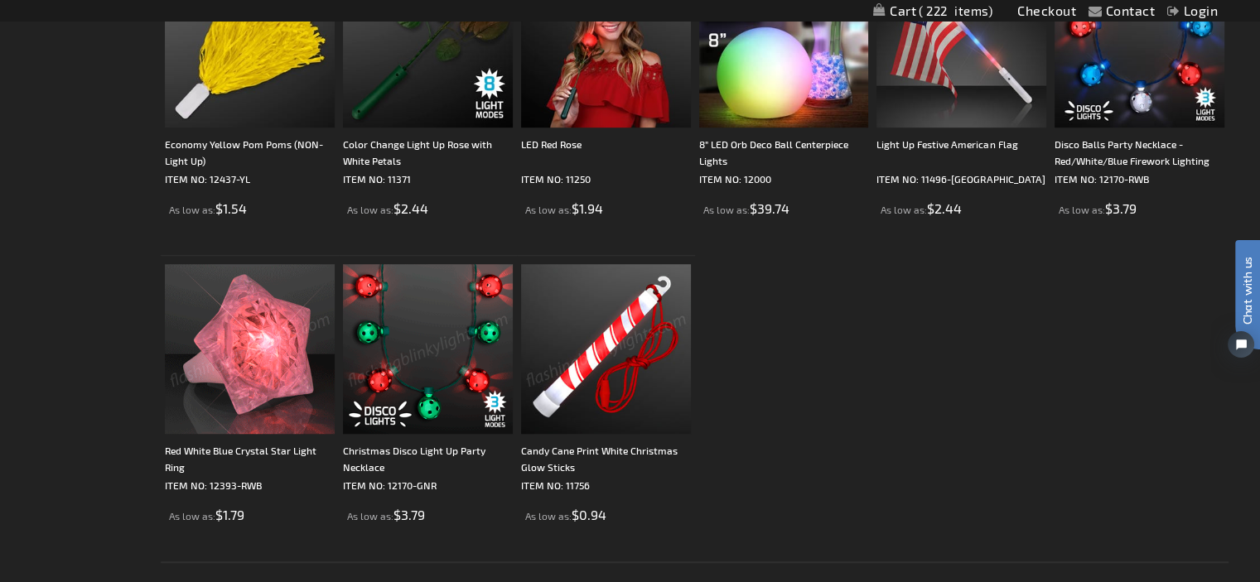
click at [278, 332] on img at bounding box center [250, 349] width 170 height 170
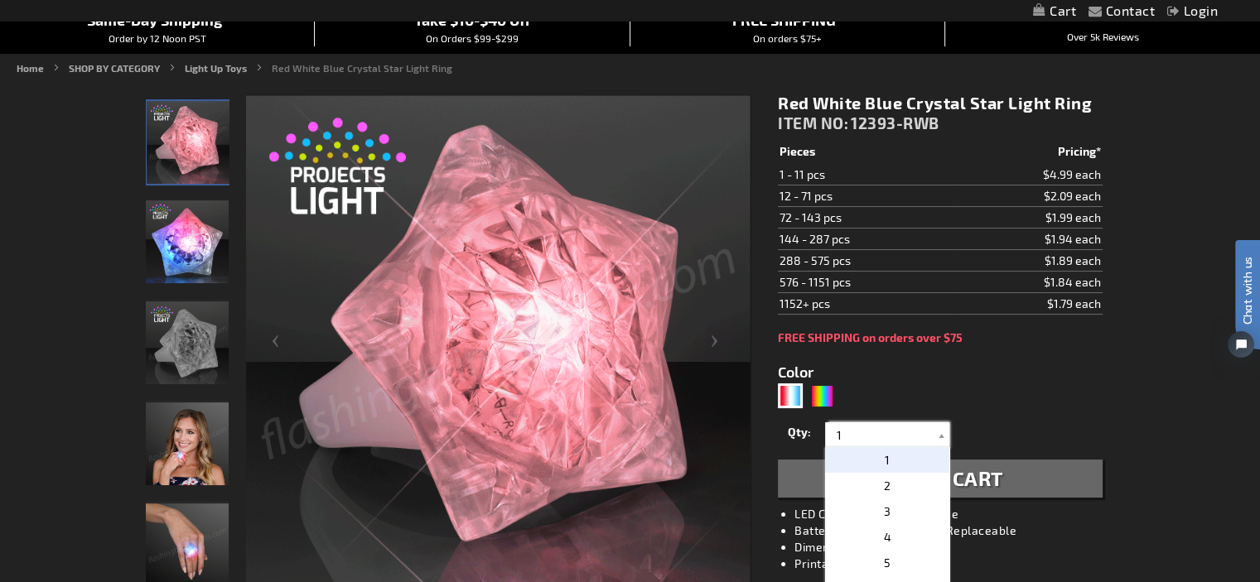
drag, startPoint x: 847, startPoint y: 427, endPoint x: 811, endPoint y: 423, distance: 35.8
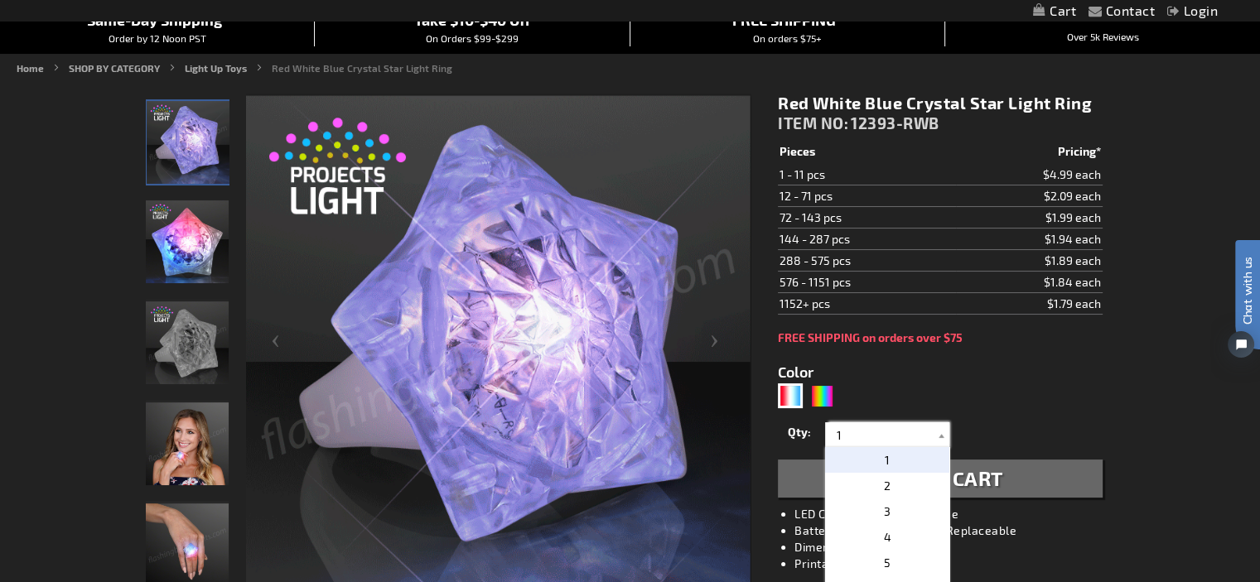
click at [812, 423] on div "Qty 1 2 3 4 5 6 7 8 9 10 11 12 24 36 48 60 72 84 96 108 120 132 144 156 168" at bounding box center [940, 434] width 324 height 33
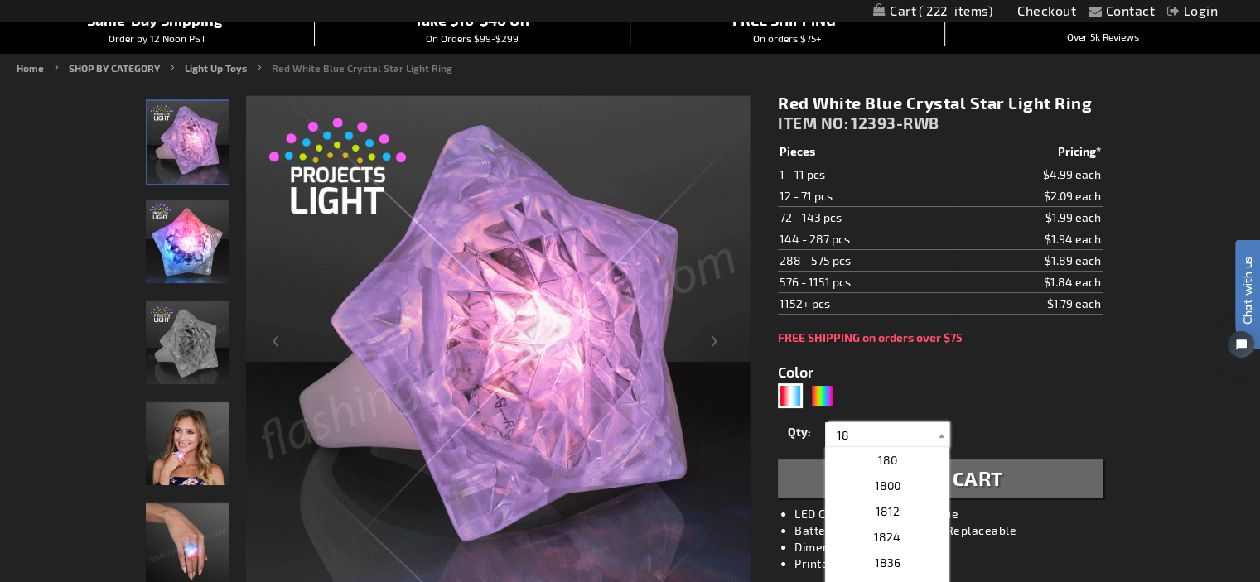
click at [902, 420] on div "Qty 1 2 3 4 5 6 7 8 9 10 11 12 24 36 48 60 72 84 96 108 120 132 144 156 168" at bounding box center [940, 434] width 324 height 33
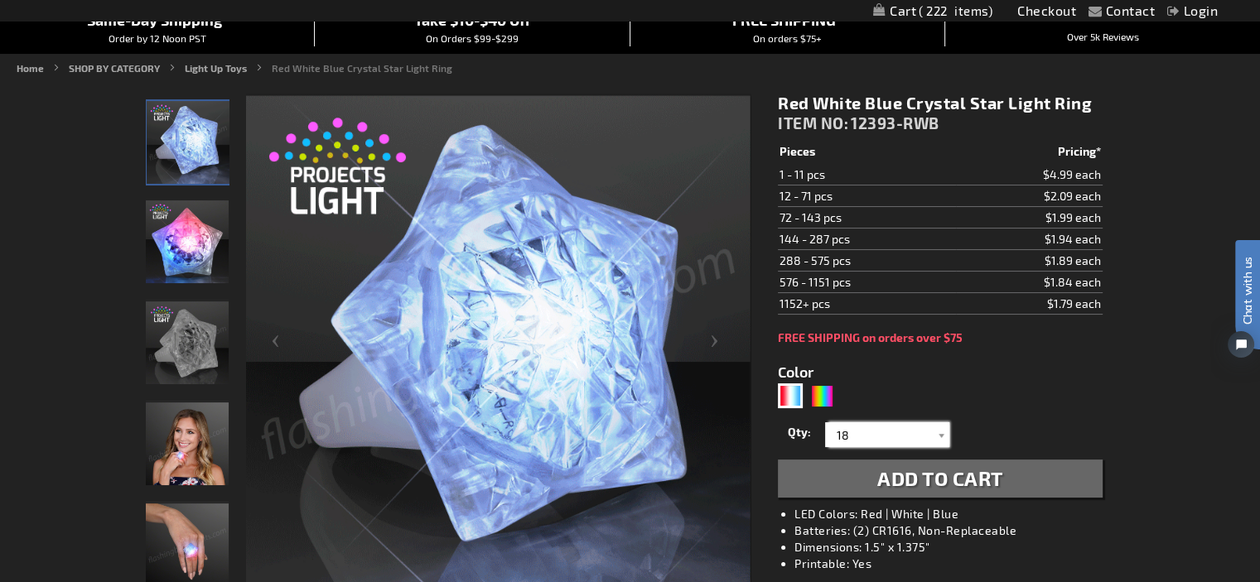
type input "18"
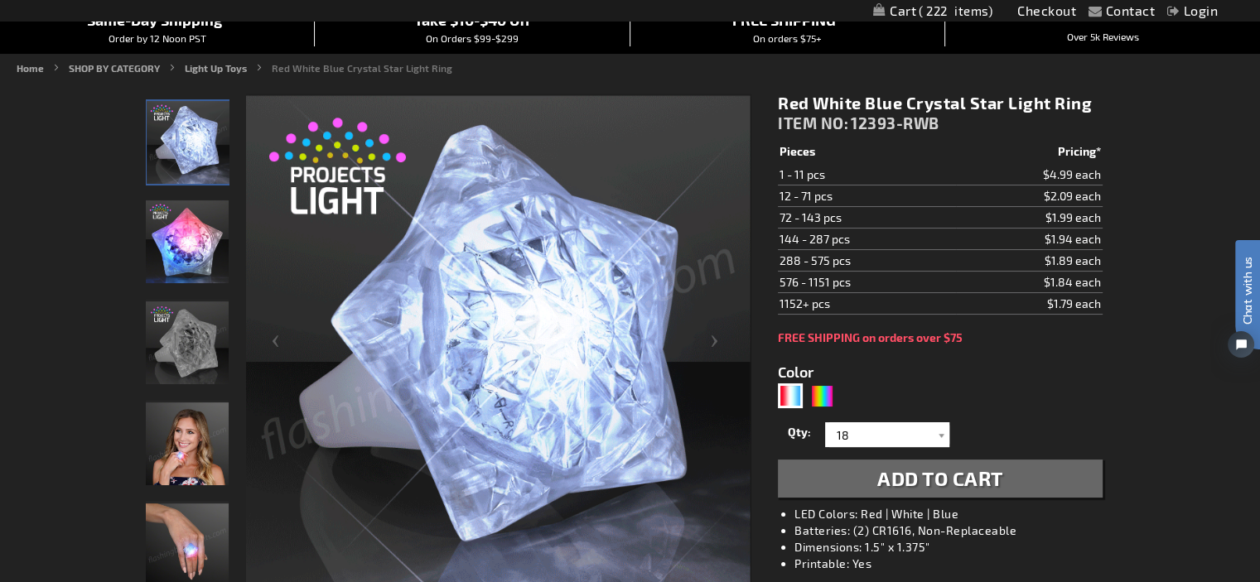
click at [916, 467] on span "Add to Cart" at bounding box center [940, 478] width 126 height 24
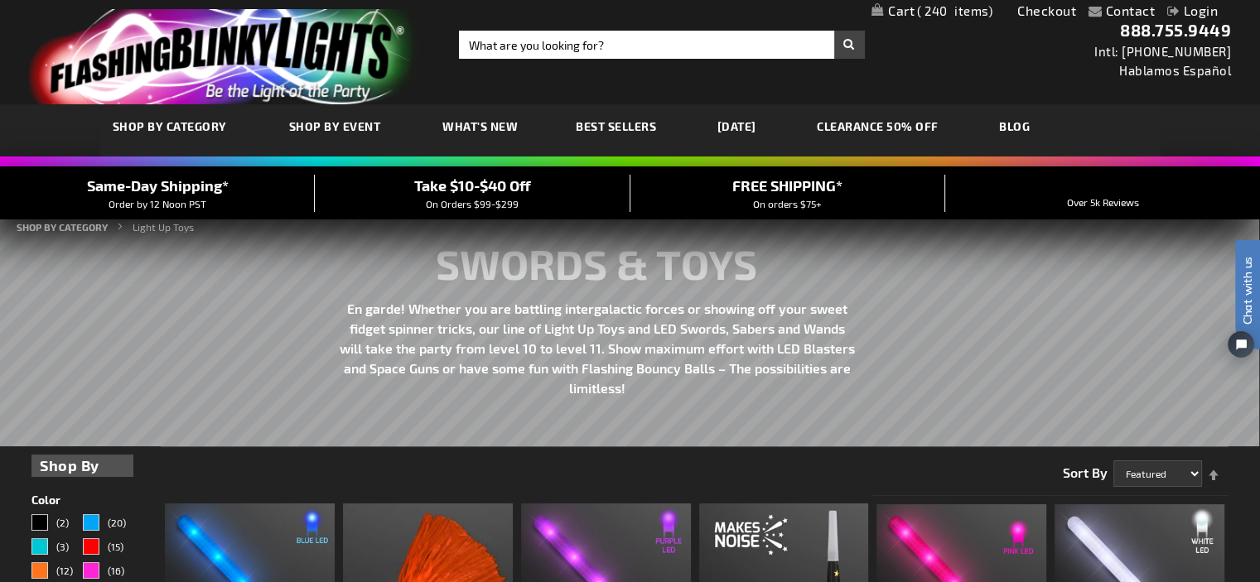
click at [477, 124] on span "What's New" at bounding box center [479, 126] width 75 height 14
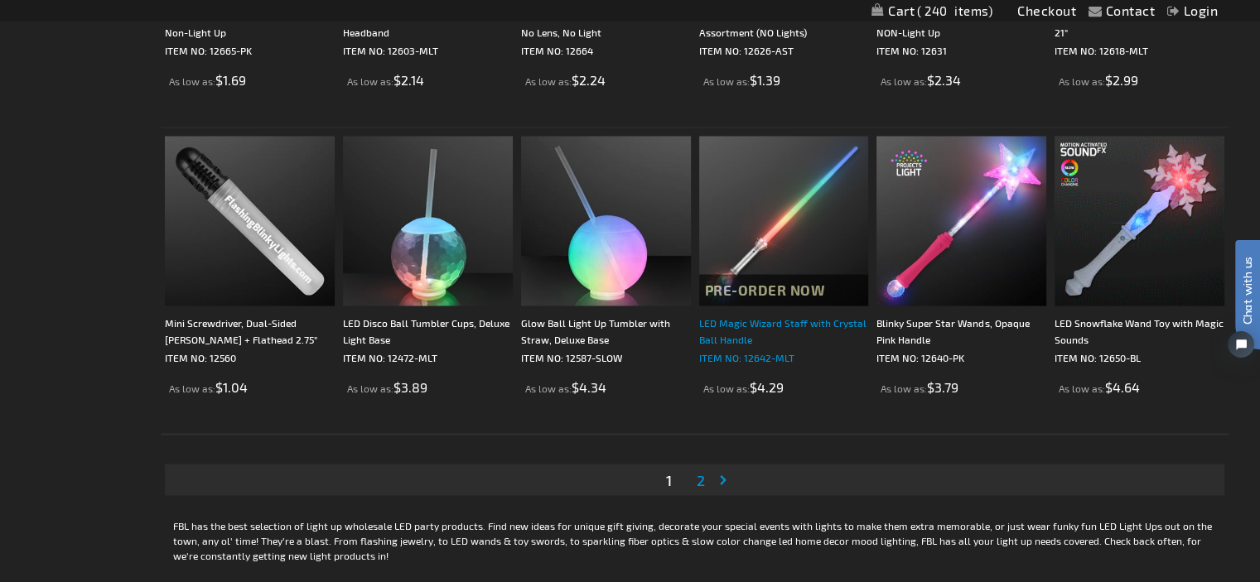
scroll to position [2982, 0]
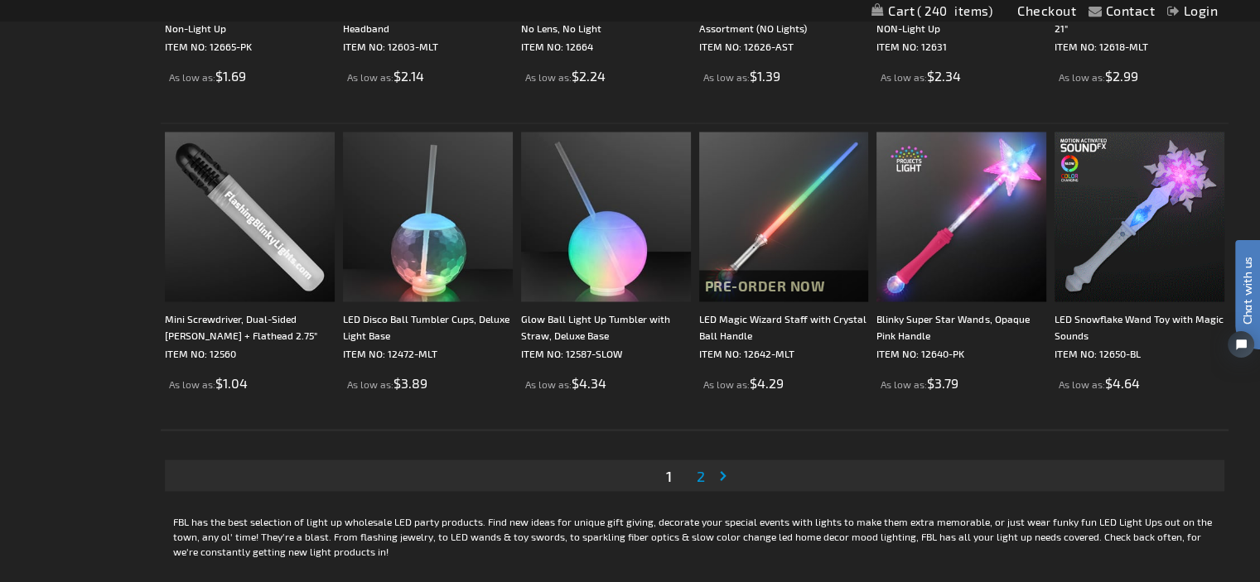
click at [700, 475] on span "2" at bounding box center [701, 475] width 8 height 18
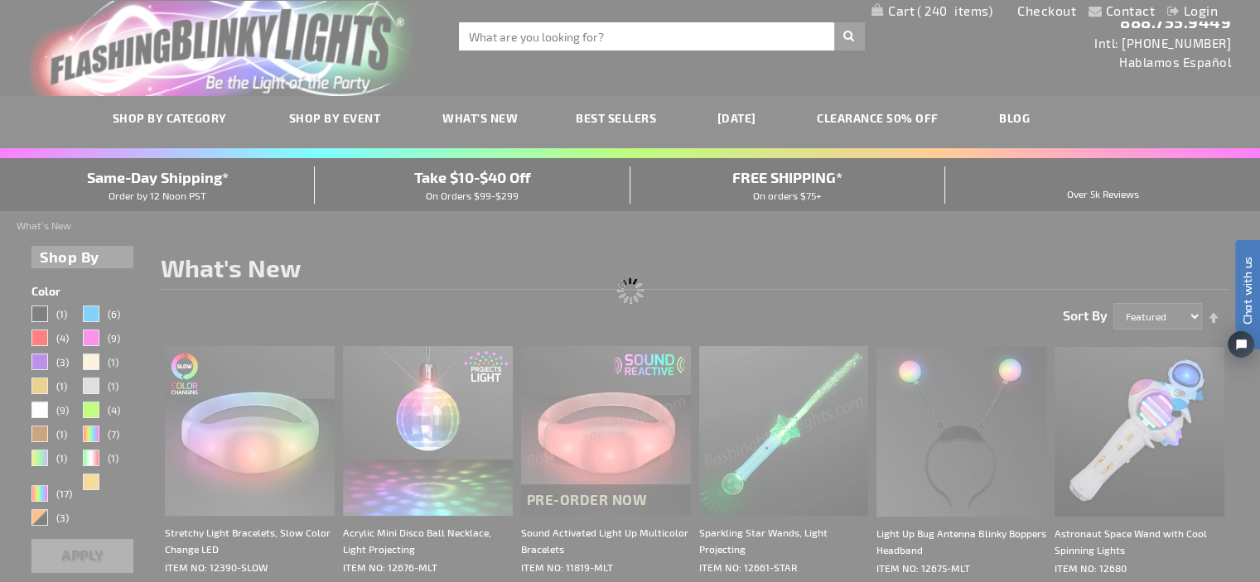
scroll to position [0, 0]
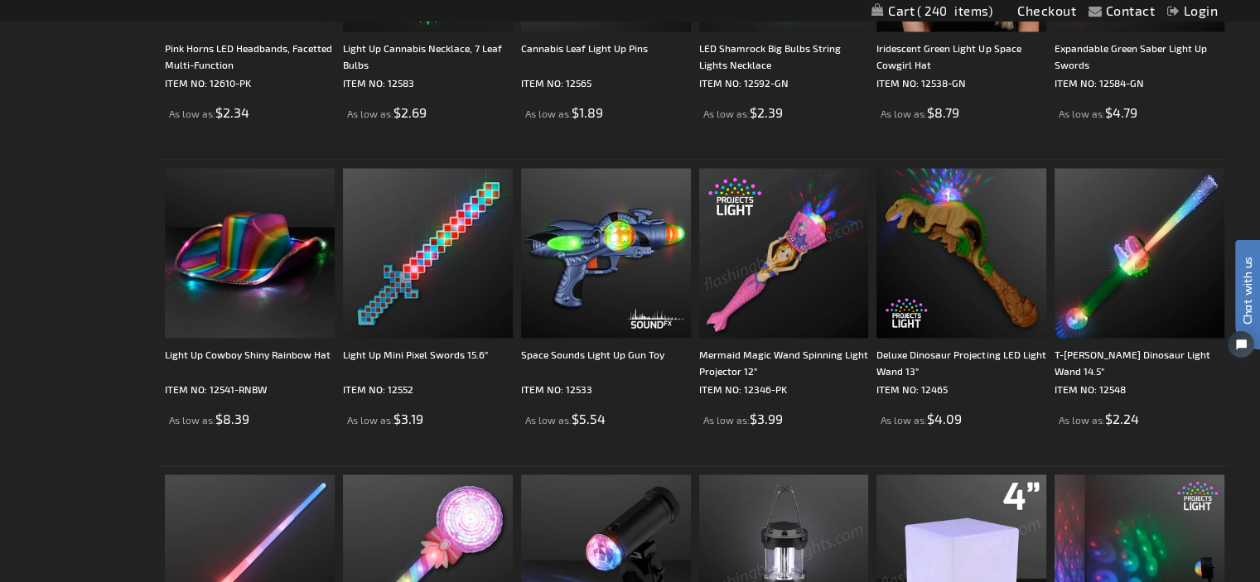
scroll to position [2568, 0]
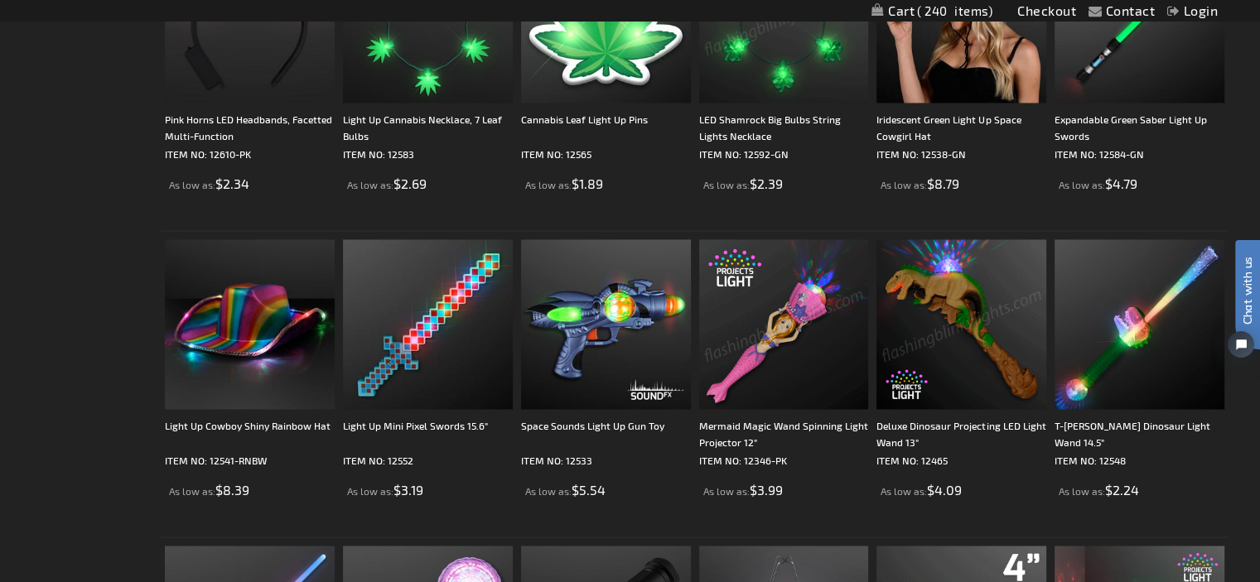
click at [936, 389] on img at bounding box center [961, 324] width 170 height 170
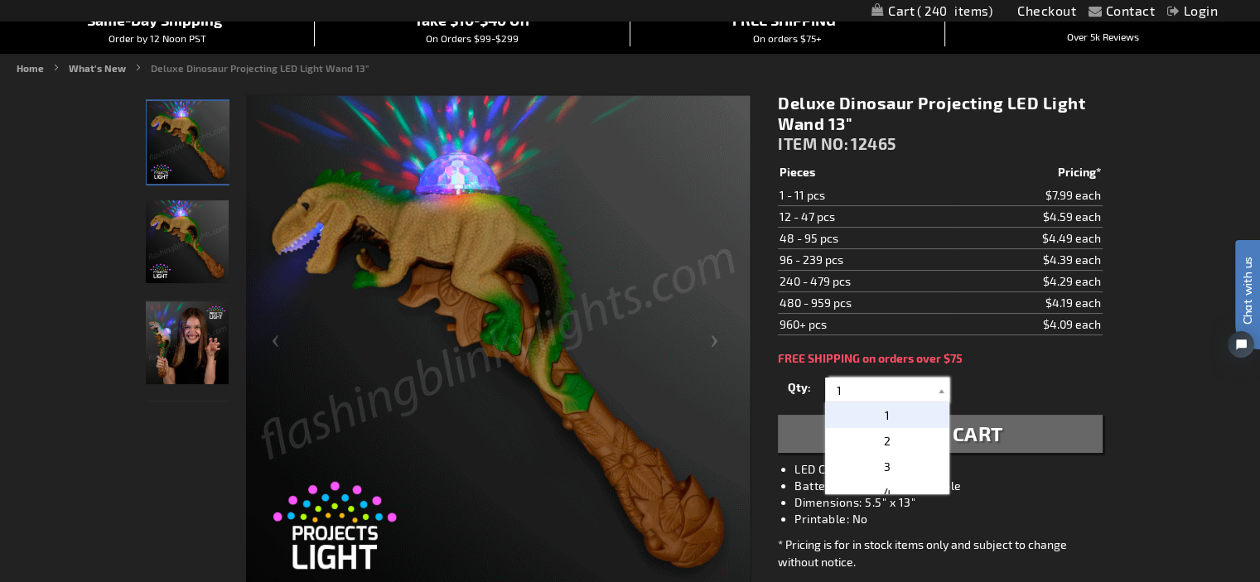
drag, startPoint x: 865, startPoint y: 383, endPoint x: 557, endPoint y: 325, distance: 313.5
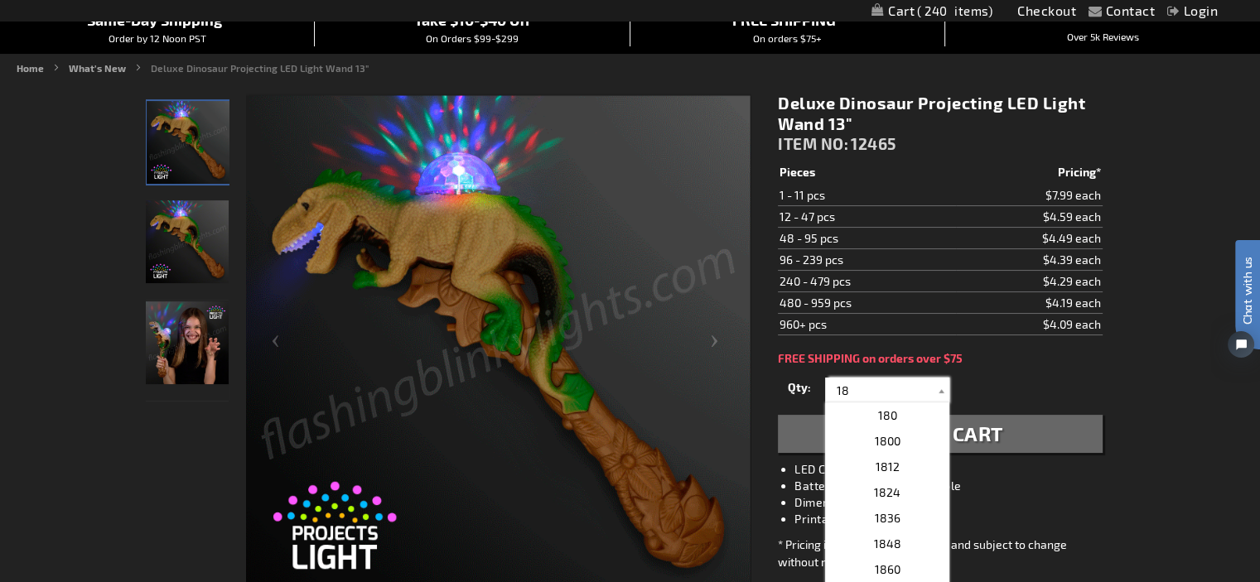
type input "18"
click at [982, 431] on span "Add to Cart" at bounding box center [940, 434] width 126 height 24
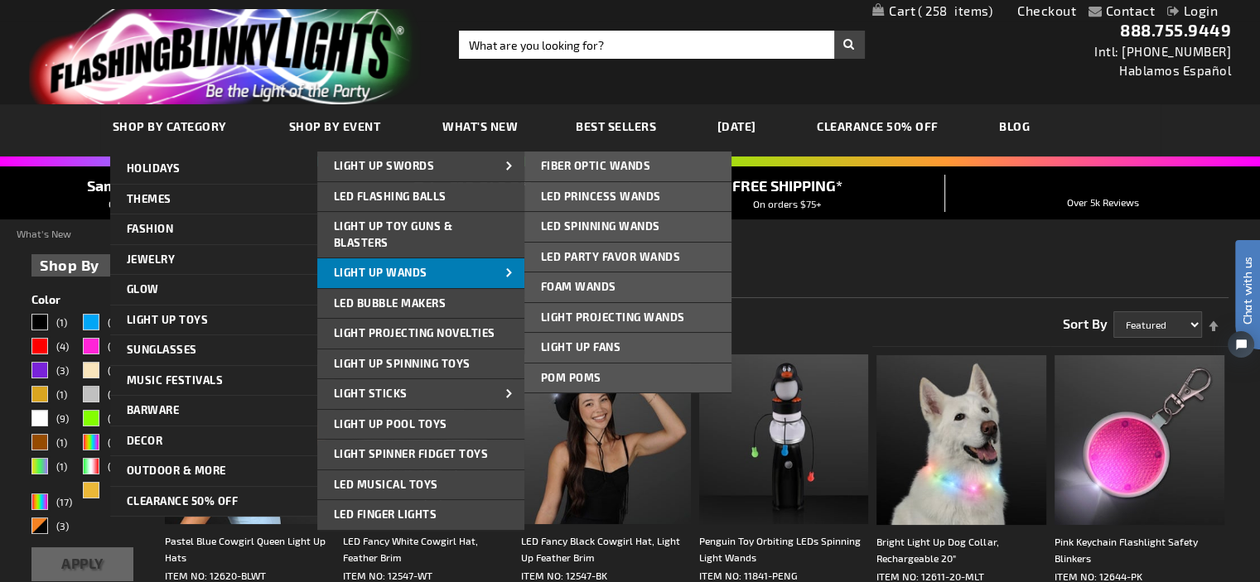
click at [360, 268] on span "Light Up Wands" at bounding box center [381, 272] width 94 height 13
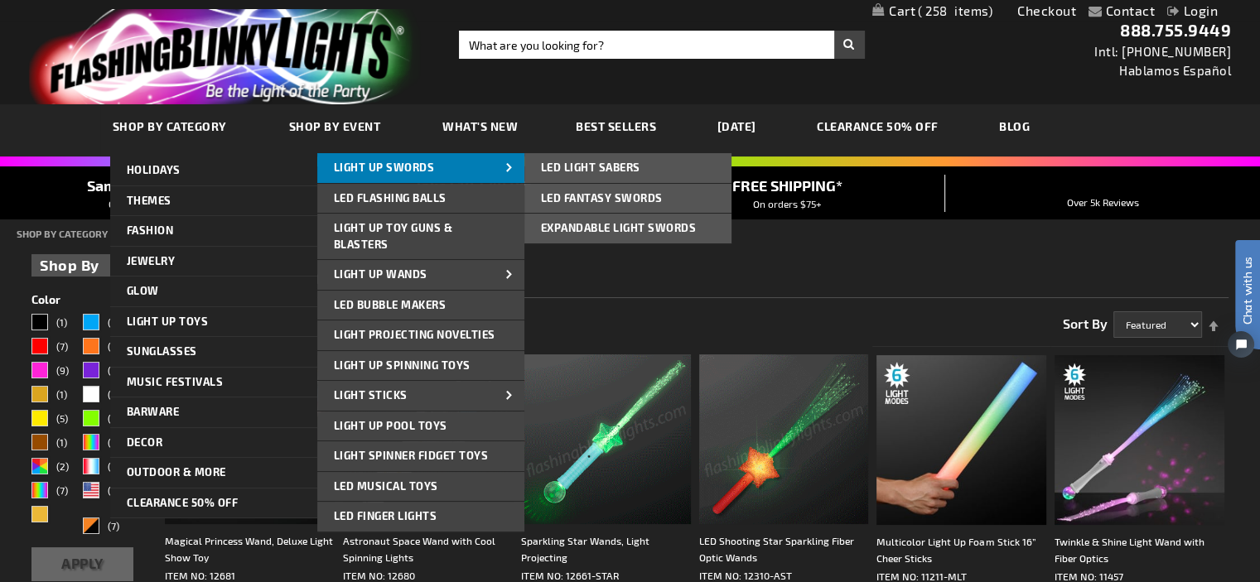
click at [457, 168] on link "Light Up Swords" at bounding box center [420, 168] width 207 height 30
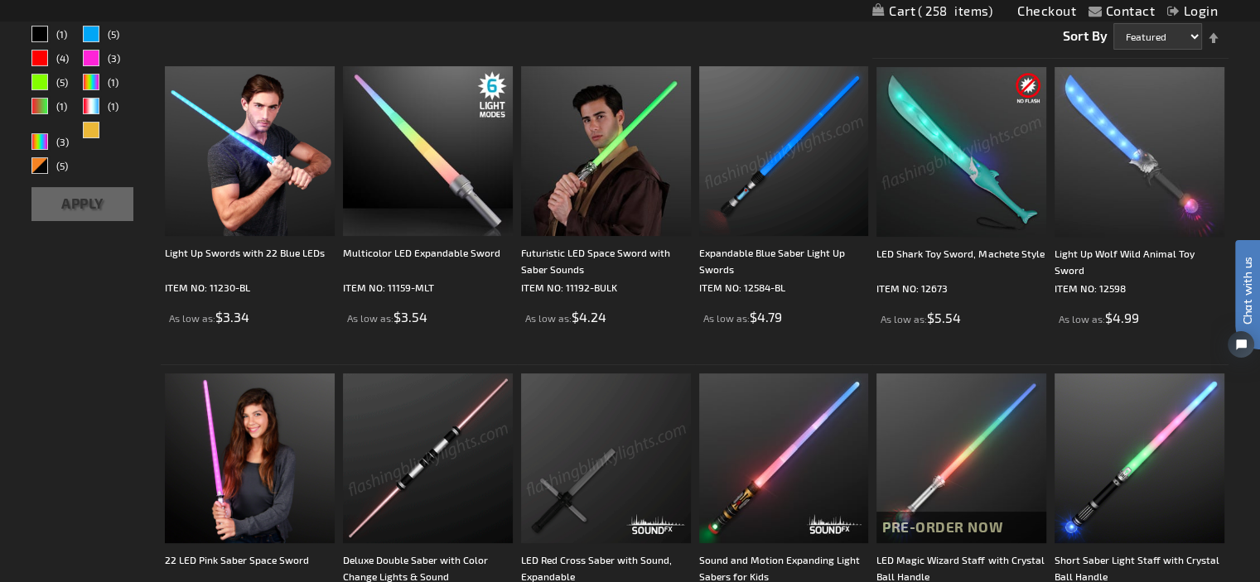
scroll to position [249, 0]
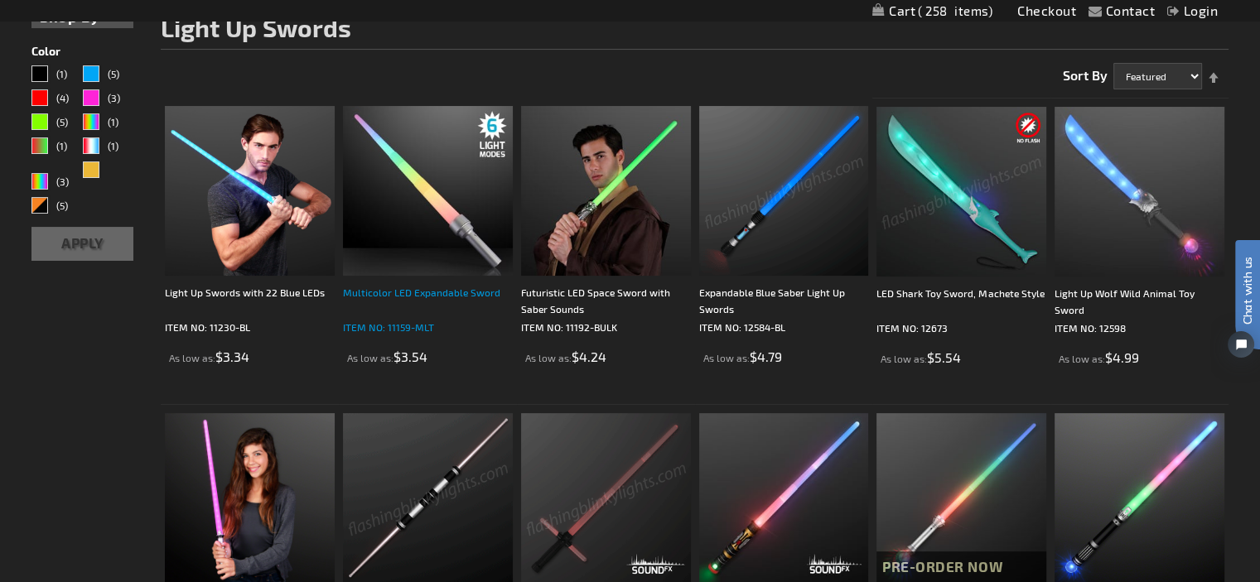
click at [423, 297] on div "Multicolor LED Expandable Sword" at bounding box center [428, 300] width 170 height 33
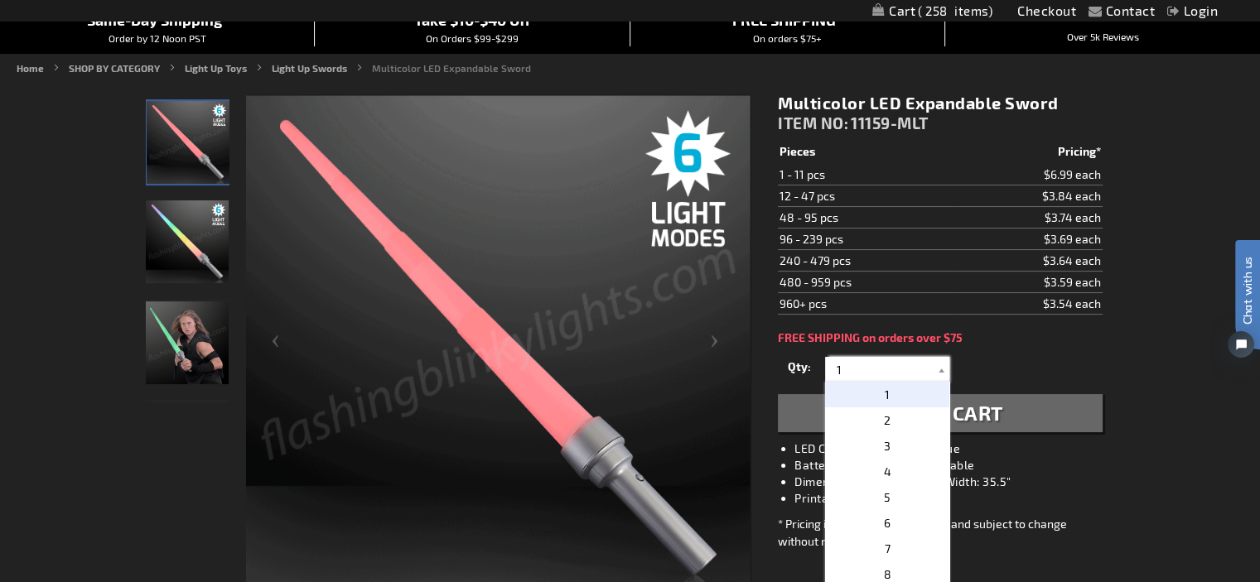
drag, startPoint x: 849, startPoint y: 366, endPoint x: 547, endPoint y: 310, distance: 307.5
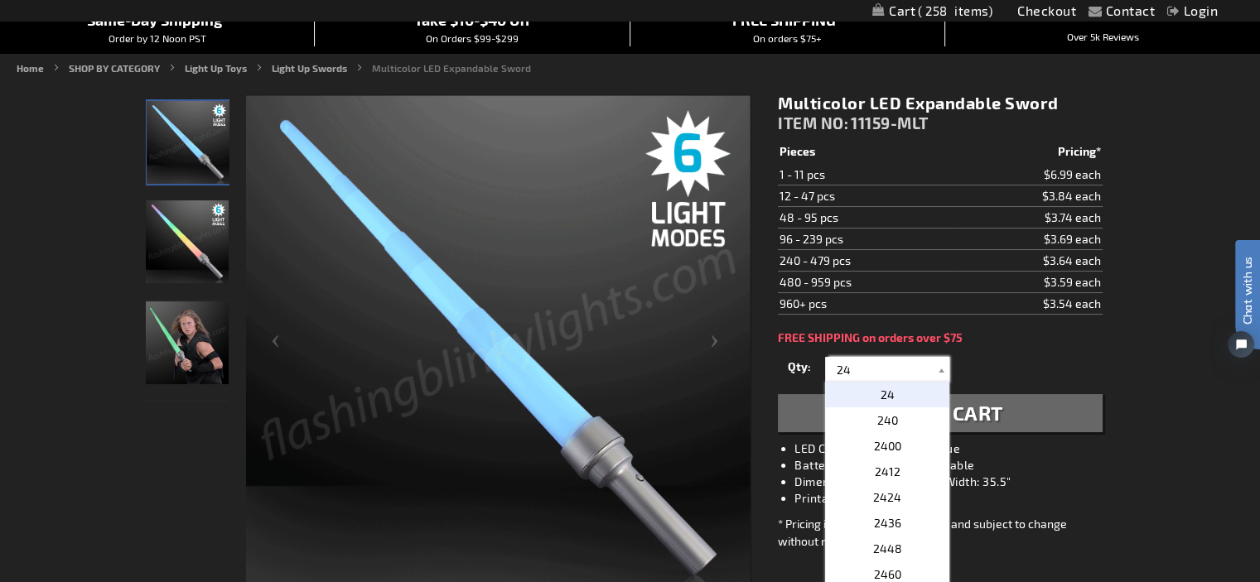
type input "24"
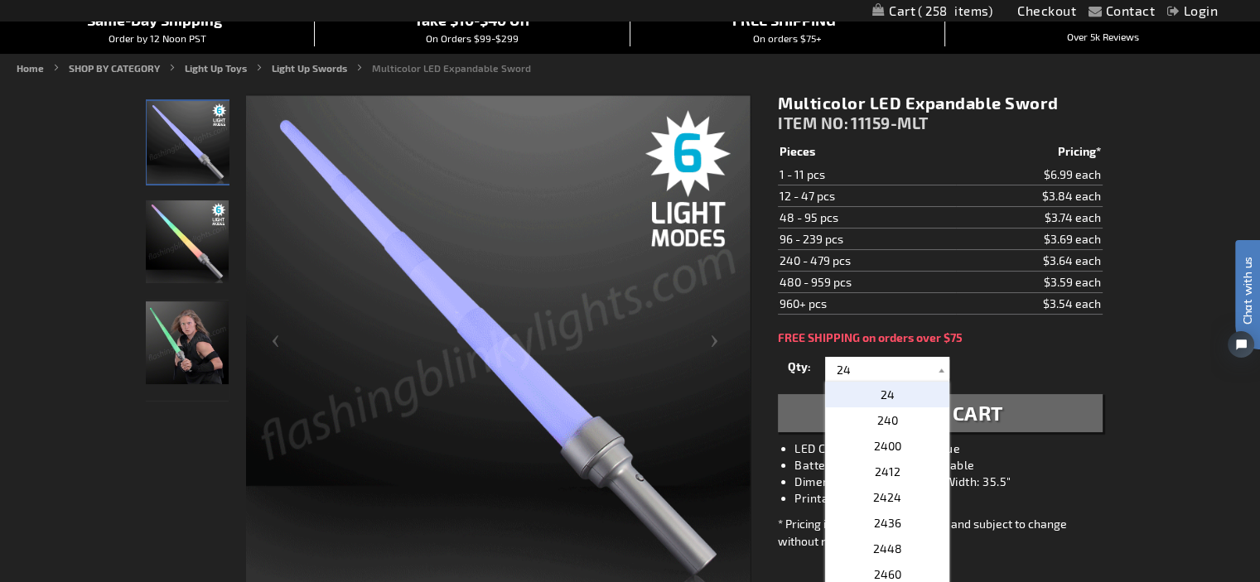
click at [870, 385] on p "24" at bounding box center [887, 395] width 124 height 26
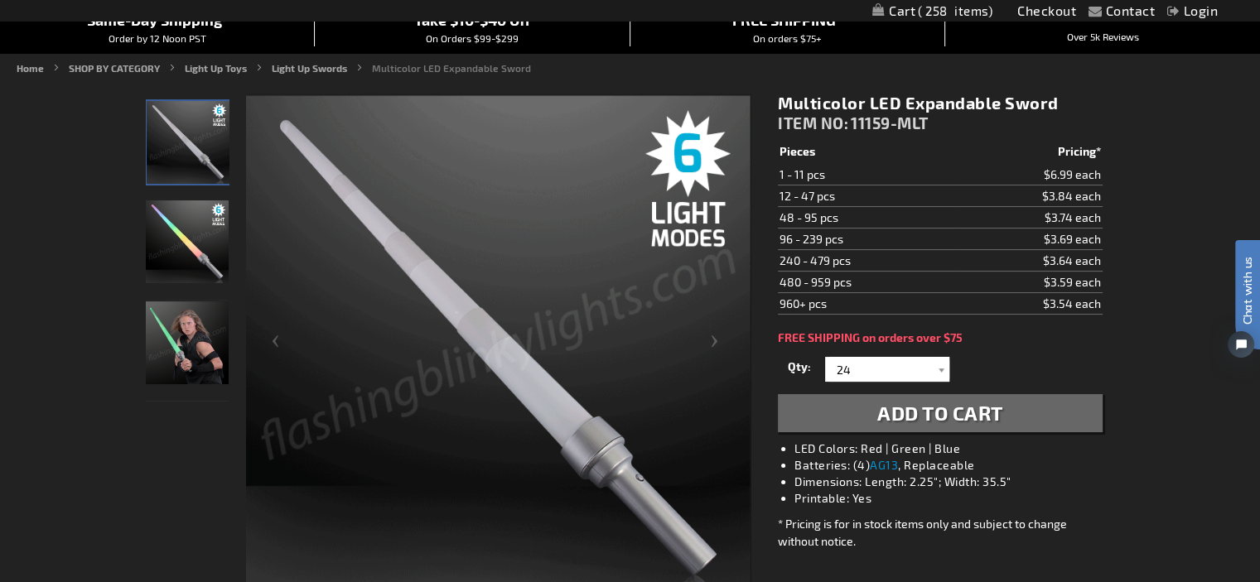
click at [924, 410] on span "Add to Cart" at bounding box center [940, 413] width 126 height 24
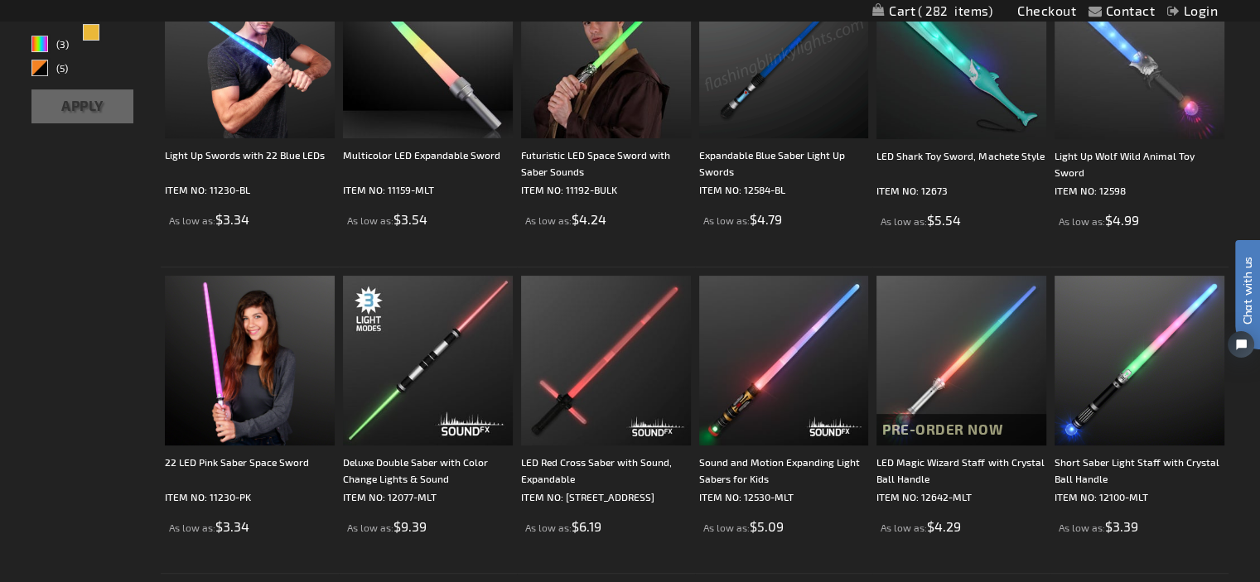
scroll to position [166, 0]
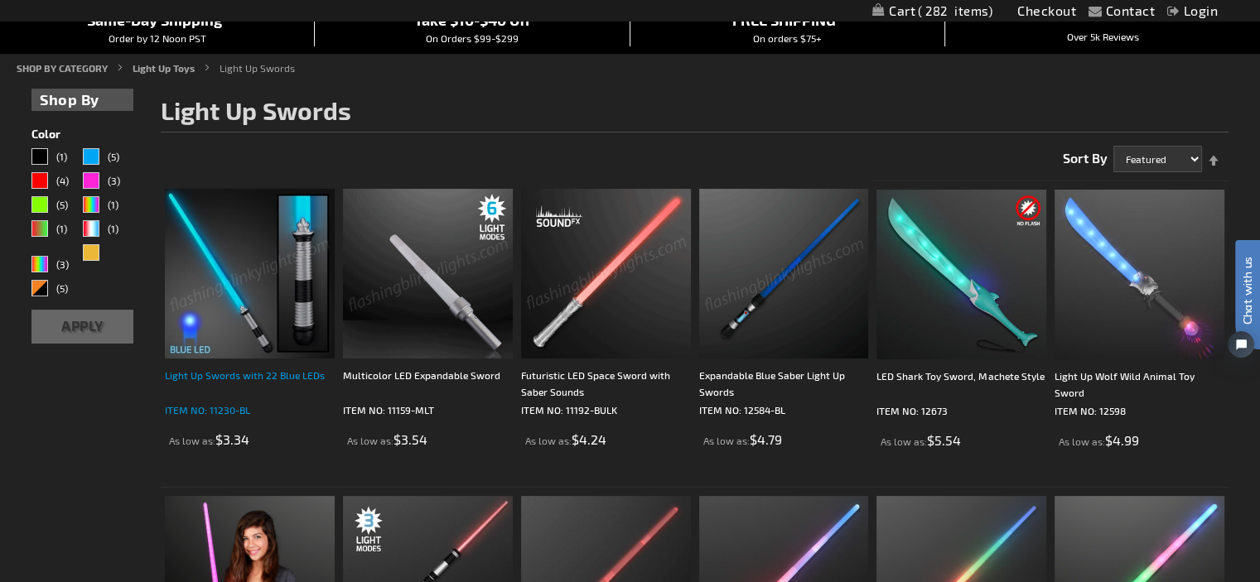
click at [253, 370] on div "Light Up Swords with 22 Blue LEDs" at bounding box center [250, 383] width 170 height 33
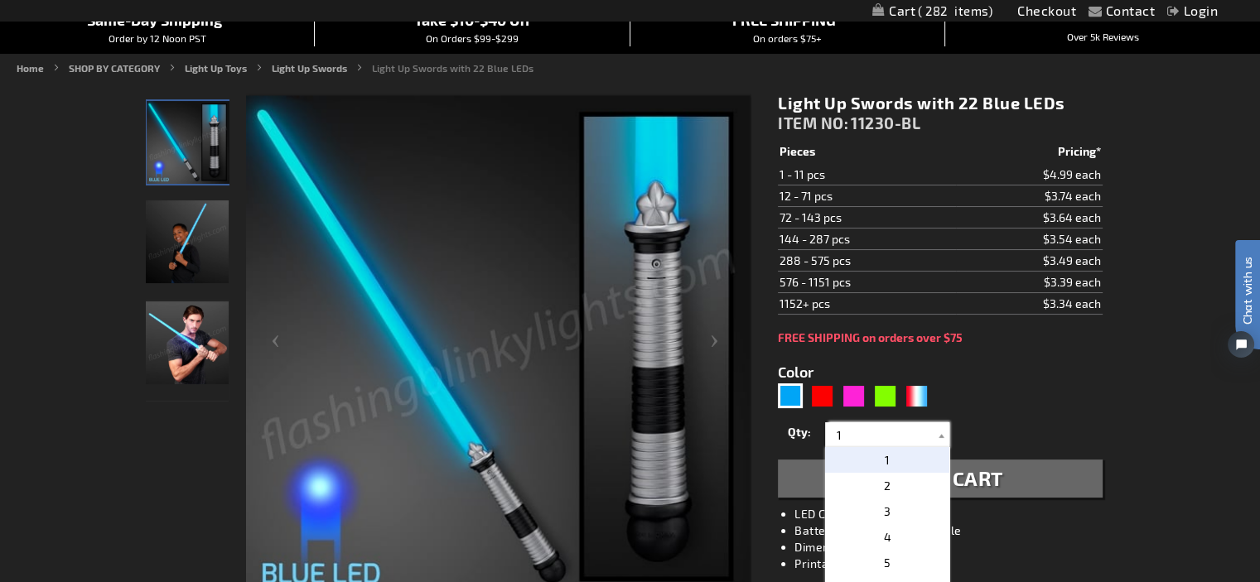
drag, startPoint x: 808, startPoint y: 415, endPoint x: 794, endPoint y: 410, distance: 14.9
click at [794, 410] on form "Color 5629 Qty" at bounding box center [940, 421] width 324 height 153
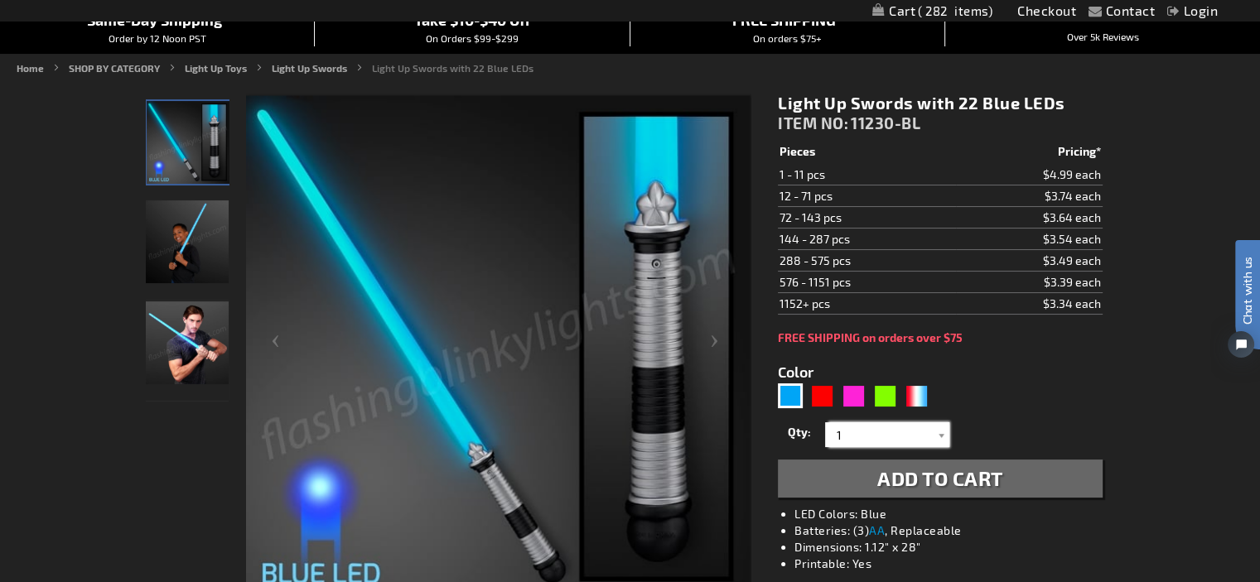
drag, startPoint x: 849, startPoint y: 430, endPoint x: 762, endPoint y: 400, distance: 91.9
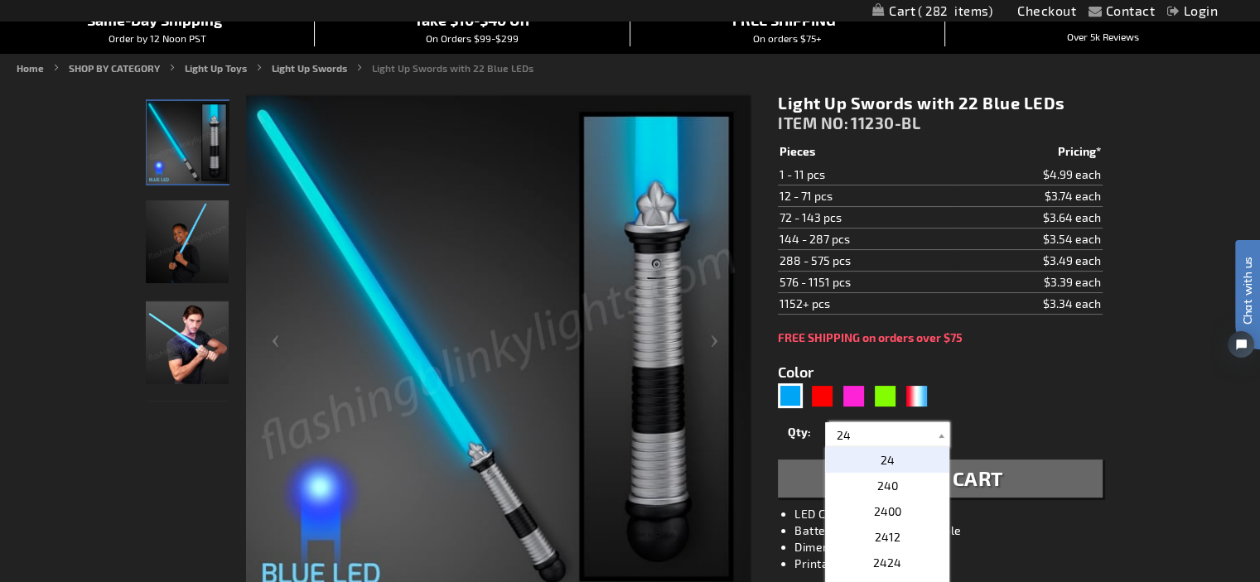
type input "24"
click at [881, 450] on p "24" at bounding box center [887, 460] width 124 height 26
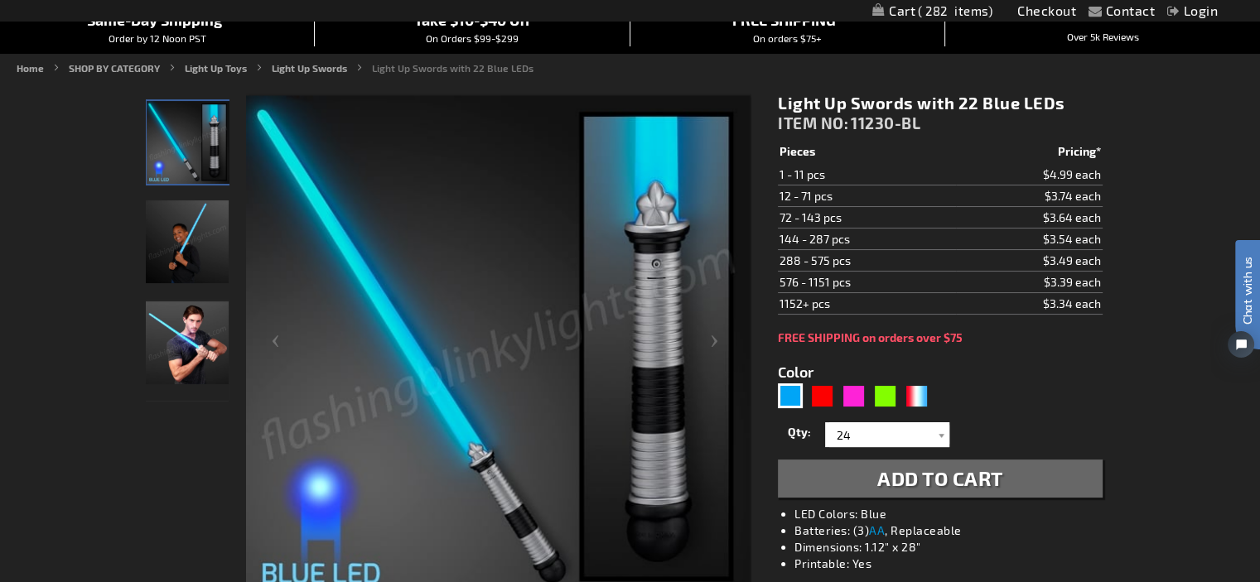
click at [909, 480] on span "Add to Cart" at bounding box center [940, 478] width 126 height 24
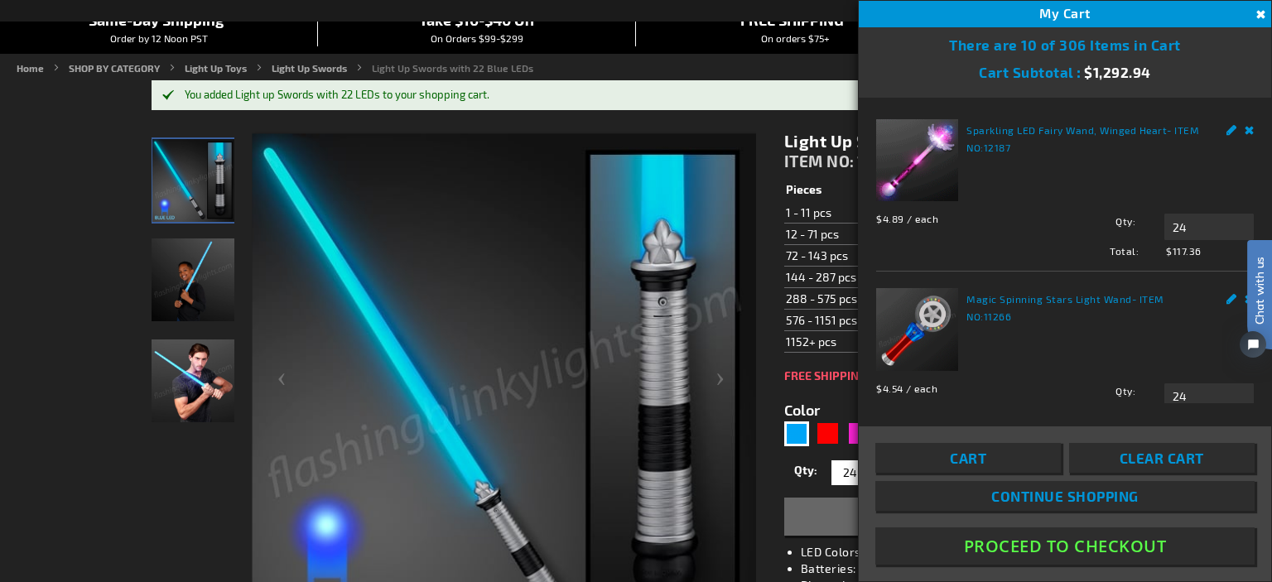
click at [1256, 9] on button "Close" at bounding box center [1259, 15] width 18 height 18
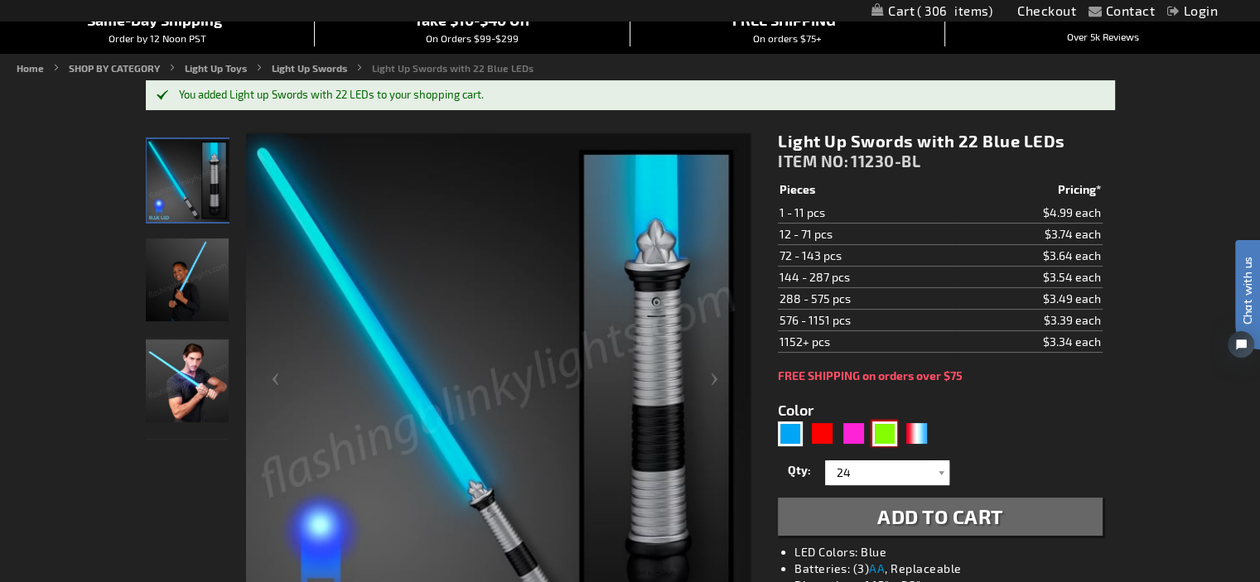
click at [893, 434] on div "Green" at bounding box center [884, 434] width 25 height 25
type input "5648"
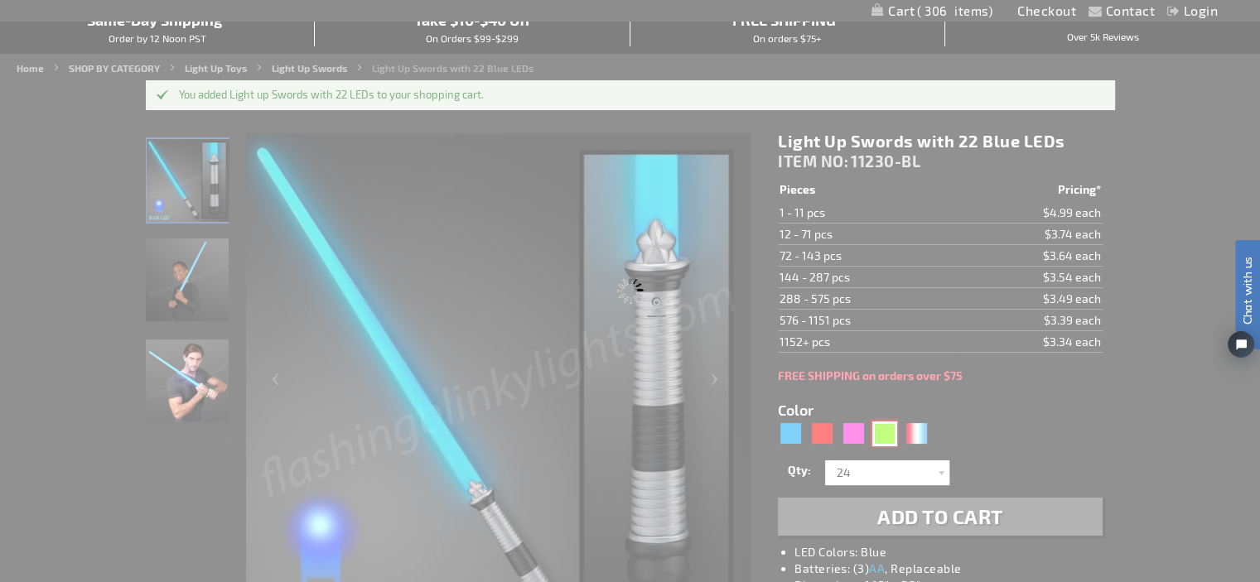
type input "11230-GN"
type input "Customize - Light Up Swords with 22 Green LEDs - ITEM NO: 11230-GN"
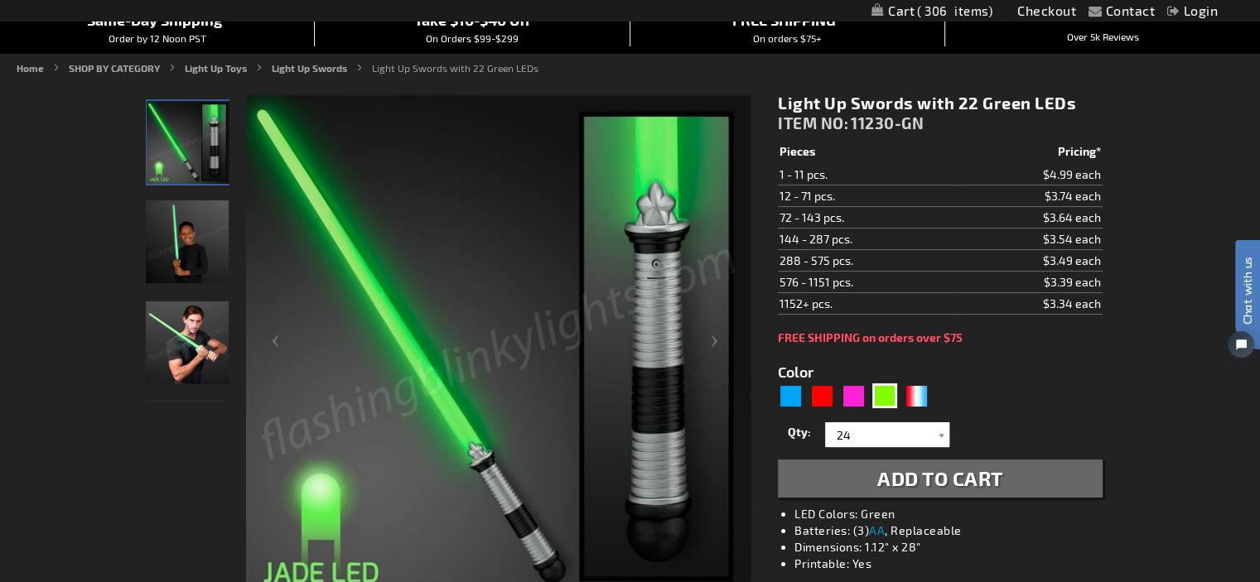
click at [910, 480] on span "Add to Cart" at bounding box center [940, 478] width 126 height 24
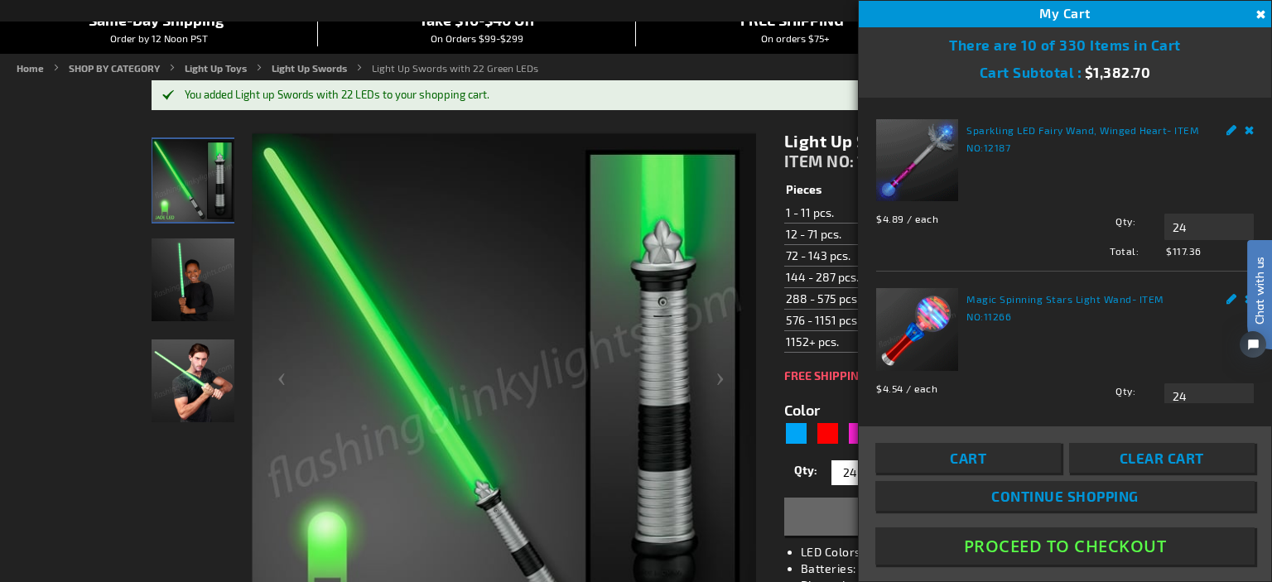
click at [1258, 12] on button "Close" at bounding box center [1259, 15] width 18 height 18
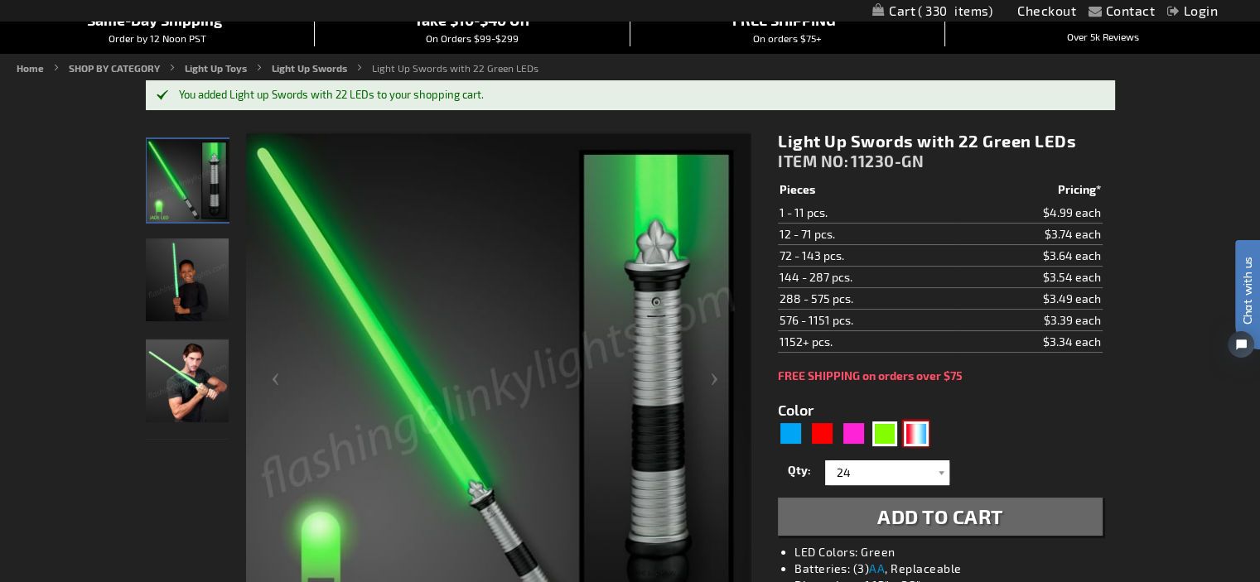
click at [919, 432] on div "RWB" at bounding box center [916, 434] width 25 height 25
type input "5643"
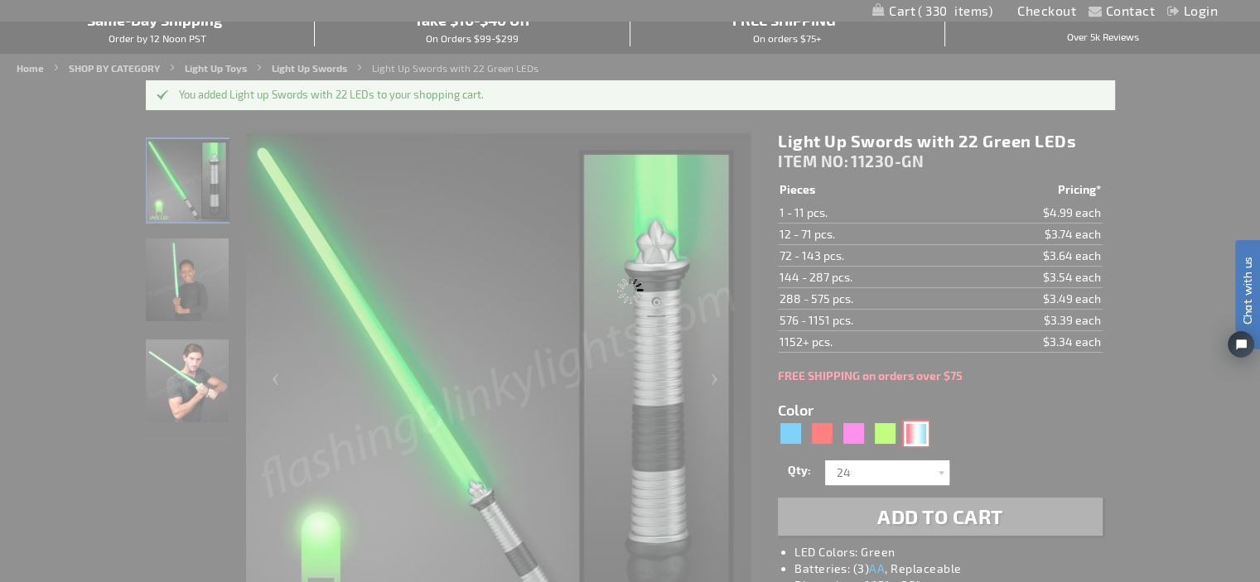
type input "11230-RWB"
type input "Customize - American Sword Saber with Red White &amp; Blue LEDs - ITEM NO: 1123…"
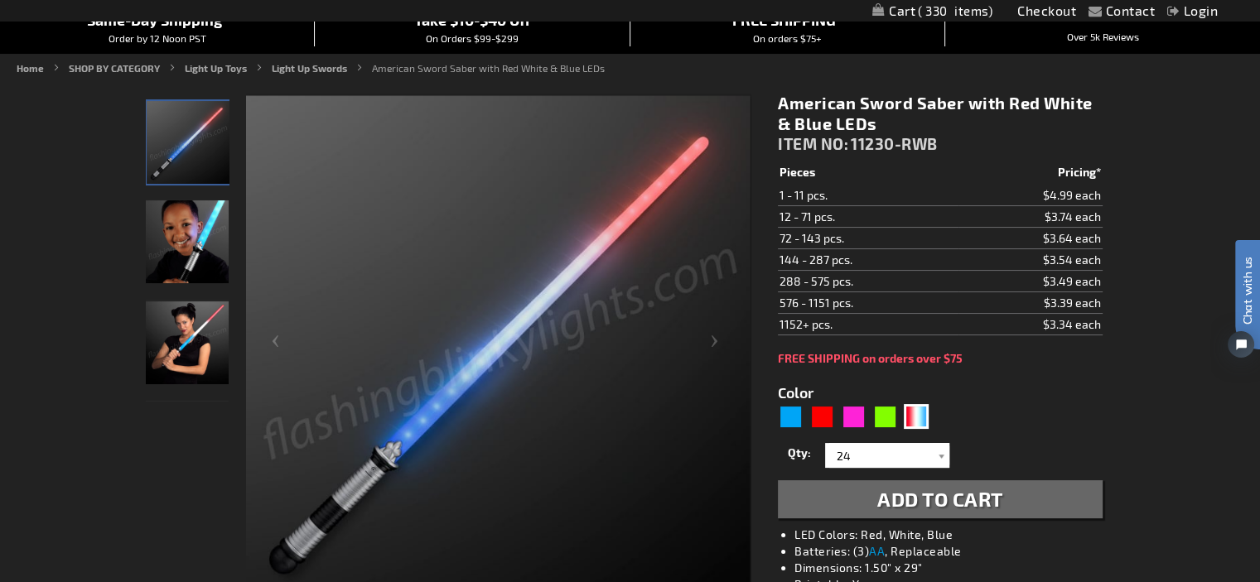
click at [957, 506] on span "Add to Cart" at bounding box center [940, 499] width 126 height 24
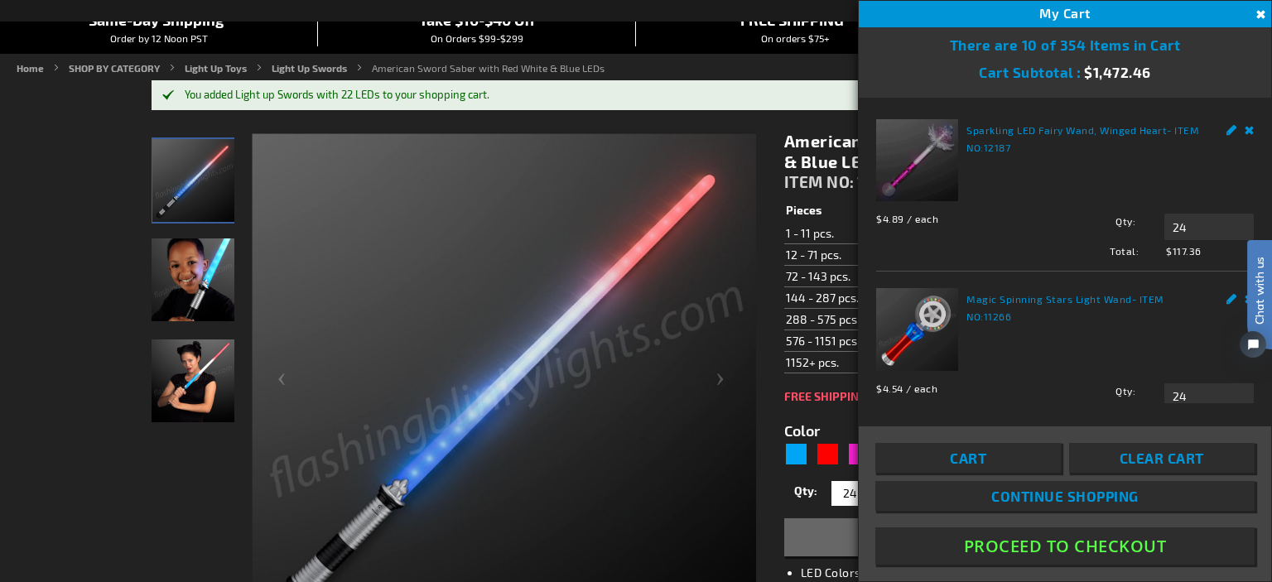
click at [1044, 545] on button "Proceed To Checkout" at bounding box center [1065, 546] width 379 height 37
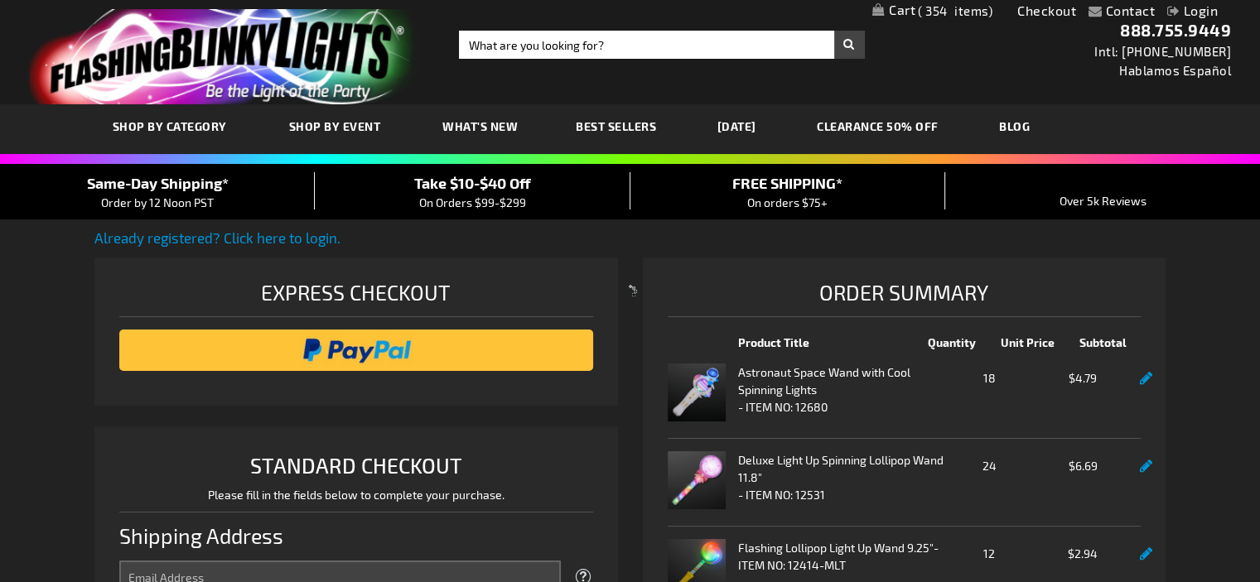
select select "US"
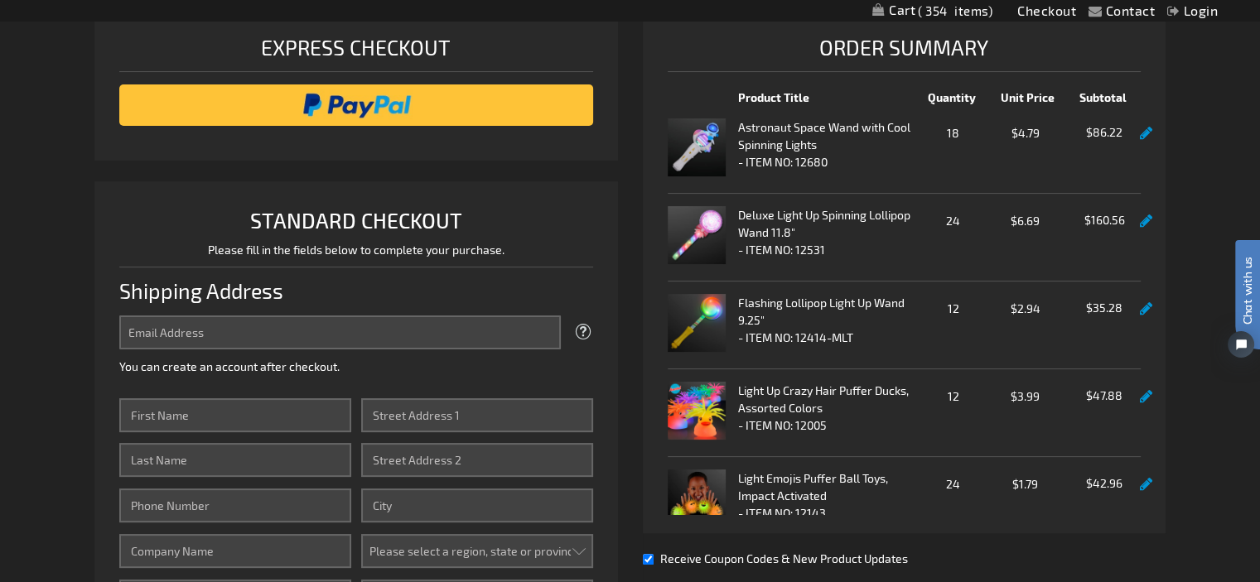
scroll to position [83, 0]
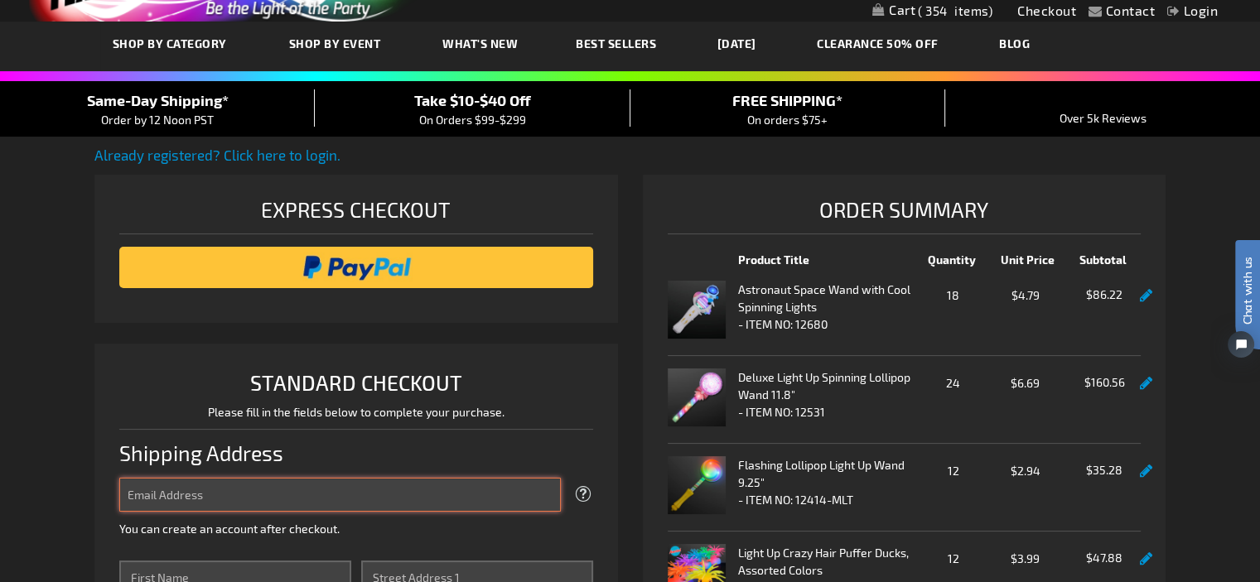
click at [224, 497] on input "Email Address" at bounding box center [339, 495] width 441 height 34
type input "karenf@alderdiceinc.com"
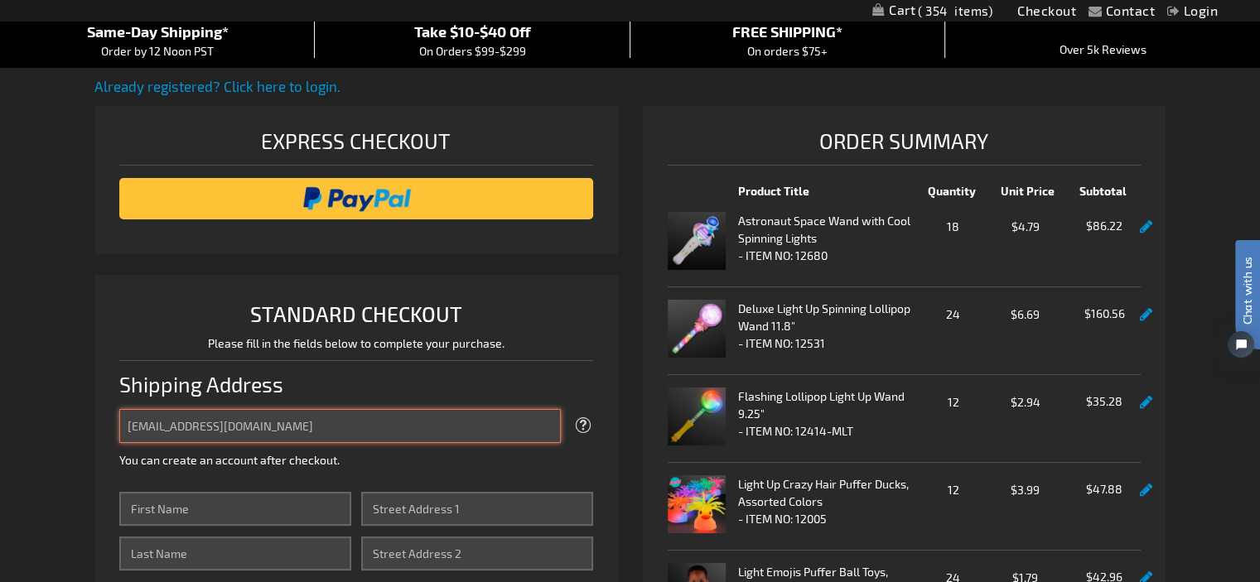
scroll to position [249, 0]
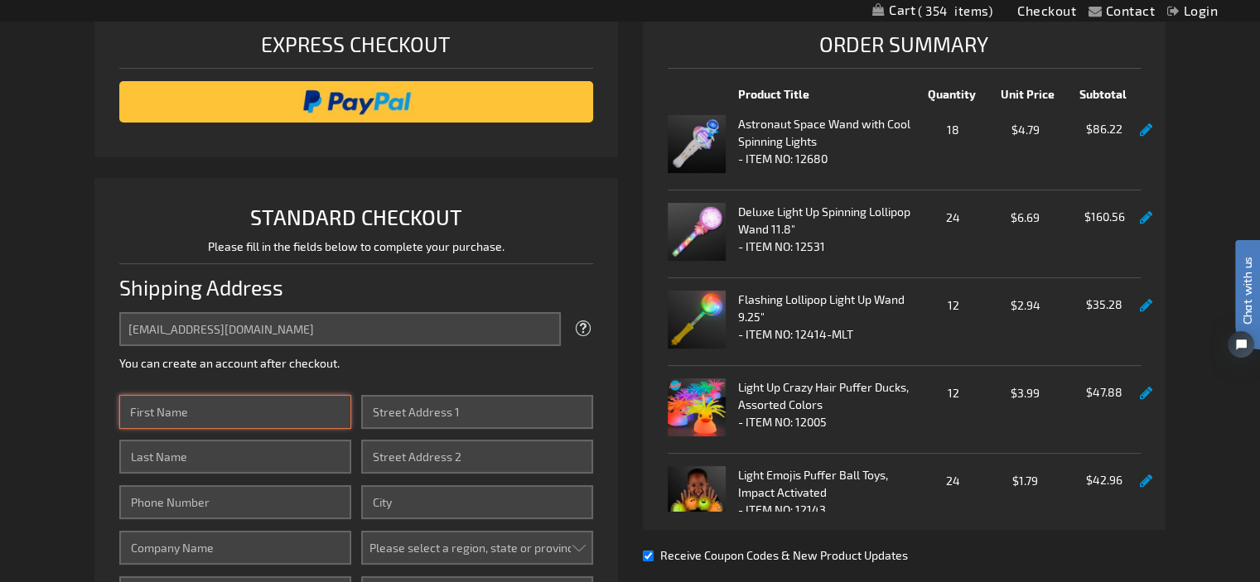
click at [259, 410] on input "First Name" at bounding box center [235, 412] width 232 height 34
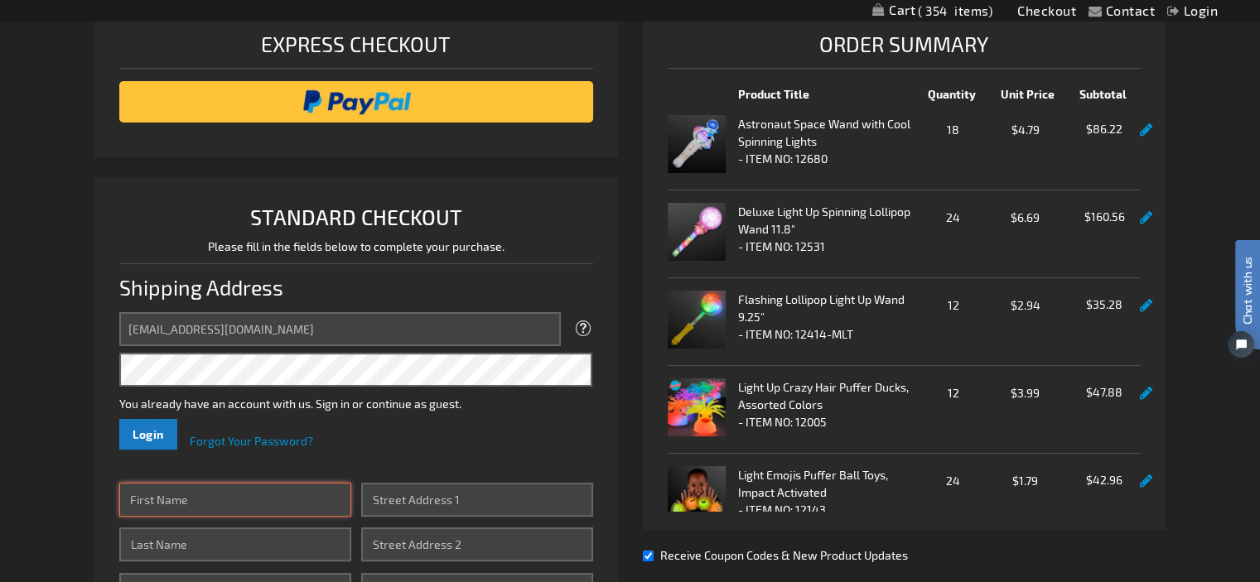
type input "[PERSON_NAME]"
type input "Ruark"
type input "[STREET_ADDRESS]"
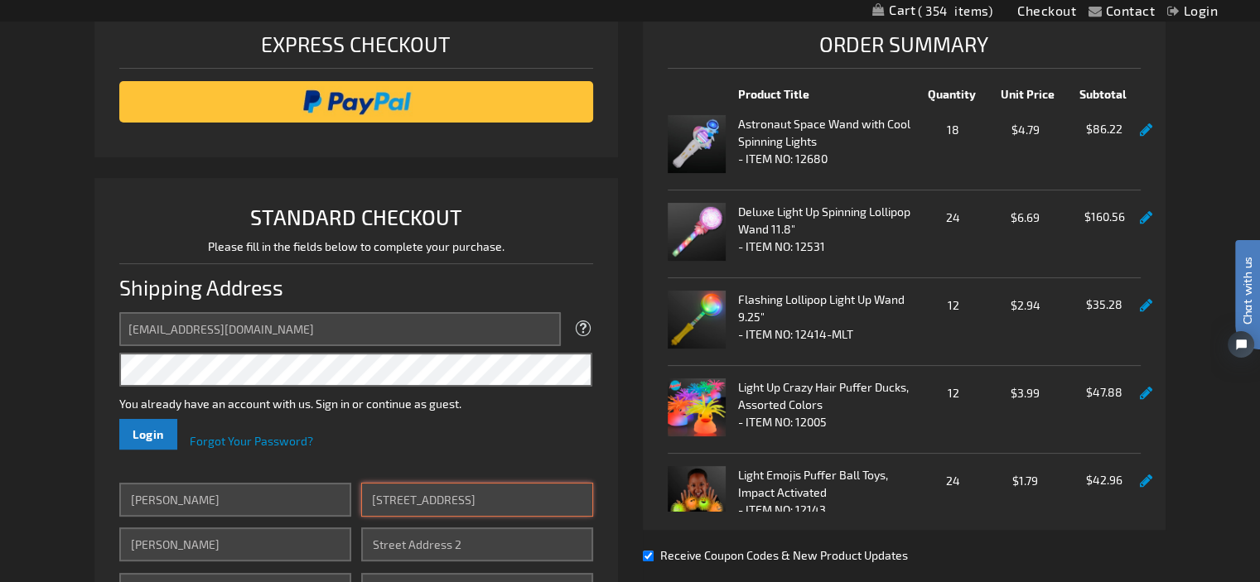
type input "Tunkhannock"
select select "51"
type input "18657"
click at [168, 431] on button "Login" at bounding box center [148, 434] width 58 height 31
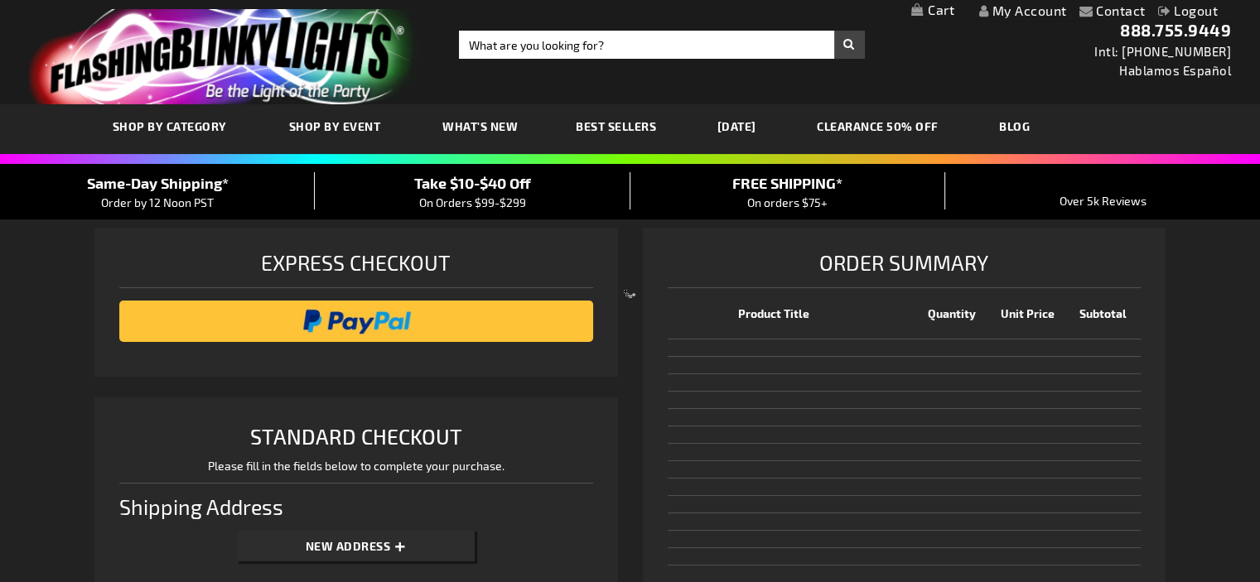
select select "US"
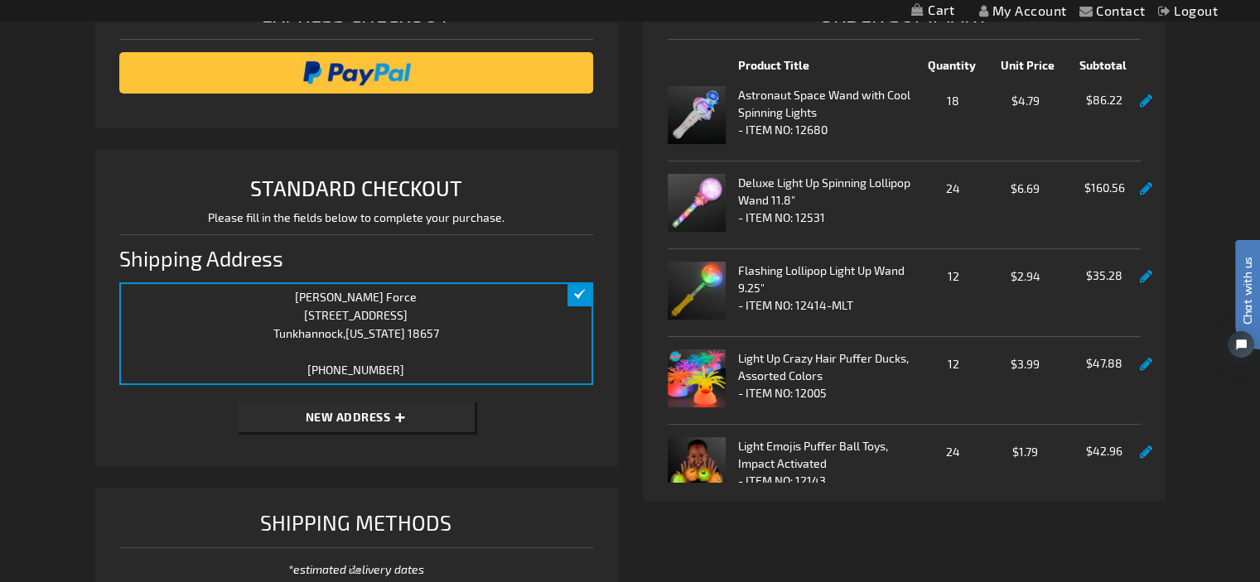
click at [361, 417] on span "New Address" at bounding box center [348, 417] width 85 height 14
select select "US"
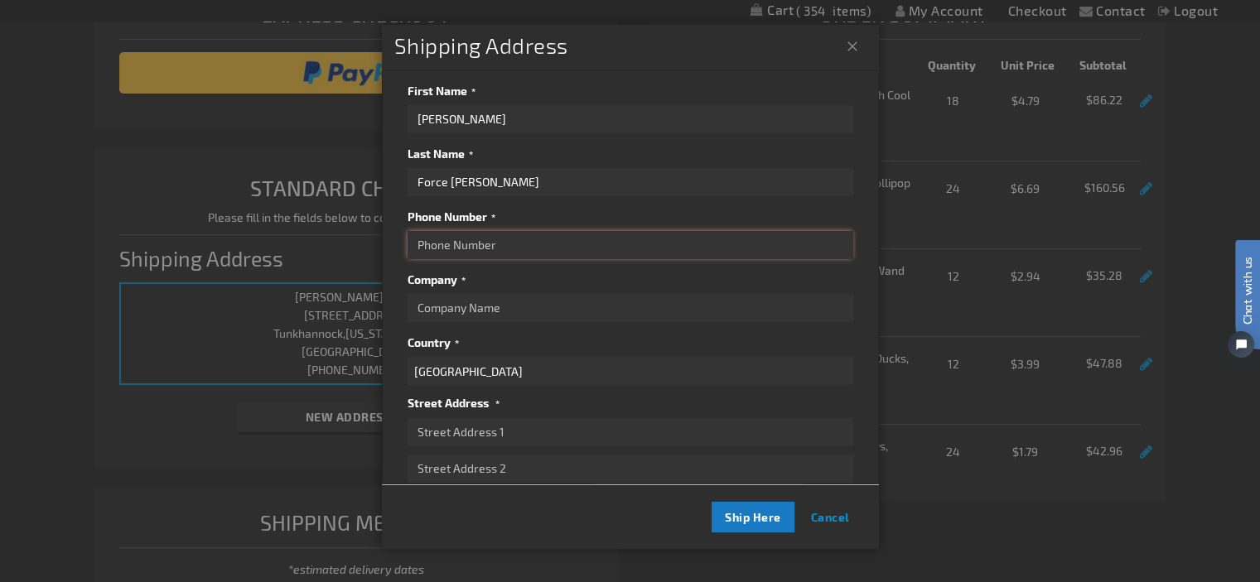
click at [431, 241] on input "Phone Number" at bounding box center [631, 245] width 446 height 28
type input "5709961609"
type input "[PERSON_NAME], Inc."
type input "524 SR 4015"
type input "Meshoppen"
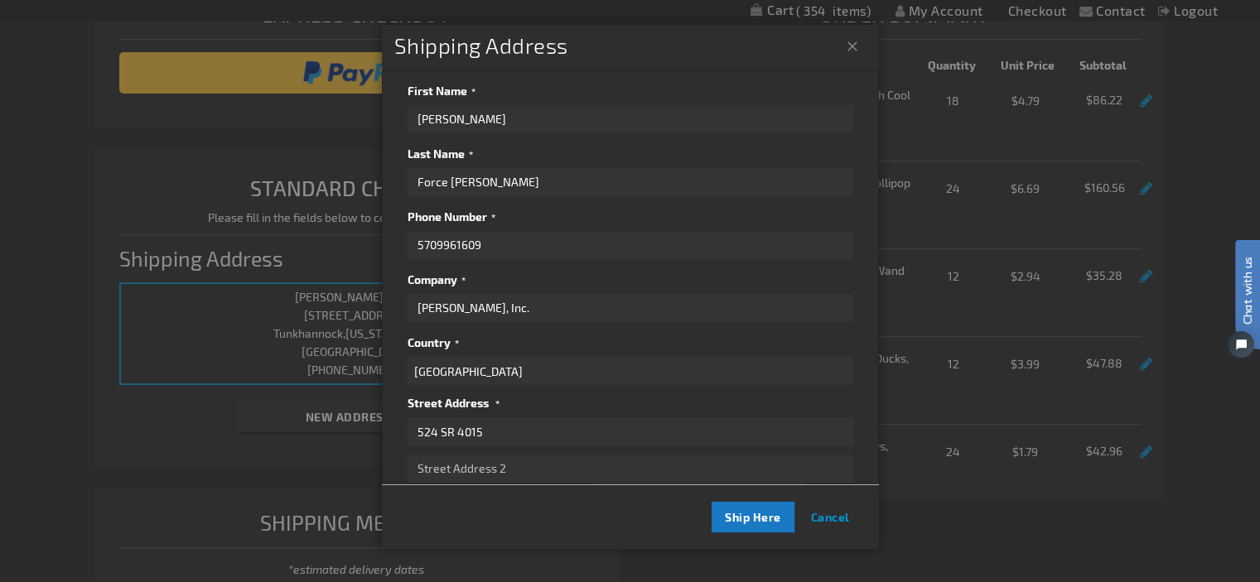
select select "51"
type input "18630"
drag, startPoint x: 496, startPoint y: 307, endPoint x: 371, endPoint y: 312, distance: 125.2
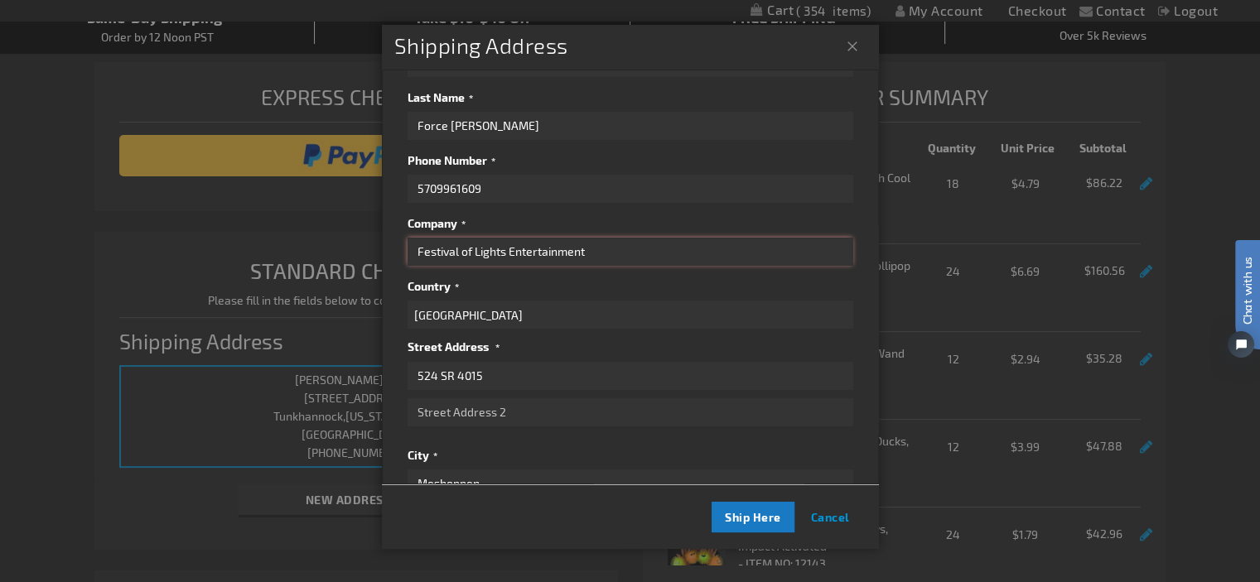
scroll to position [83, 0]
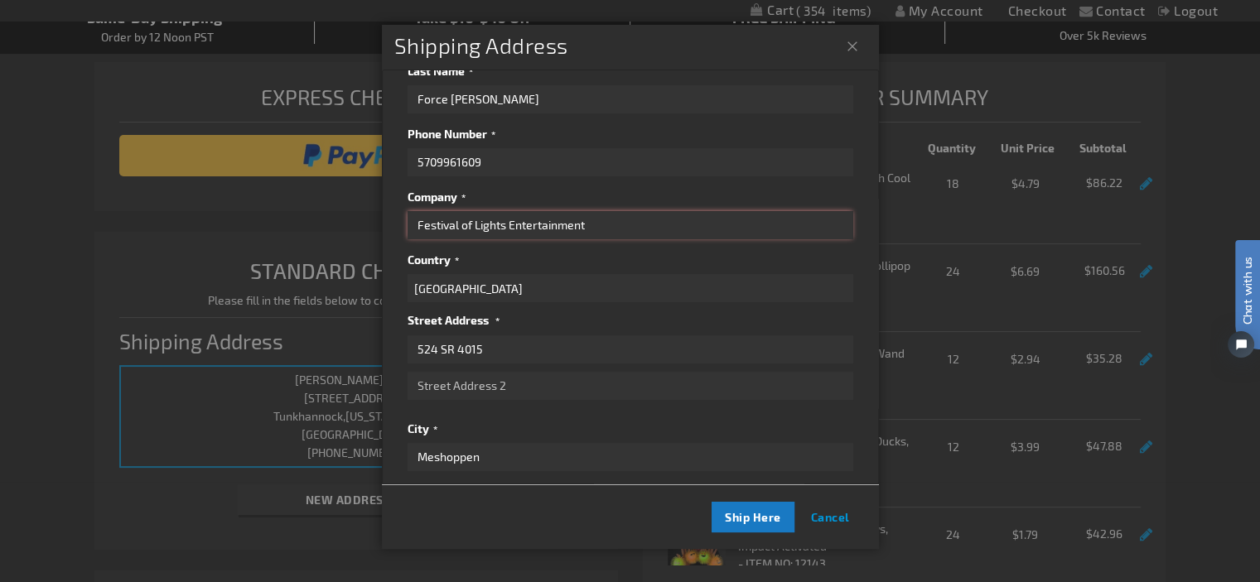
type input "Festival of Lights Entertainment"
drag, startPoint x: 491, startPoint y: 346, endPoint x: 306, endPoint y: 317, distance: 187.8
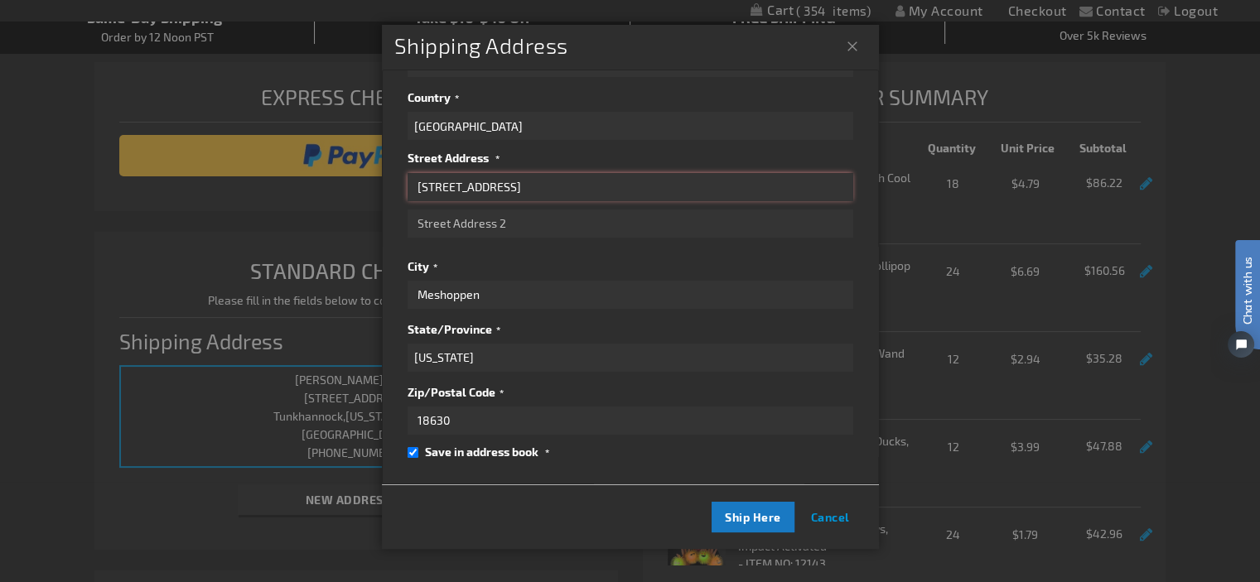
scroll to position [249, 0]
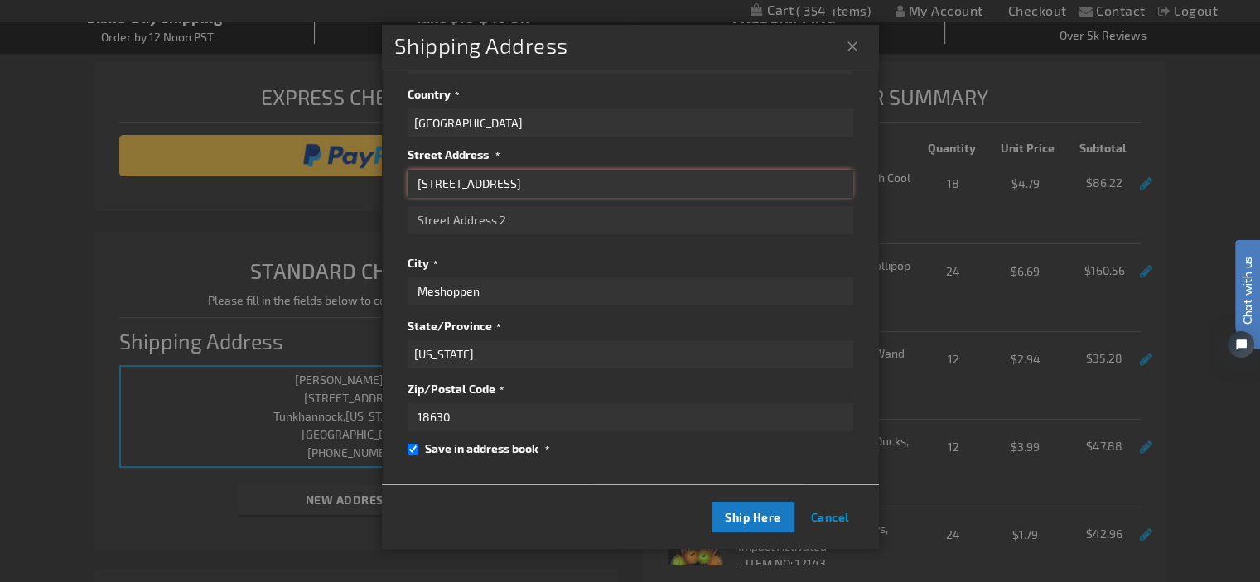
type input "55 Stonehedge Drive"
click at [507, 291] on input "Meshoppen" at bounding box center [631, 291] width 446 height 28
type input "Tunkhannock"
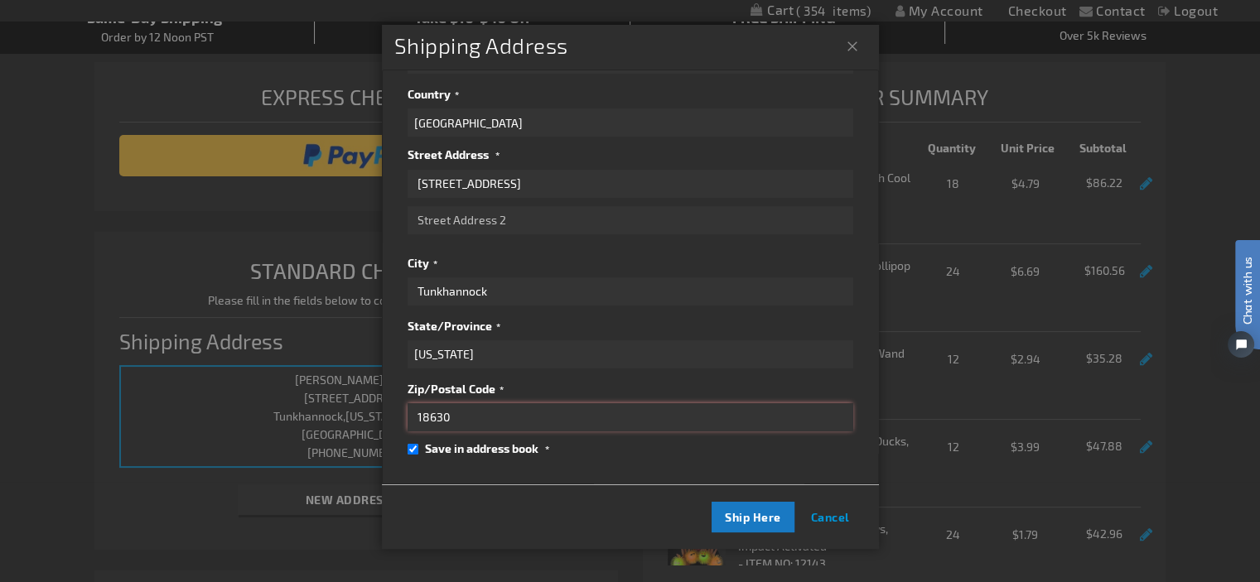
click at [484, 412] on input "18630" at bounding box center [631, 417] width 446 height 28
type input "18657"
click at [750, 520] on span "Ship Here" at bounding box center [753, 517] width 56 height 14
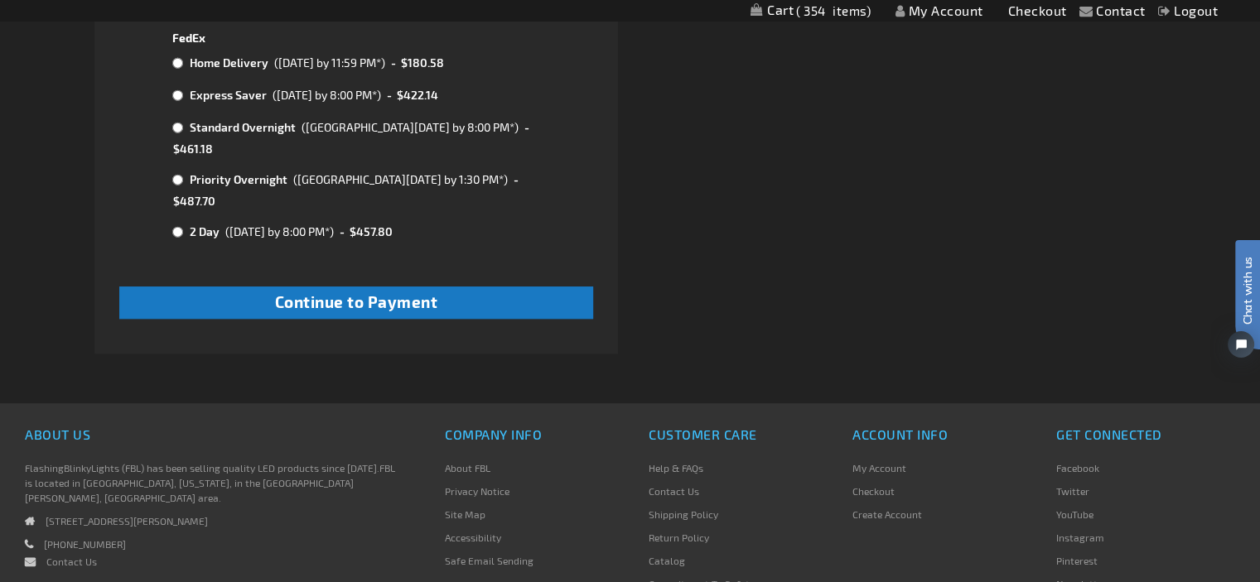
scroll to position [1077, 0]
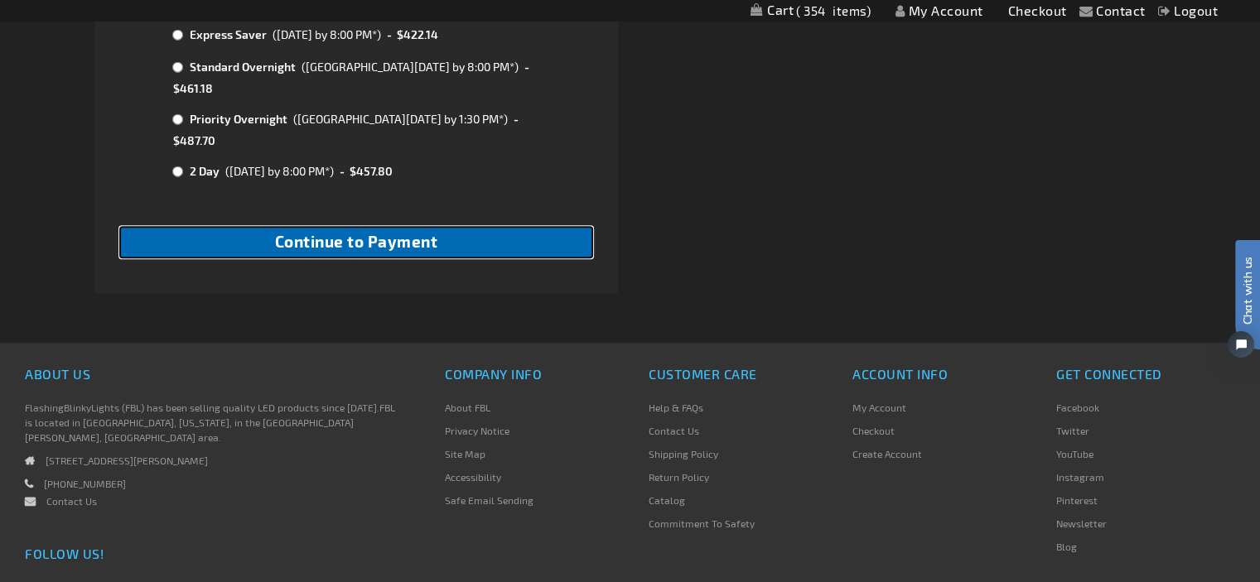
click at [342, 232] on span "Continue to Payment" at bounding box center [356, 241] width 163 height 19
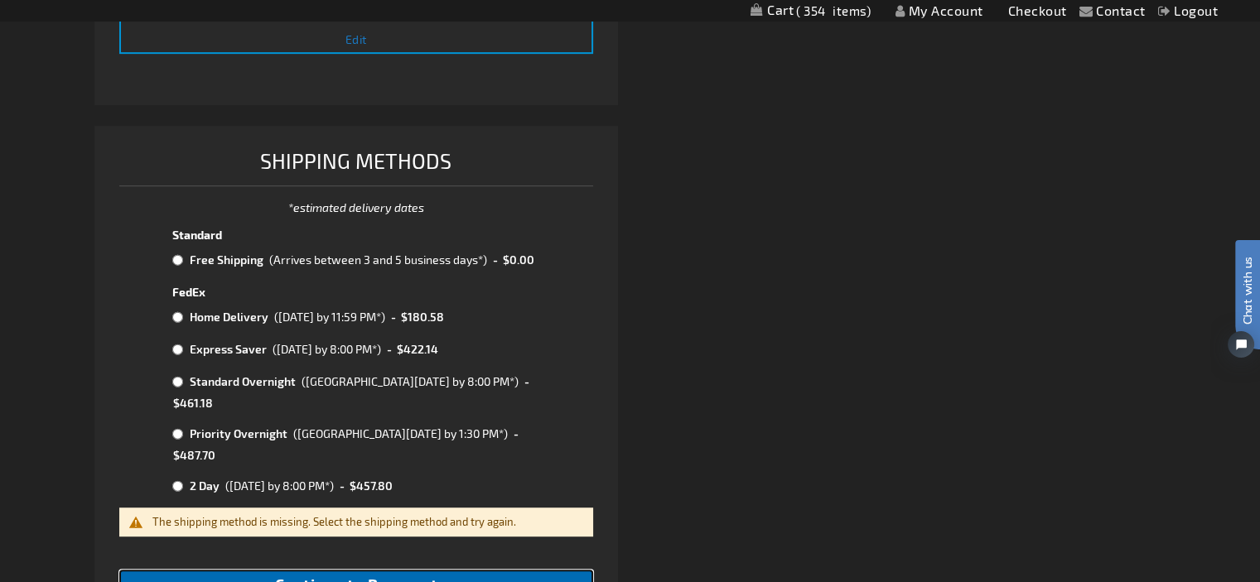
scroll to position [746, 0]
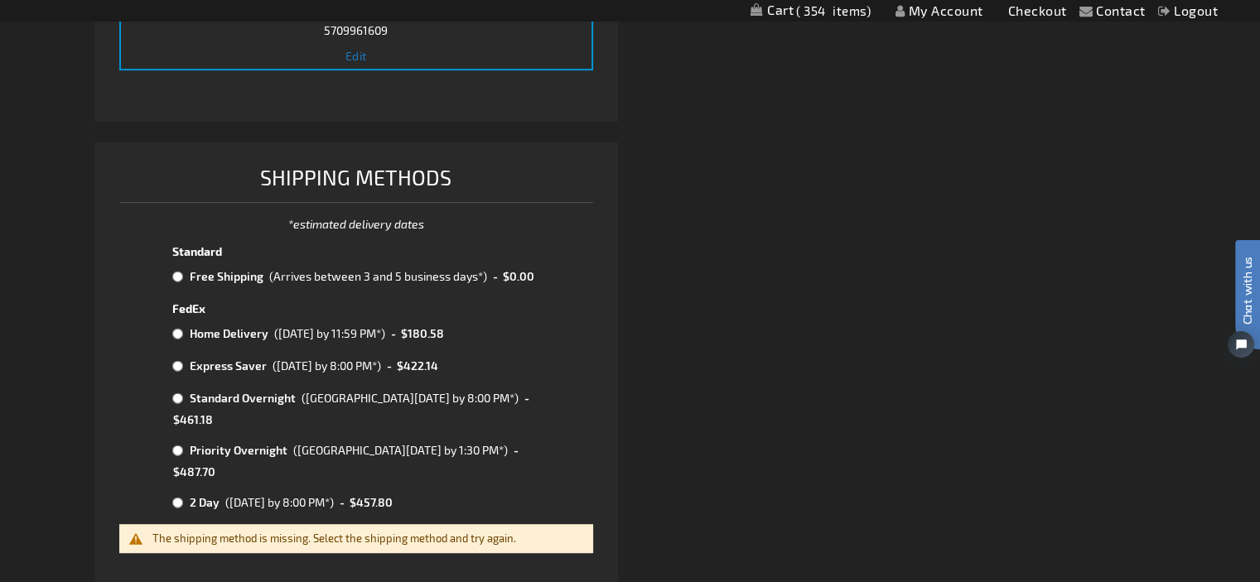
click at [245, 271] on td "Free Shipping" at bounding box center [226, 277] width 80 height 22
radio input "true"
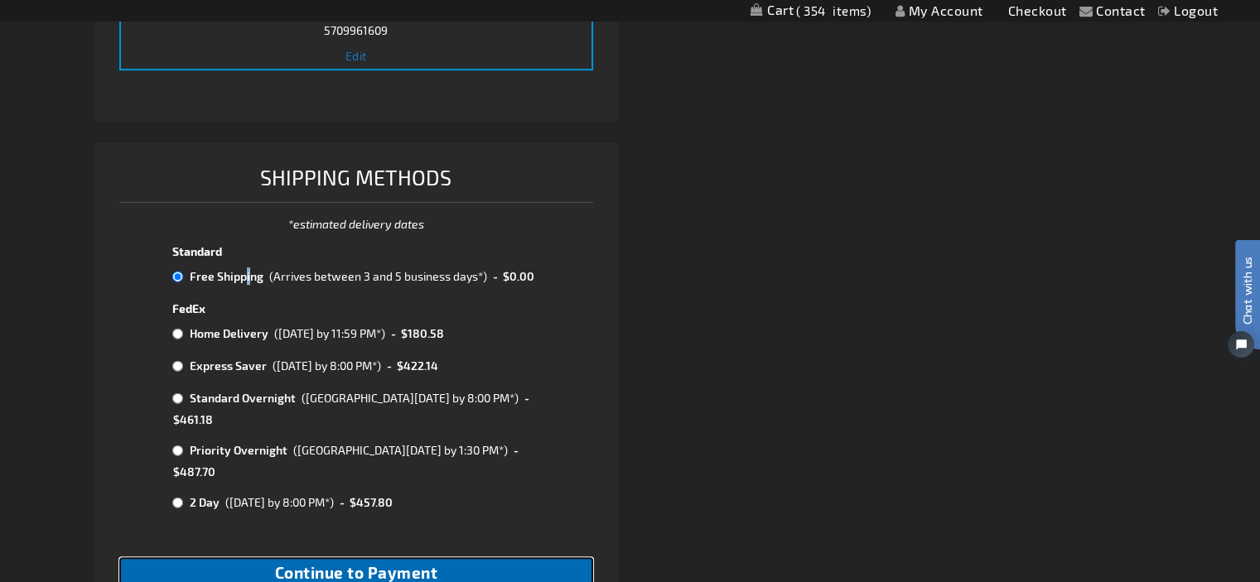
click at [347, 563] on span "Continue to Payment" at bounding box center [356, 572] width 163 height 19
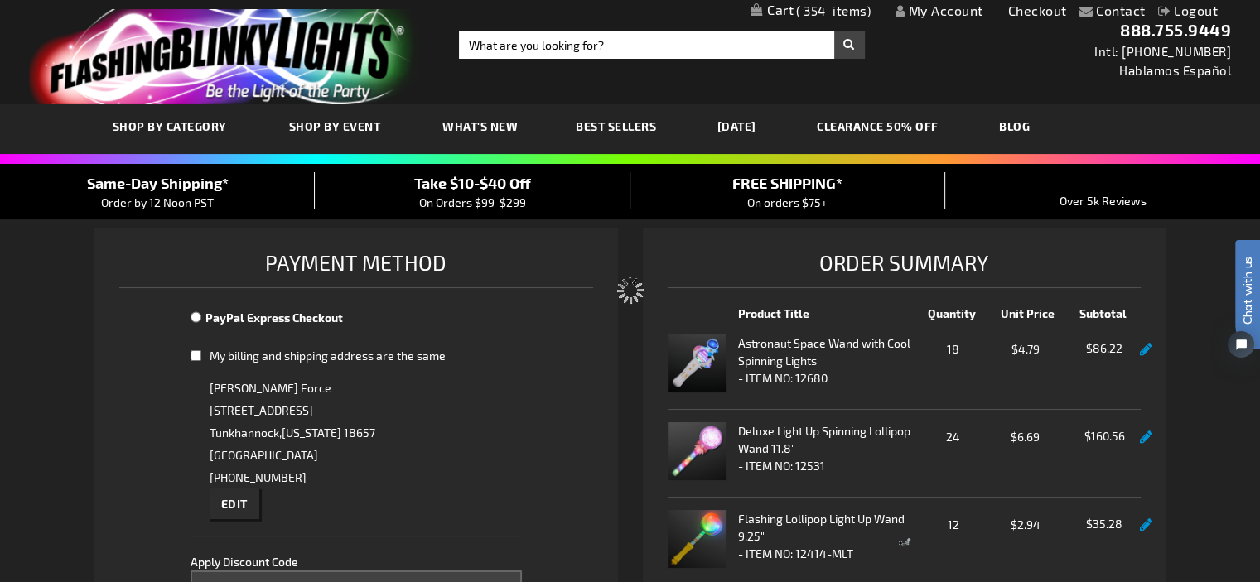
select select "c355d68a97b61ee19171e09e64b0e6dc31db15a3"
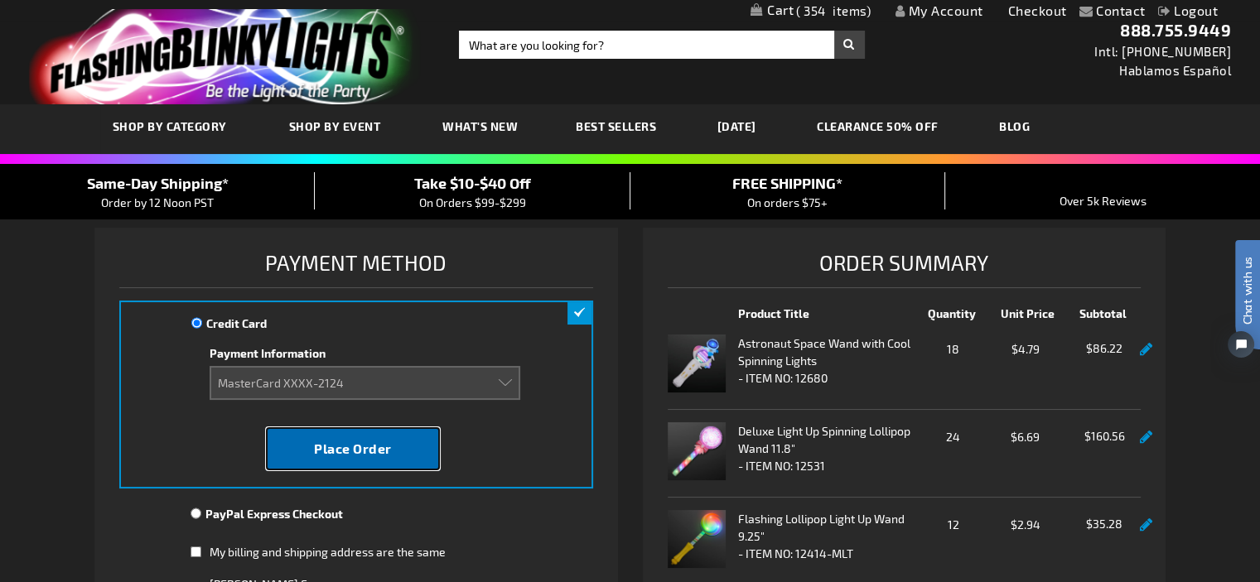
click at [360, 452] on span "Place Order" at bounding box center [353, 449] width 78 height 16
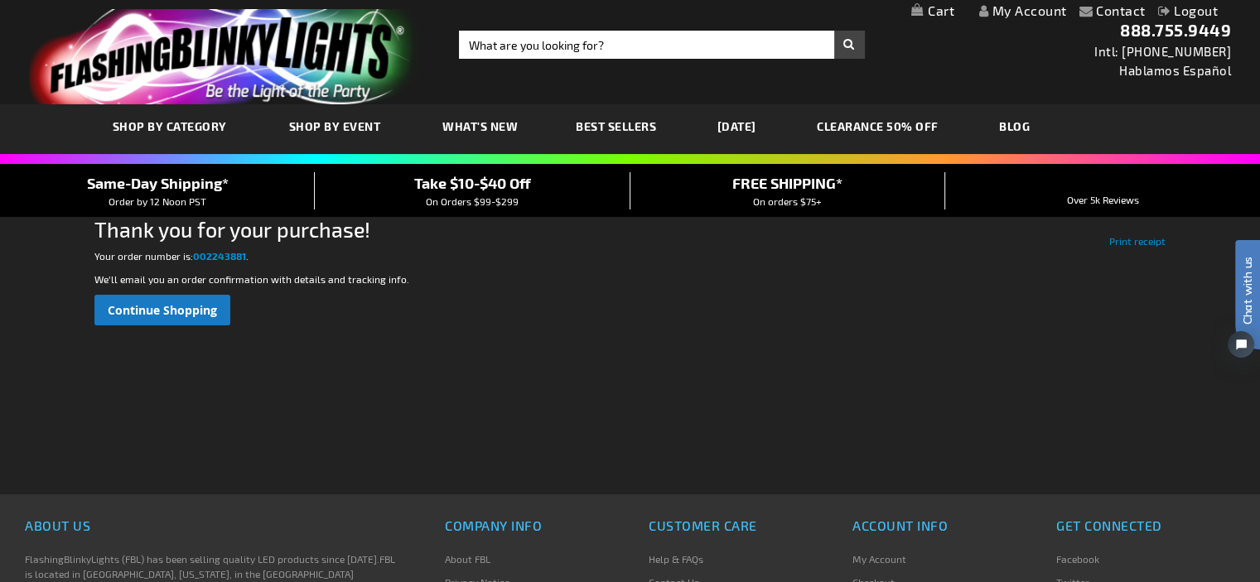
click at [1035, 6] on link "My Account" at bounding box center [1023, 10] width 88 height 16
